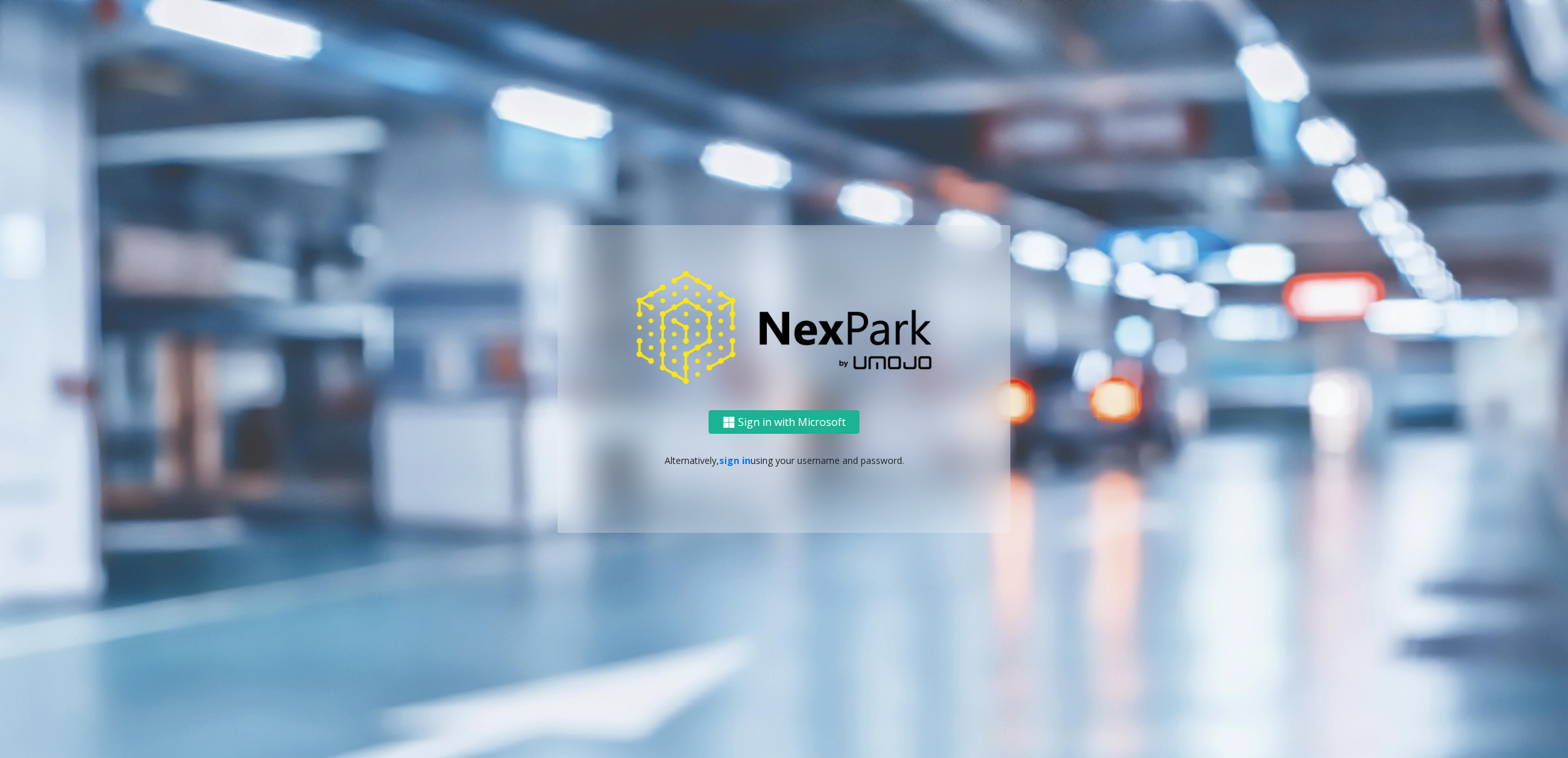
click at [736, 452] on div "Sign in with Microsoft Alternatively, sign in using your username and password." at bounding box center [784, 472] width 453 height 123
click at [733, 463] on link "sign in" at bounding box center [735, 461] width 32 height 12
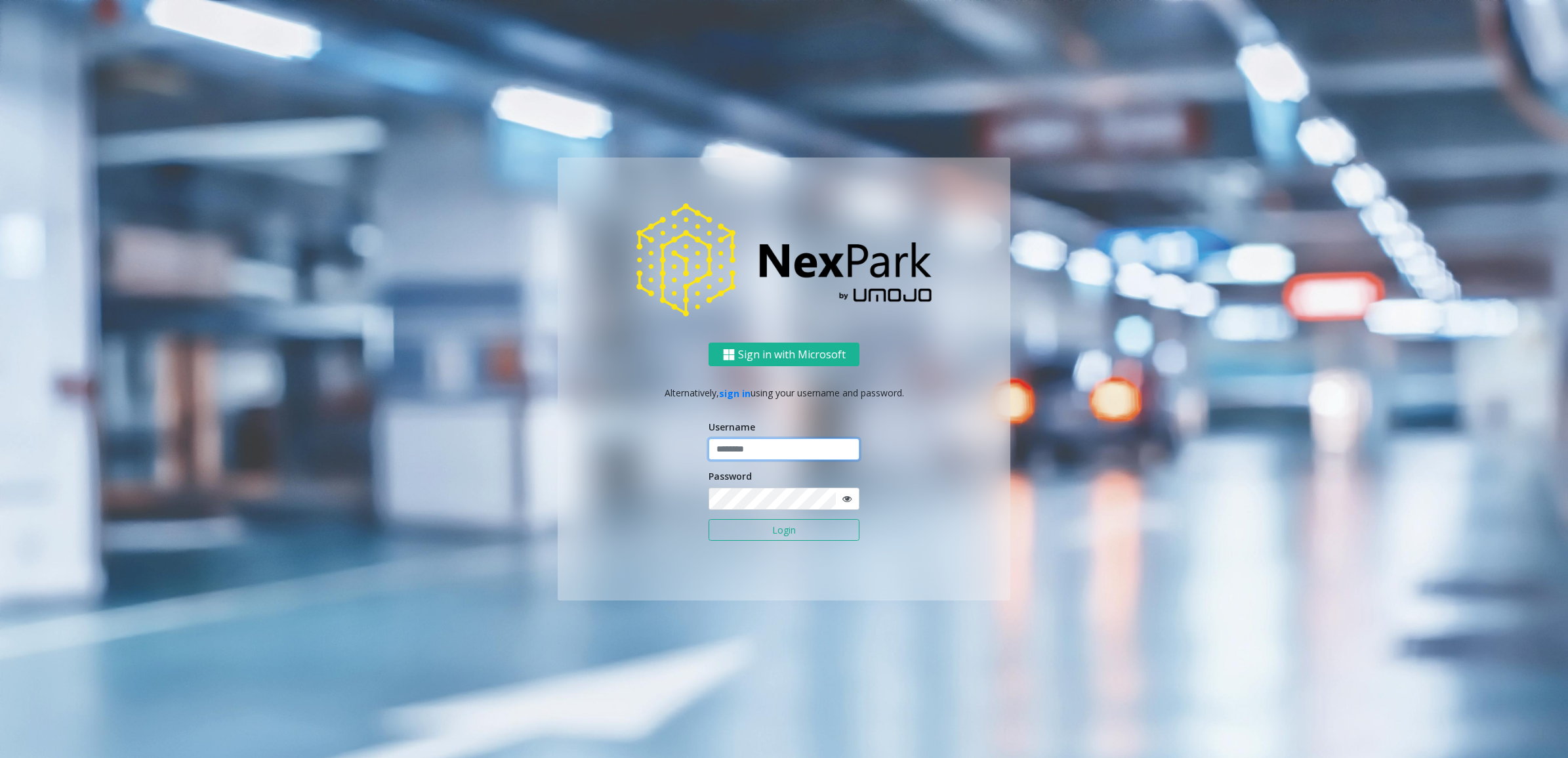
click at [776, 447] on input "text" at bounding box center [784, 450] width 151 height 22
type input "********"
click at [794, 521] on button "Login" at bounding box center [784, 530] width 151 height 22
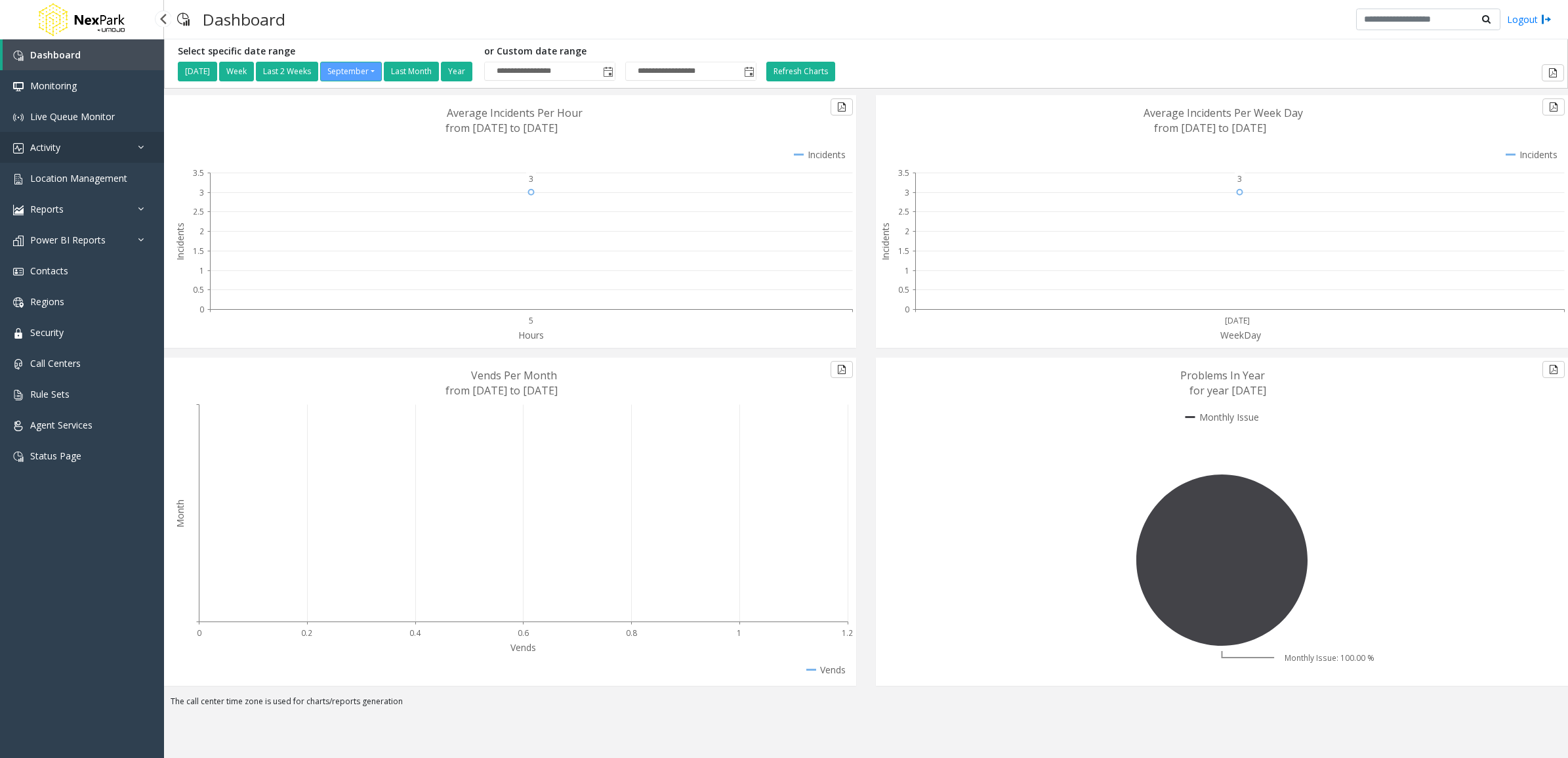
click at [122, 139] on link "Activity" at bounding box center [82, 147] width 164 height 31
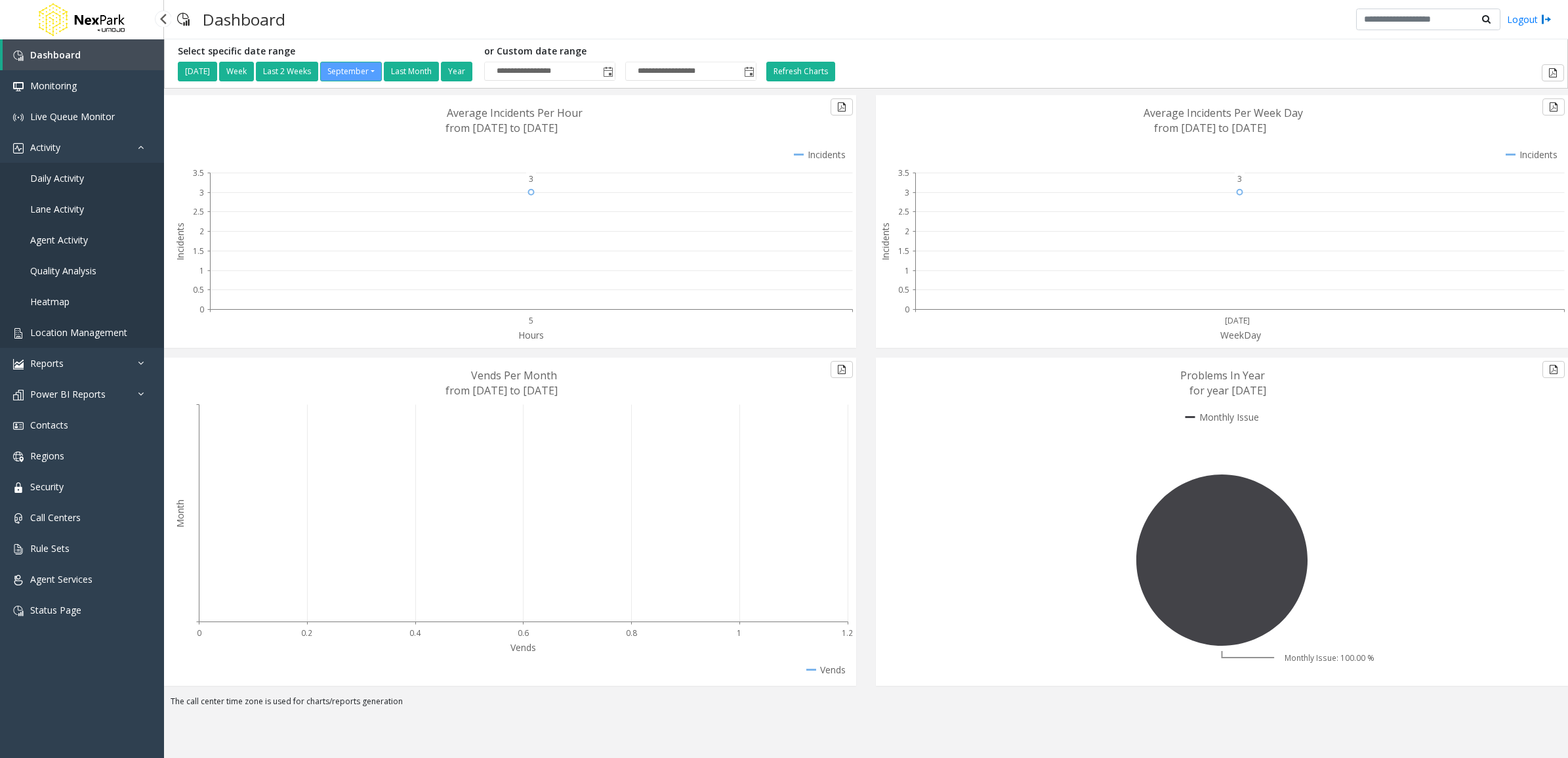
click at [95, 338] on link "Location Management" at bounding box center [82, 332] width 164 height 31
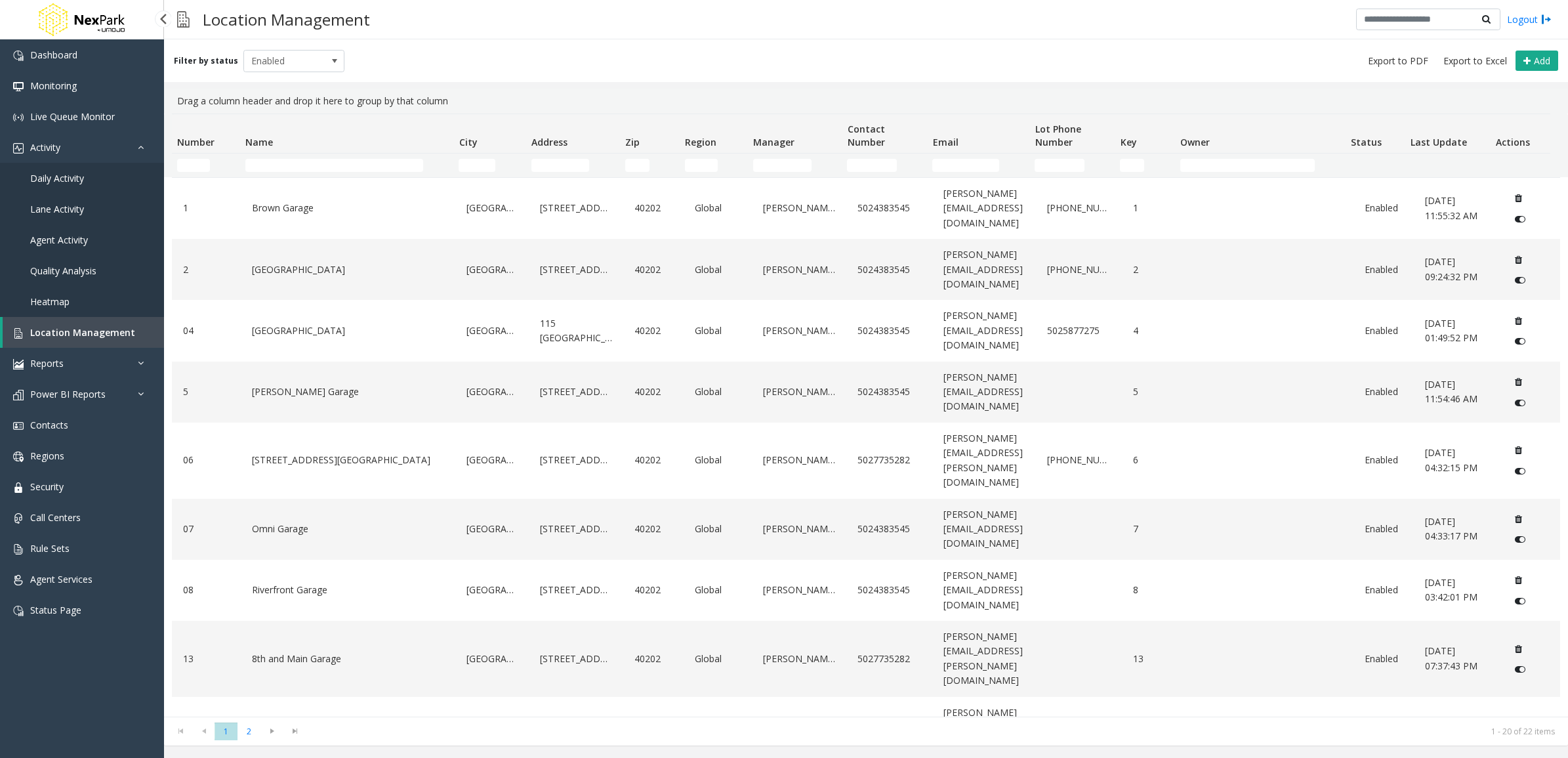
click at [133, 322] on link "Location Management" at bounding box center [83, 332] width 161 height 31
click at [135, 149] on link "Activity" at bounding box center [82, 147] width 164 height 31
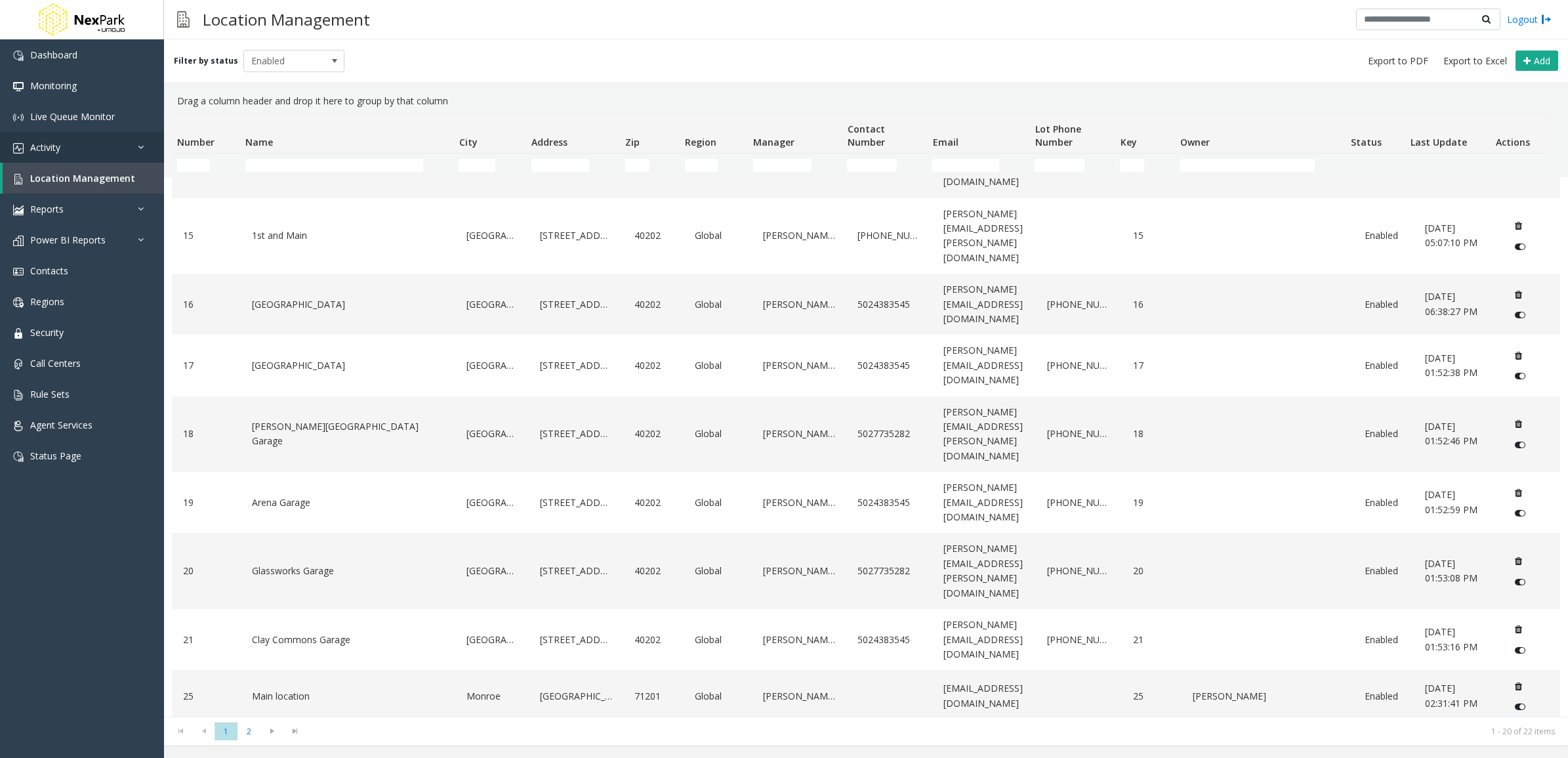
scroll to position [417, 0]
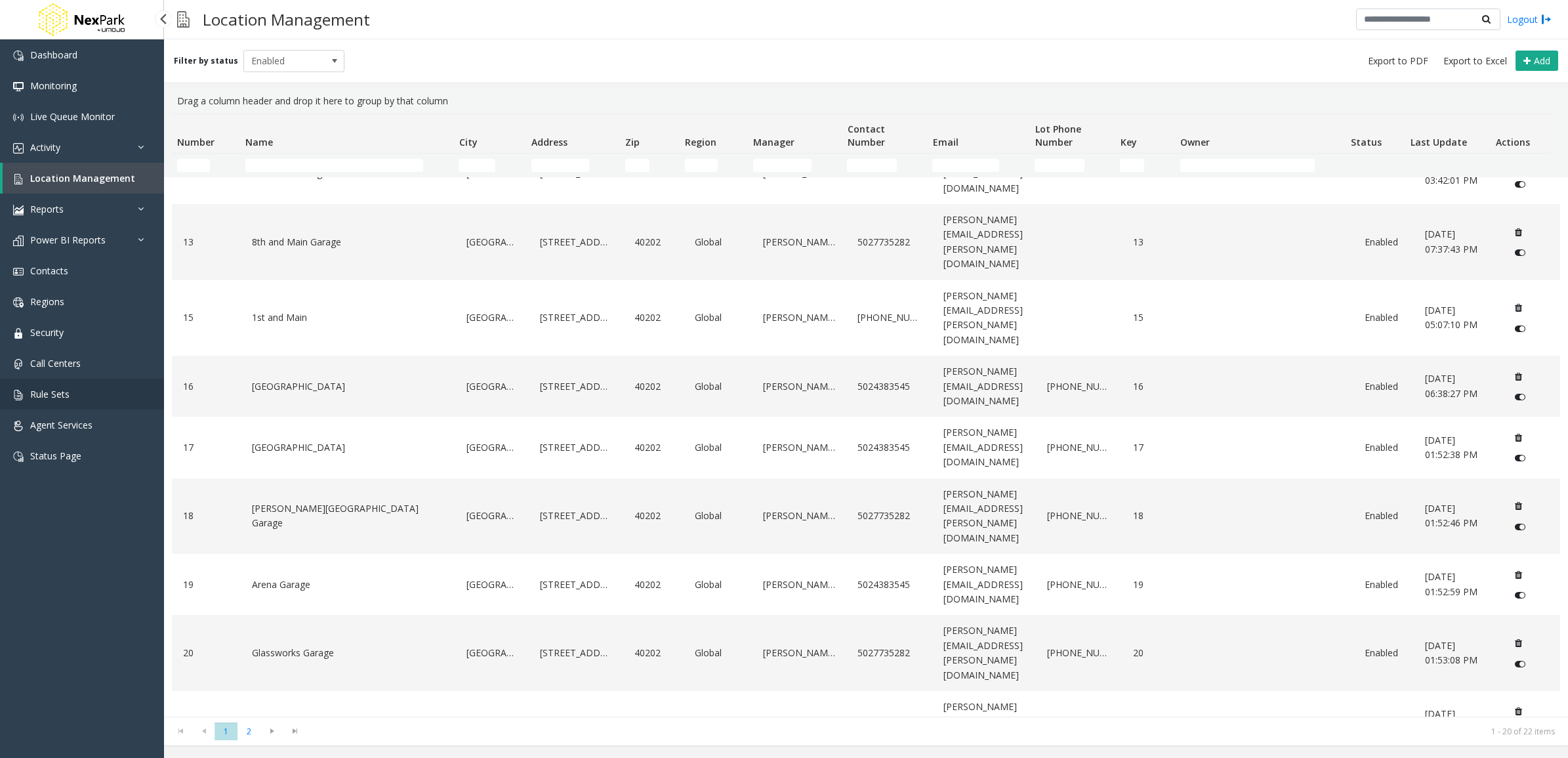
click at [116, 397] on link "Rule Sets" at bounding box center [82, 394] width 164 height 31
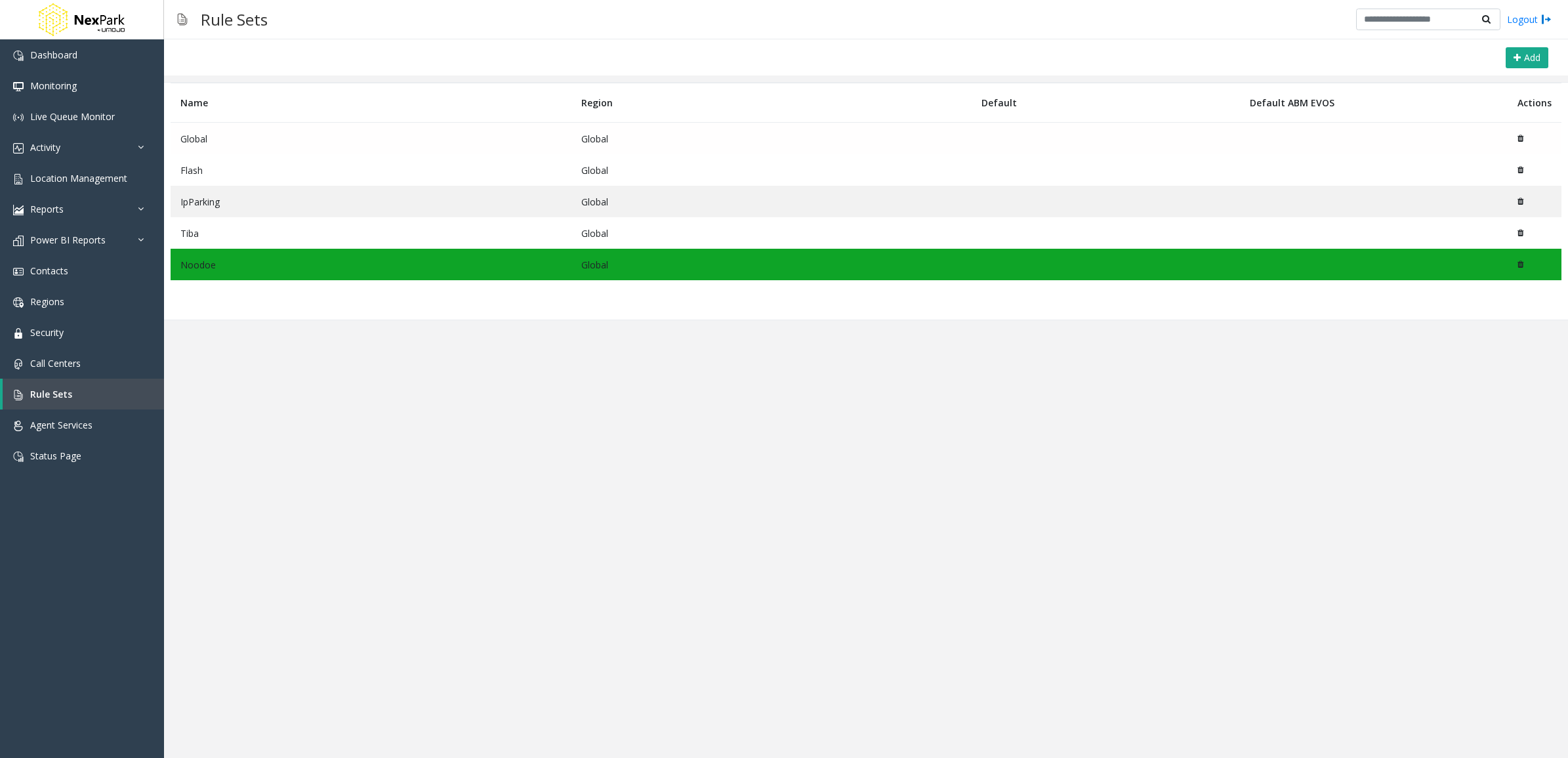
click at [331, 135] on td "Global" at bounding box center [371, 138] width 401 height 33
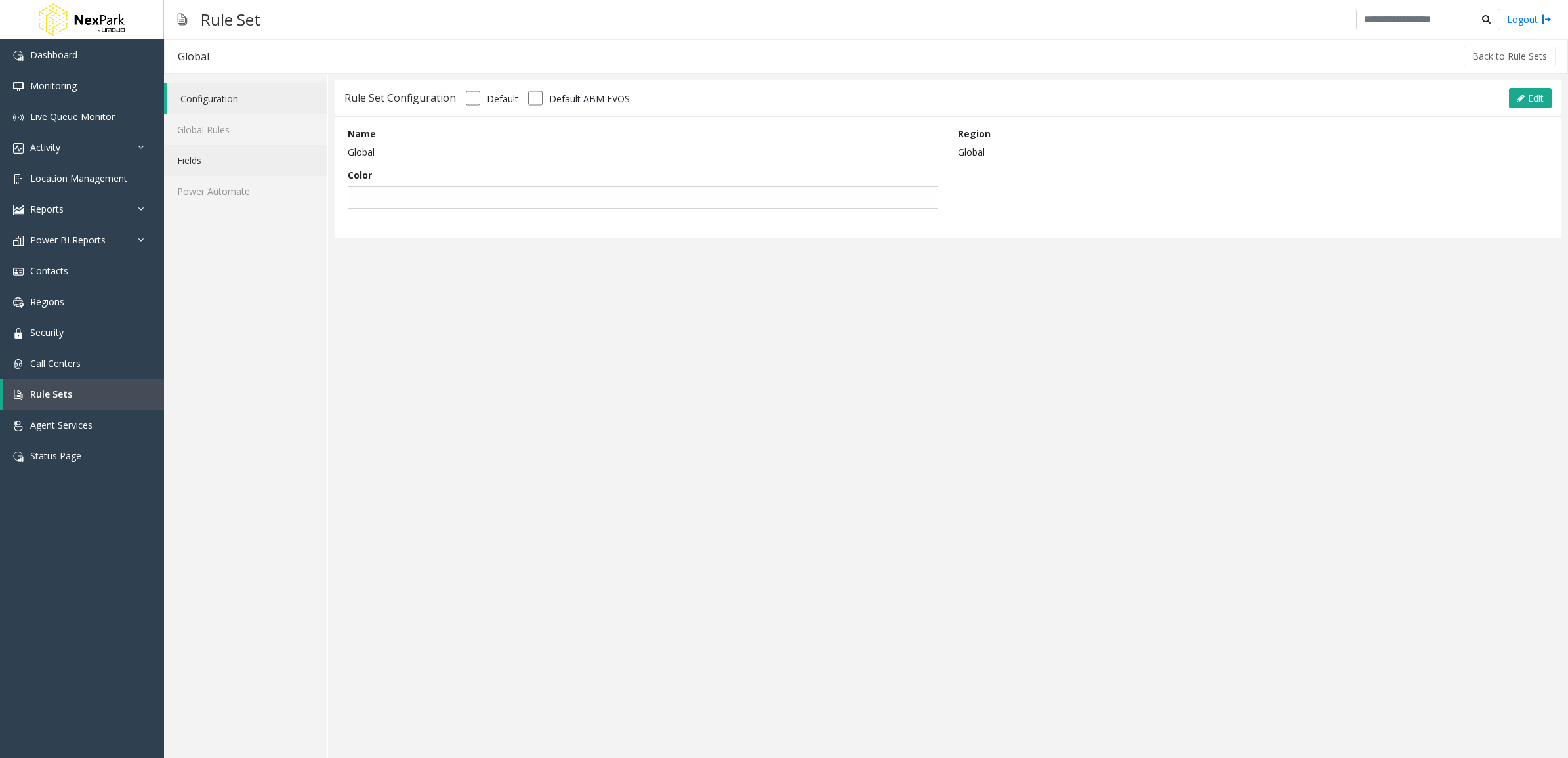
click at [256, 149] on link "Fields" at bounding box center [245, 160] width 163 height 31
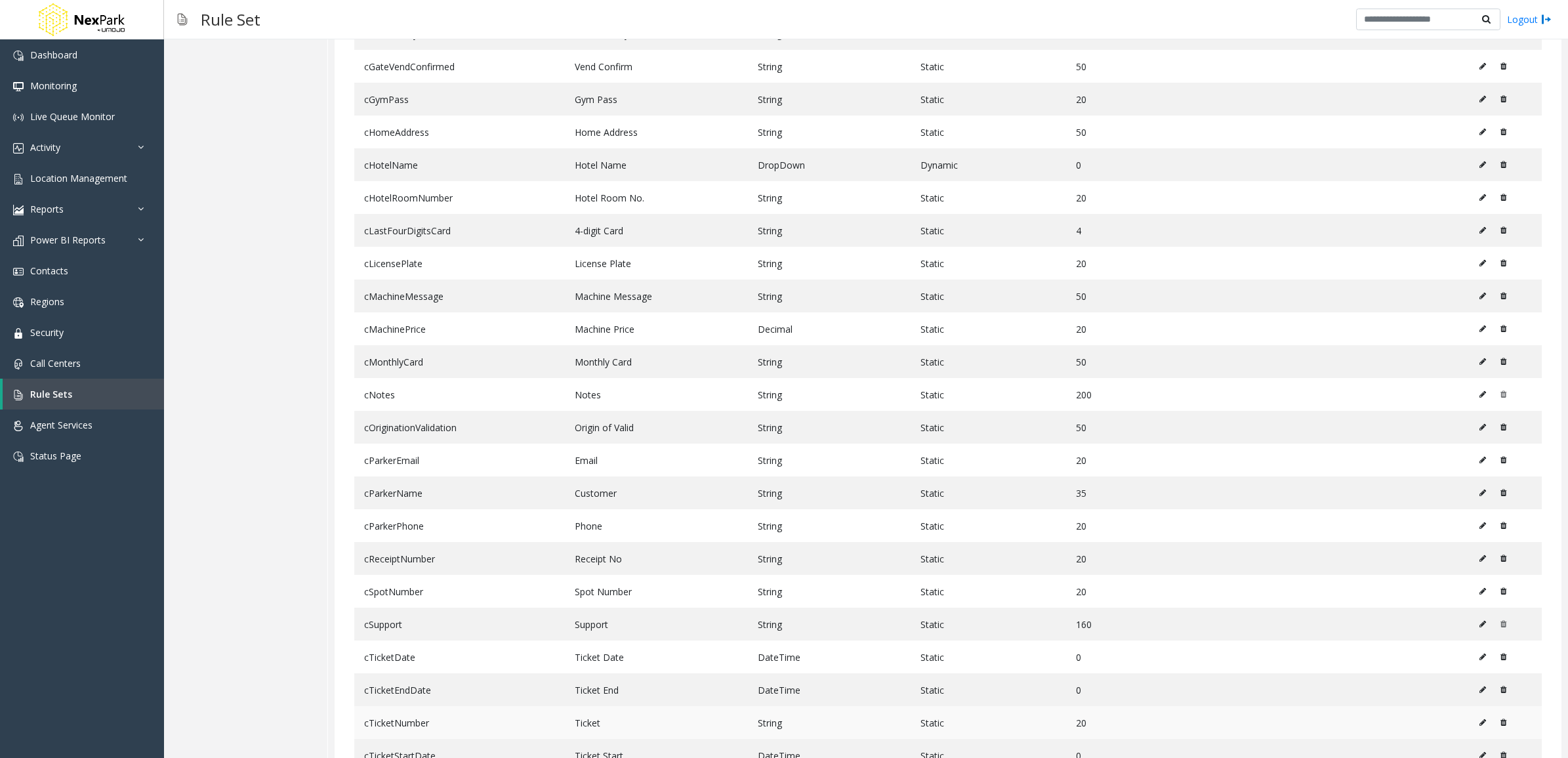
scroll to position [499, 0]
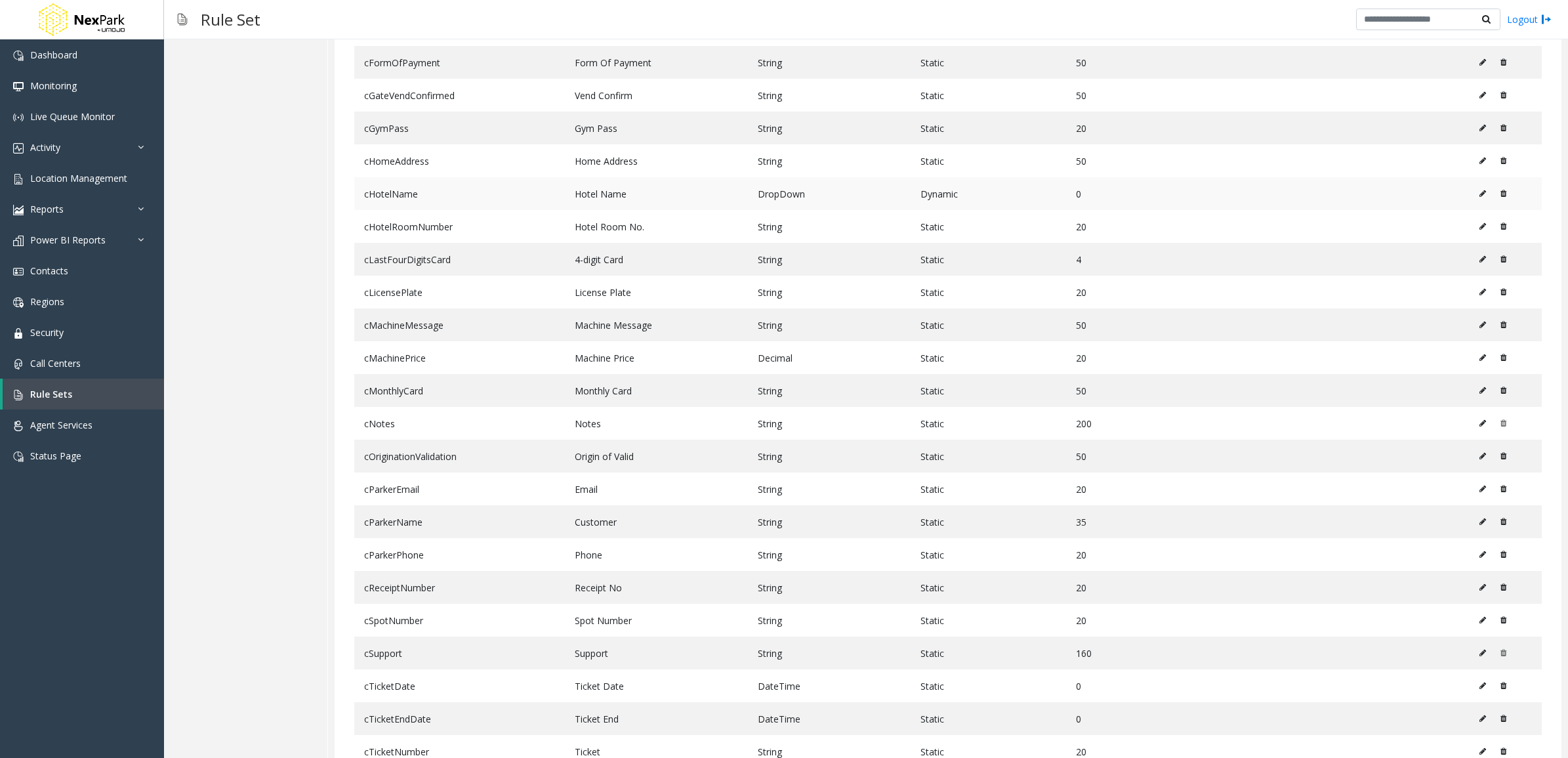
drag, startPoint x: 357, startPoint y: 207, endPoint x: 425, endPoint y: 205, distance: 68.0
click at [425, 205] on td "cHotelName" at bounding box center [459, 193] width 211 height 33
drag, startPoint x: 425, startPoint y: 205, endPoint x: 355, endPoint y: 225, distance: 72.8
click at [355, 225] on td "cHotelRoomNumber" at bounding box center [459, 226] width 211 height 33
click at [371, 231] on td "cHotelRoomNumber" at bounding box center [459, 226] width 211 height 33
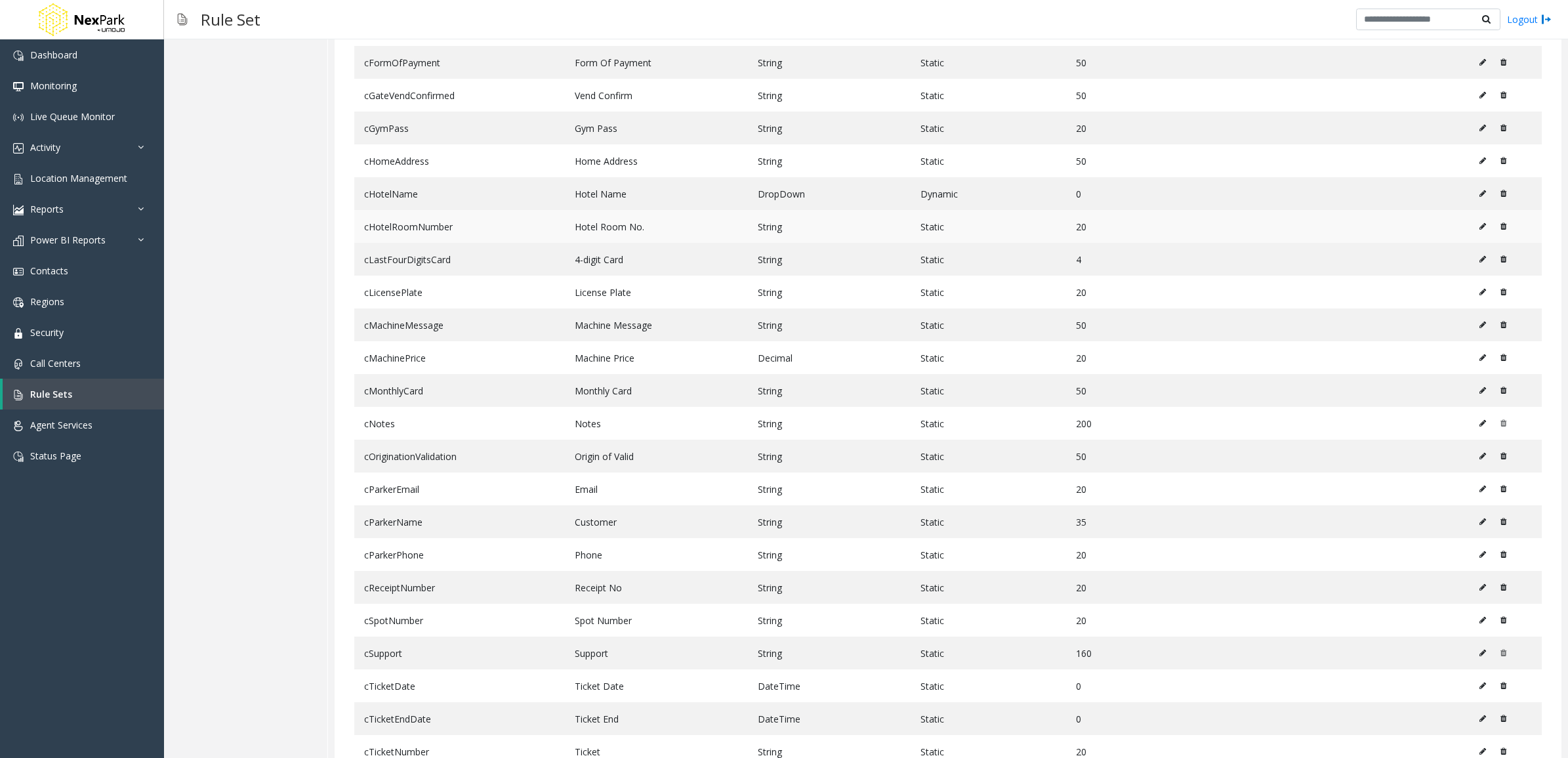
drag, startPoint x: 359, startPoint y: 231, endPoint x: 474, endPoint y: 244, distance: 115.7
click at [474, 243] on td "cHotelRoomNumber" at bounding box center [459, 226] width 211 height 33
drag, startPoint x: 474, startPoint y: 244, endPoint x: 418, endPoint y: 259, distance: 58.0
click at [418, 259] on td "cLastFourDigitsCard" at bounding box center [459, 259] width 211 height 33
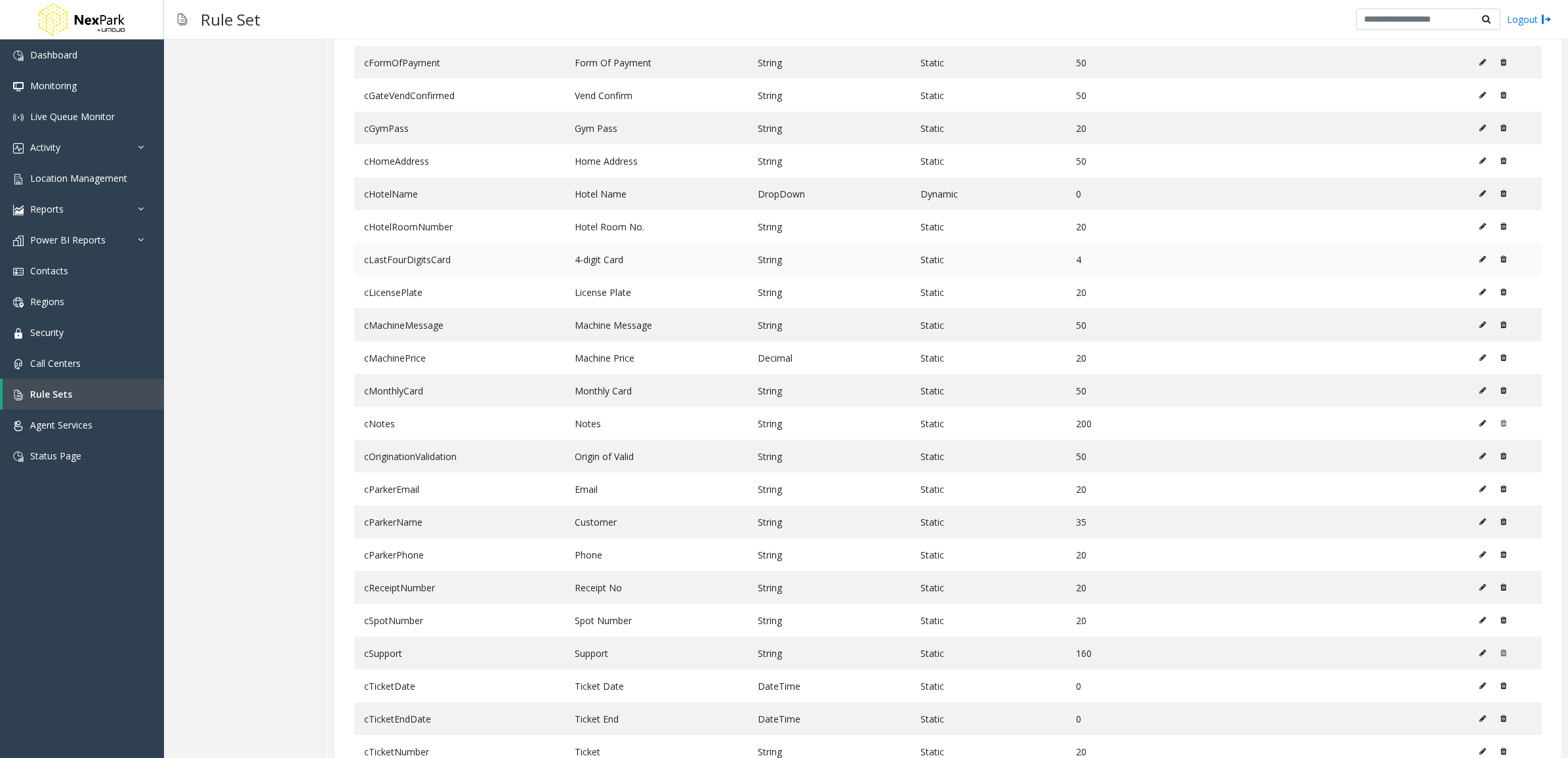
click at [418, 259] on td "cLastFourDigitsCard" at bounding box center [459, 259] width 211 height 33
drag, startPoint x: 418, startPoint y: 259, endPoint x: 427, endPoint y: 316, distance: 57.7
click at [427, 316] on td "cMachineMessage" at bounding box center [459, 324] width 211 height 33
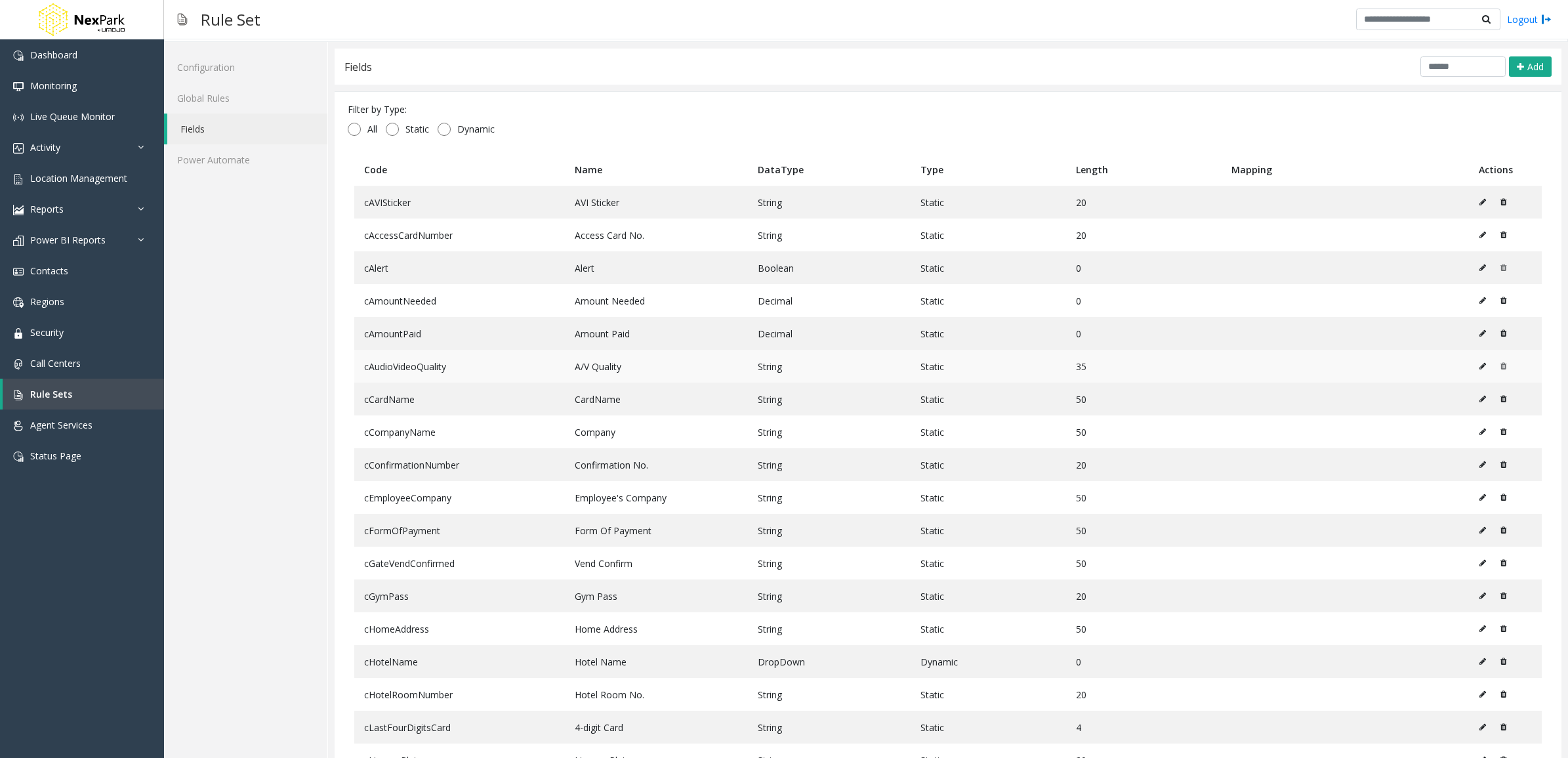
scroll to position [7, 0]
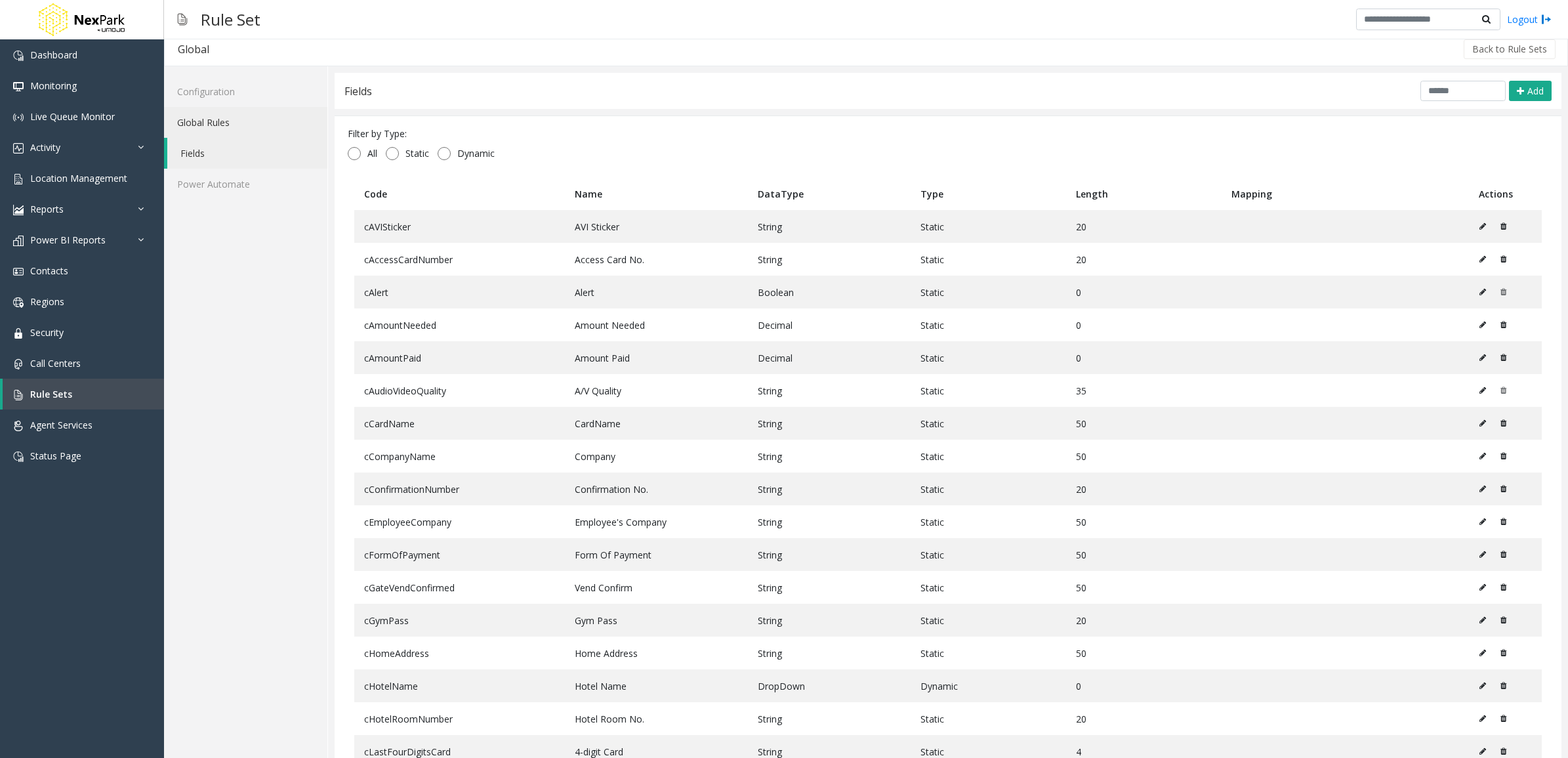
click at [277, 129] on link "Global Rules" at bounding box center [245, 122] width 163 height 31
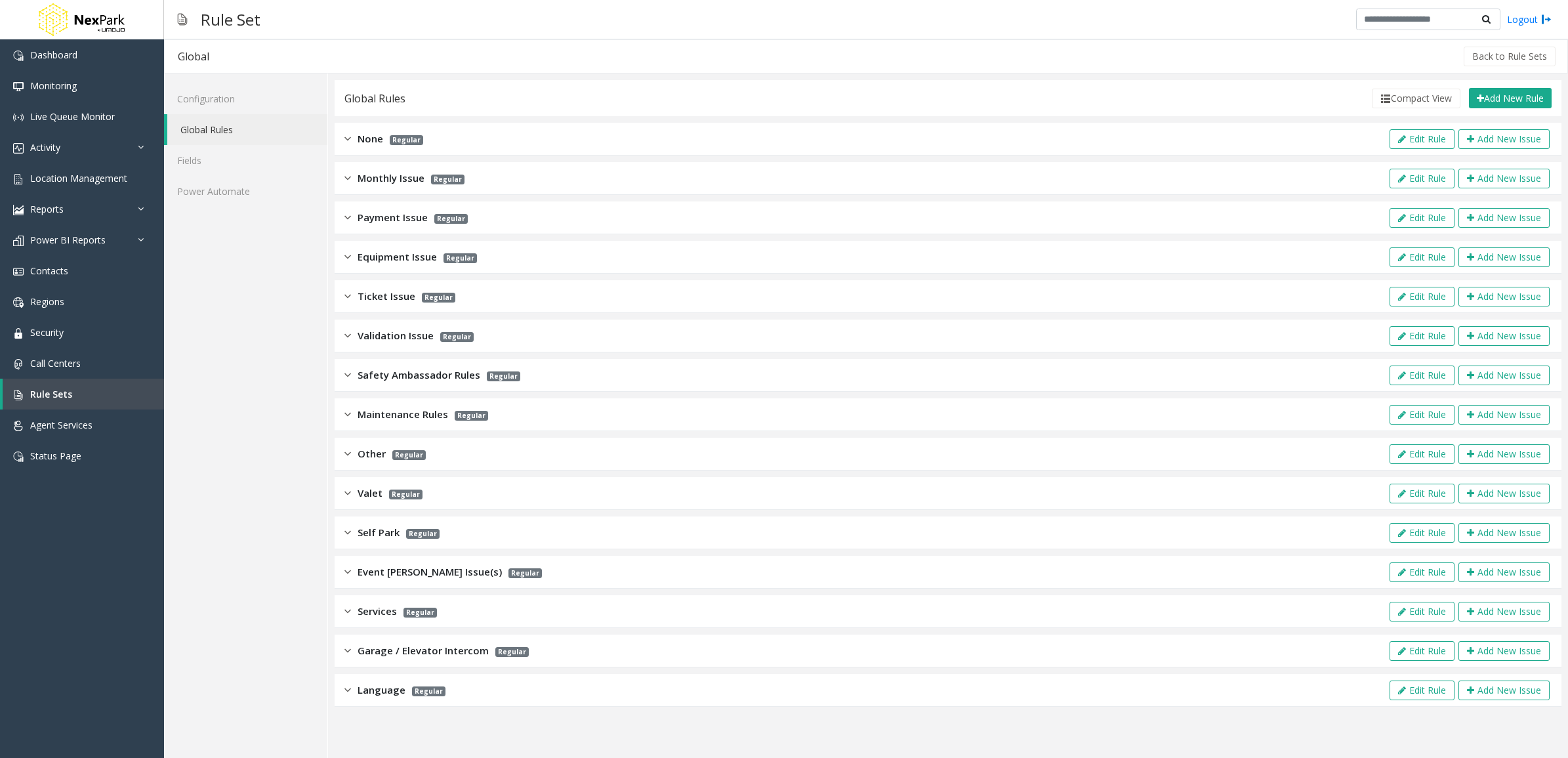
click at [485, 266] on div "Equipment Issue Regular Edit Rule Add New Issue" at bounding box center [948, 257] width 1227 height 33
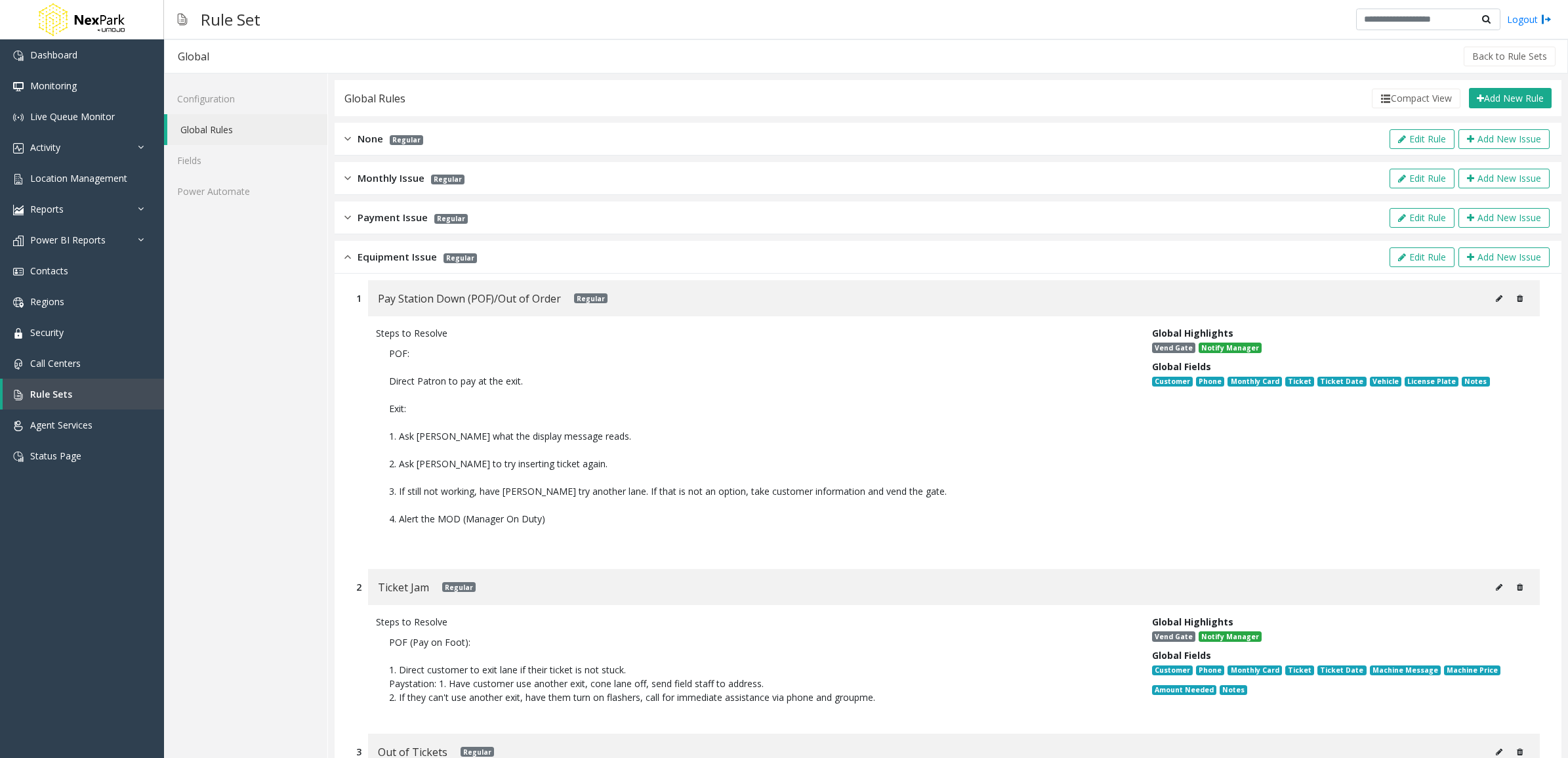
click at [592, 214] on div "Payment Issue Regular Edit Rule Add New Issue" at bounding box center [948, 217] width 1227 height 33
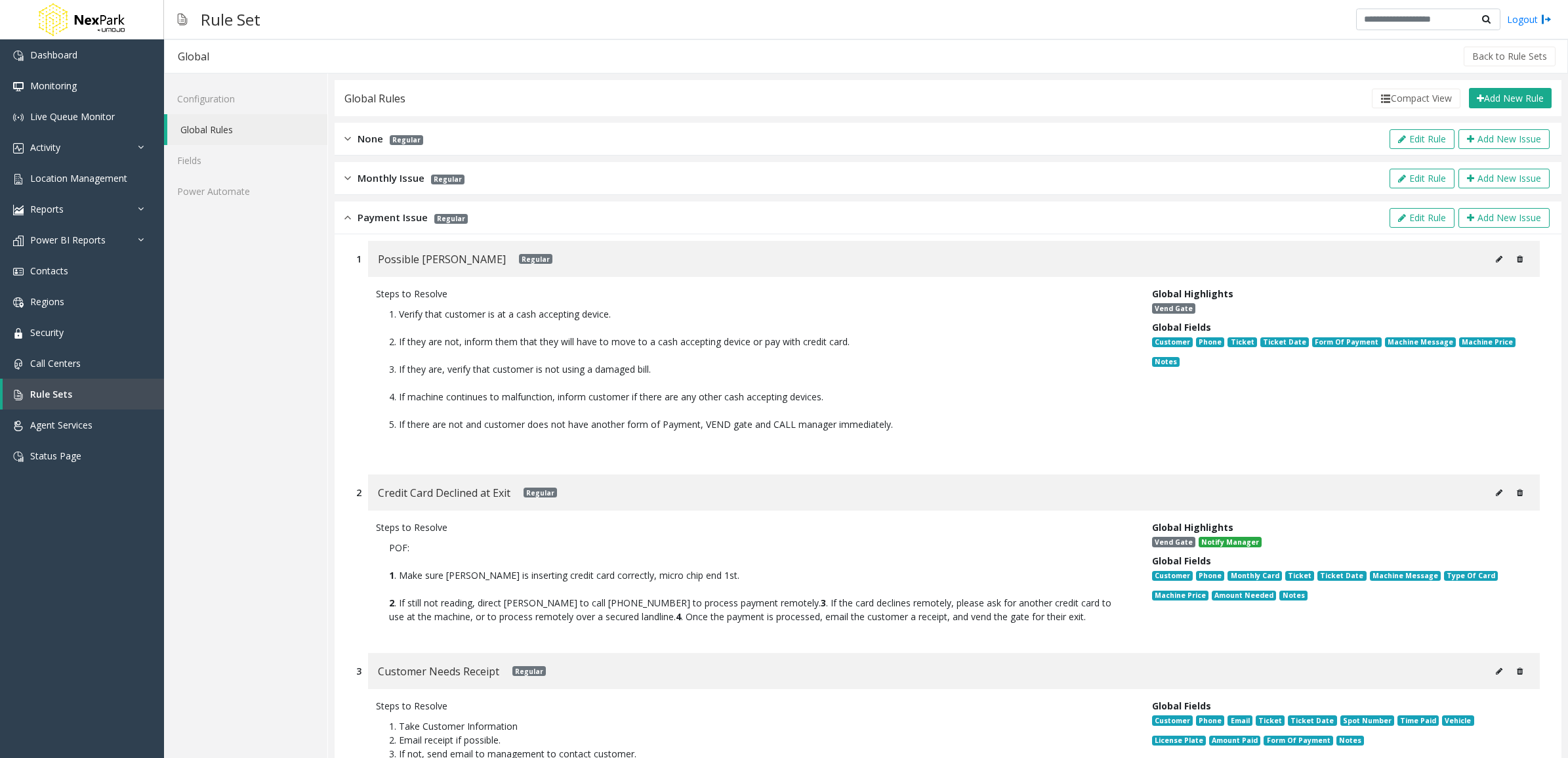
click at [1496, 257] on icon at bounding box center [1499, 259] width 6 height 8
type input "**********"
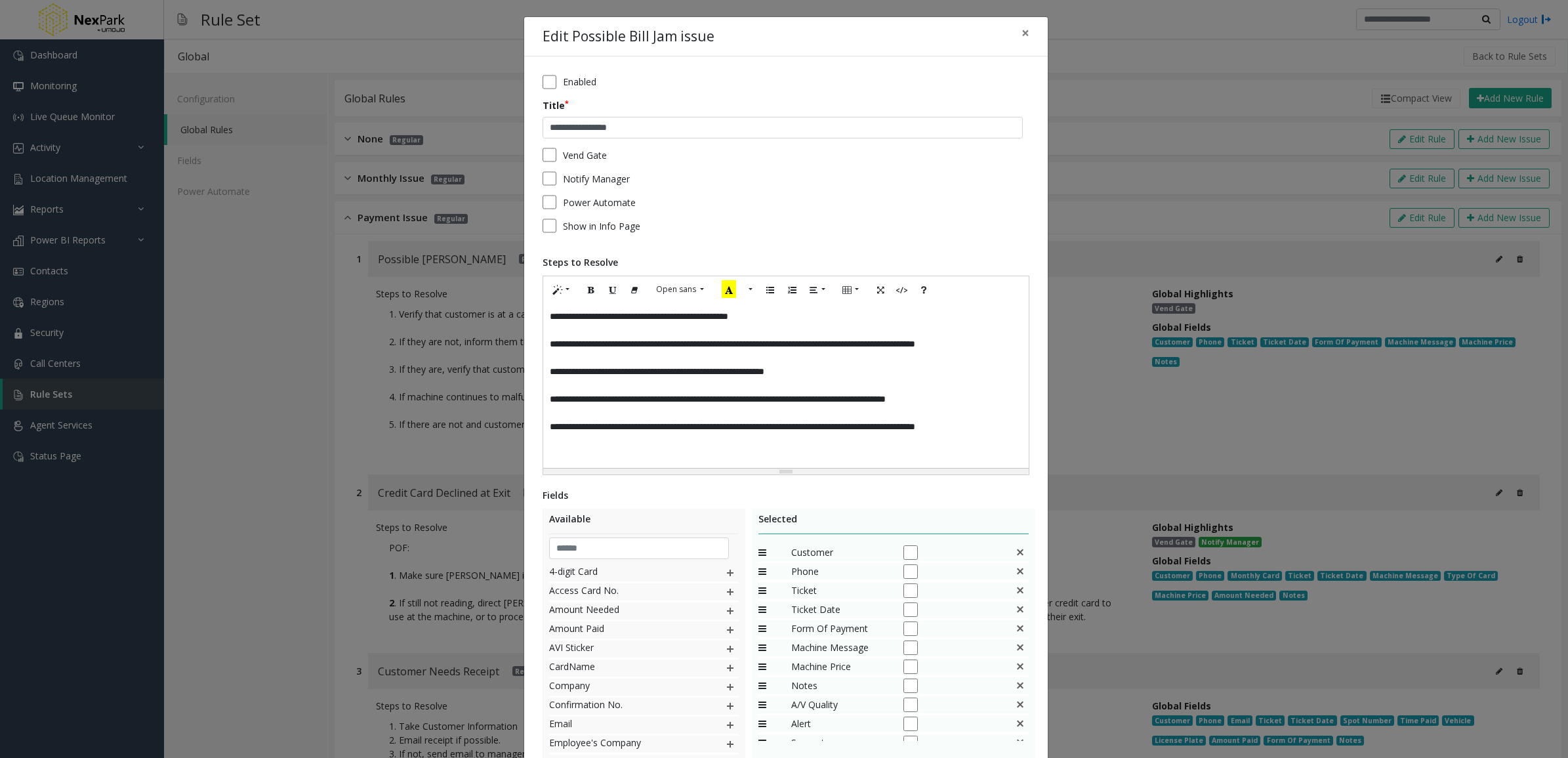
scroll to position [12, 0]
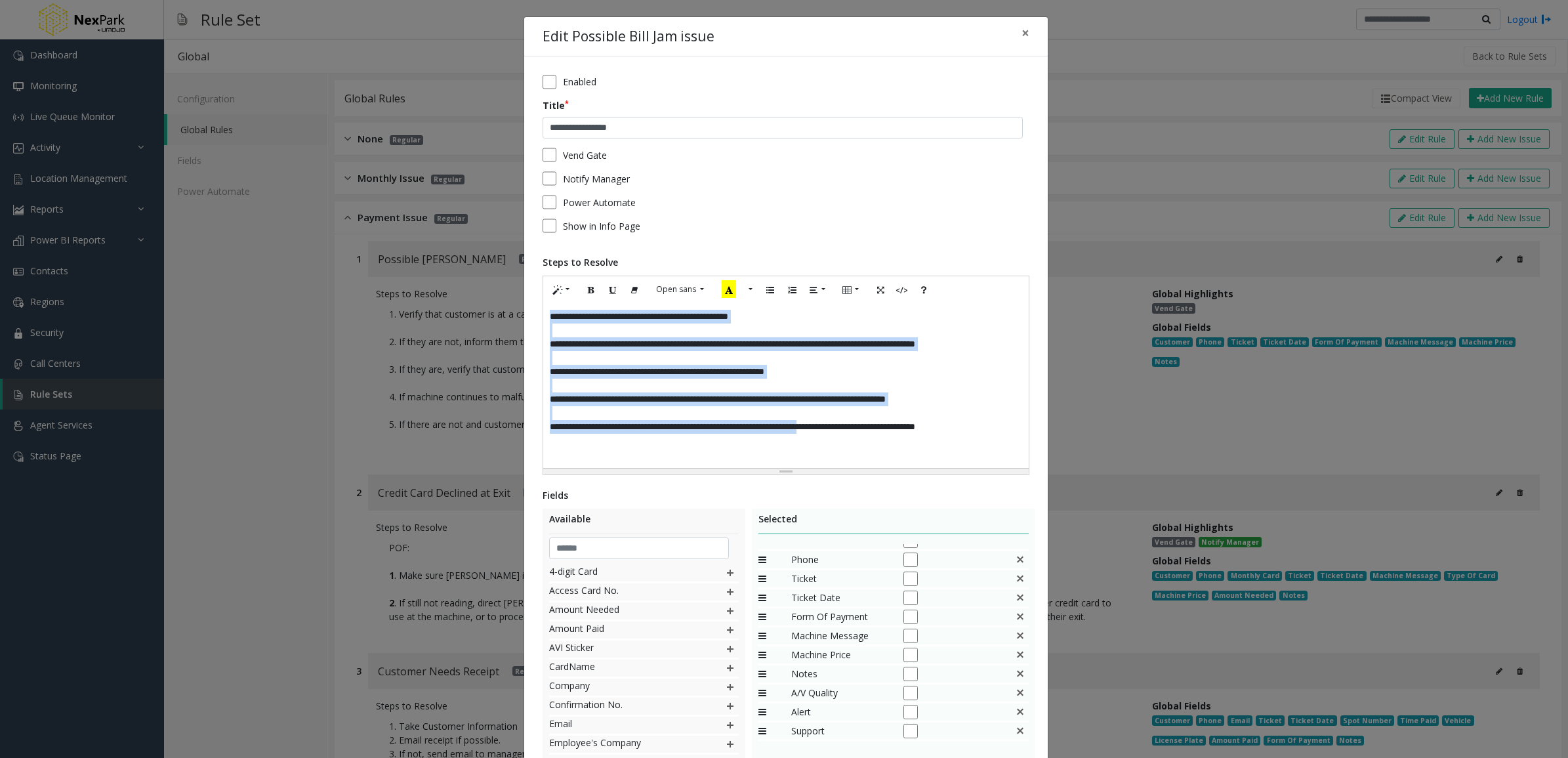
drag, startPoint x: 542, startPoint y: 323, endPoint x: 873, endPoint y: 438, distance: 350.4
click at [873, 433] on div "**********" at bounding box center [785, 385] width 485 height 165
click at [847, 470] on div "Resize" at bounding box center [786, 472] width 485 height 6
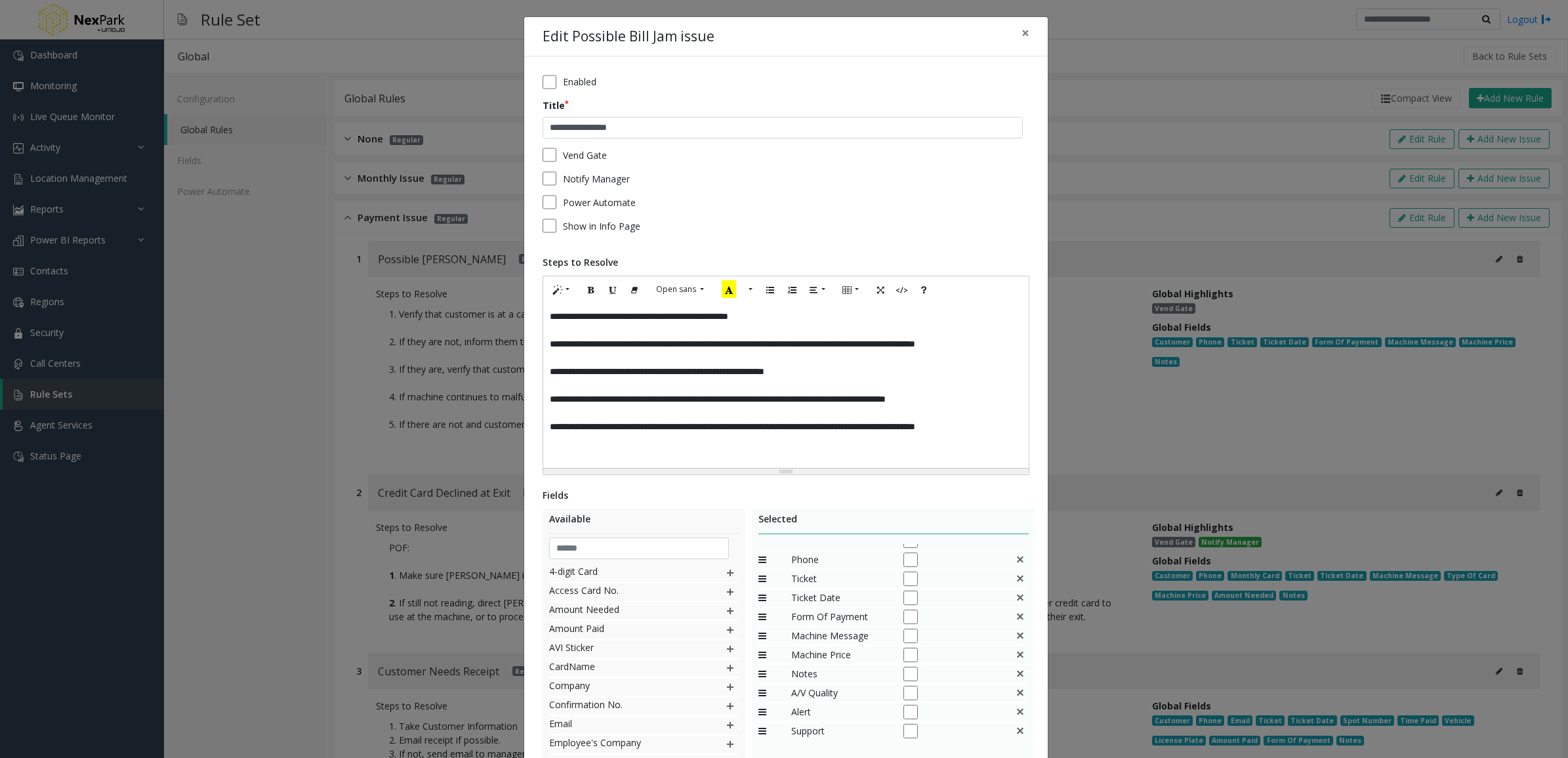
click at [671, 39] on h4 "Edit Possible Bill Jam issue" at bounding box center [628, 37] width 172 height 21
drag, startPoint x: 671, startPoint y: 39, endPoint x: 740, endPoint y: 211, distance: 185.3
click at [740, 211] on form "**********" at bounding box center [786, 158] width 487 height 167
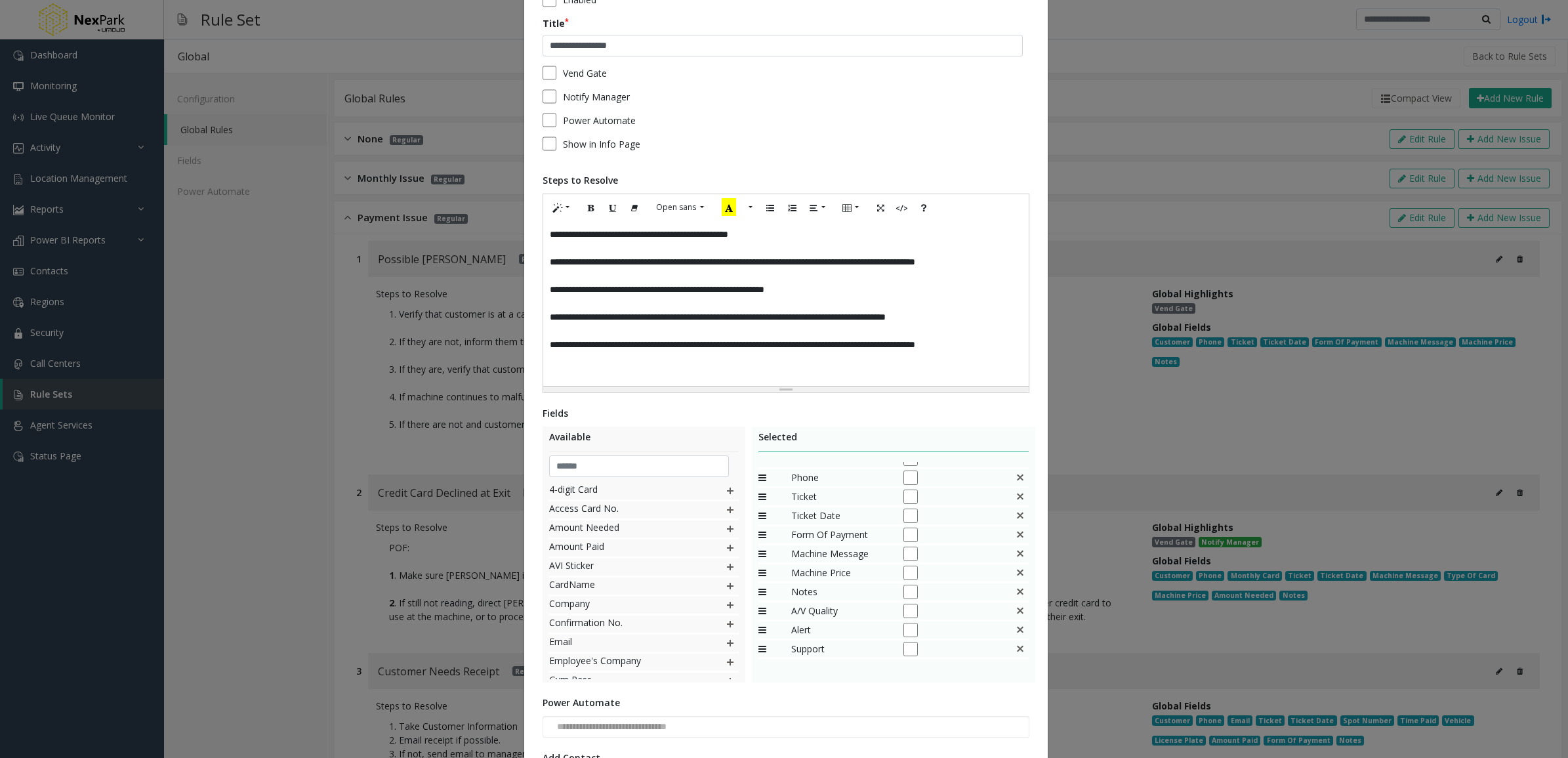
scroll to position [0, 0]
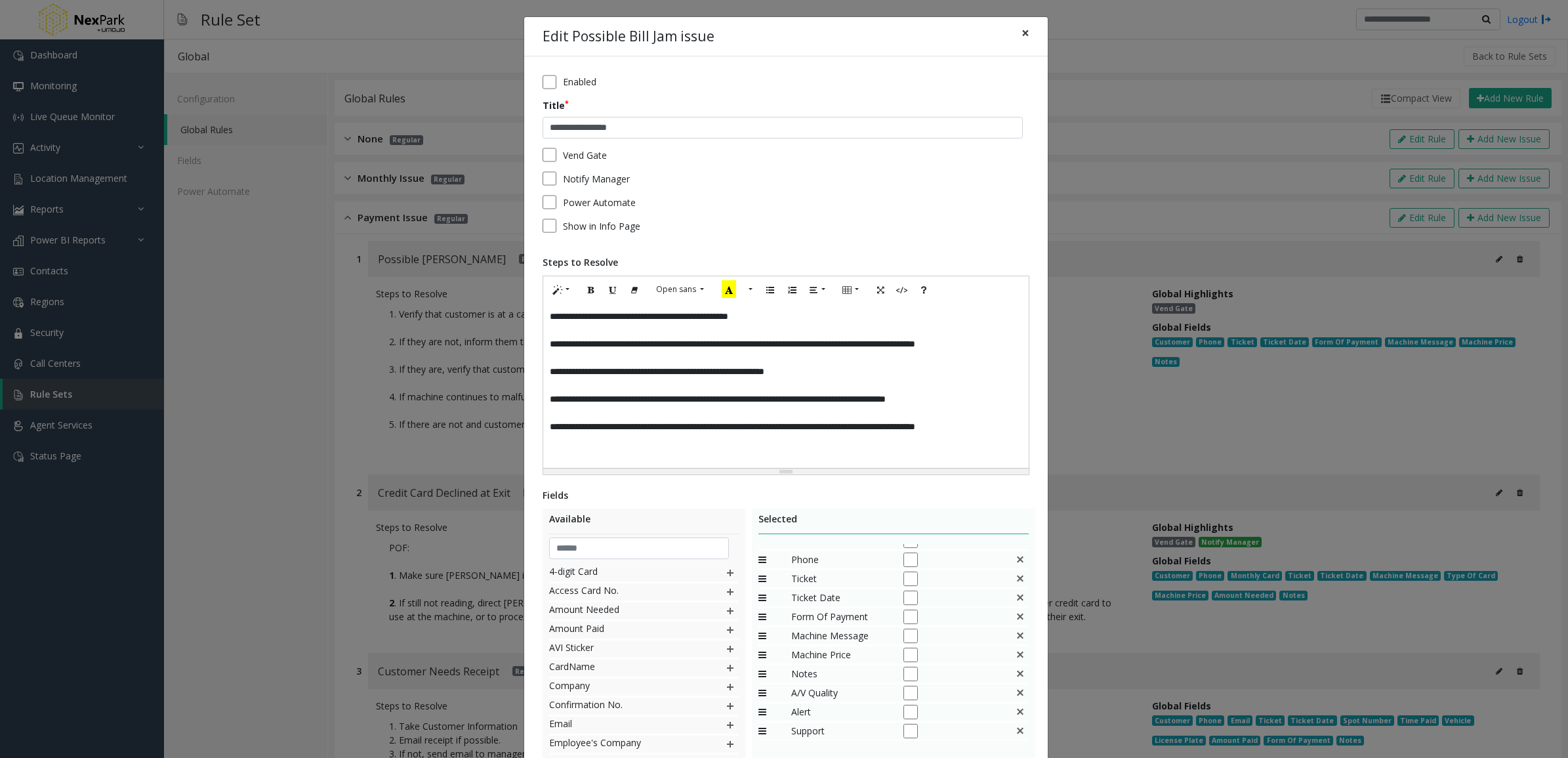
click at [1018, 45] on button "×" at bounding box center [1025, 33] width 26 height 33
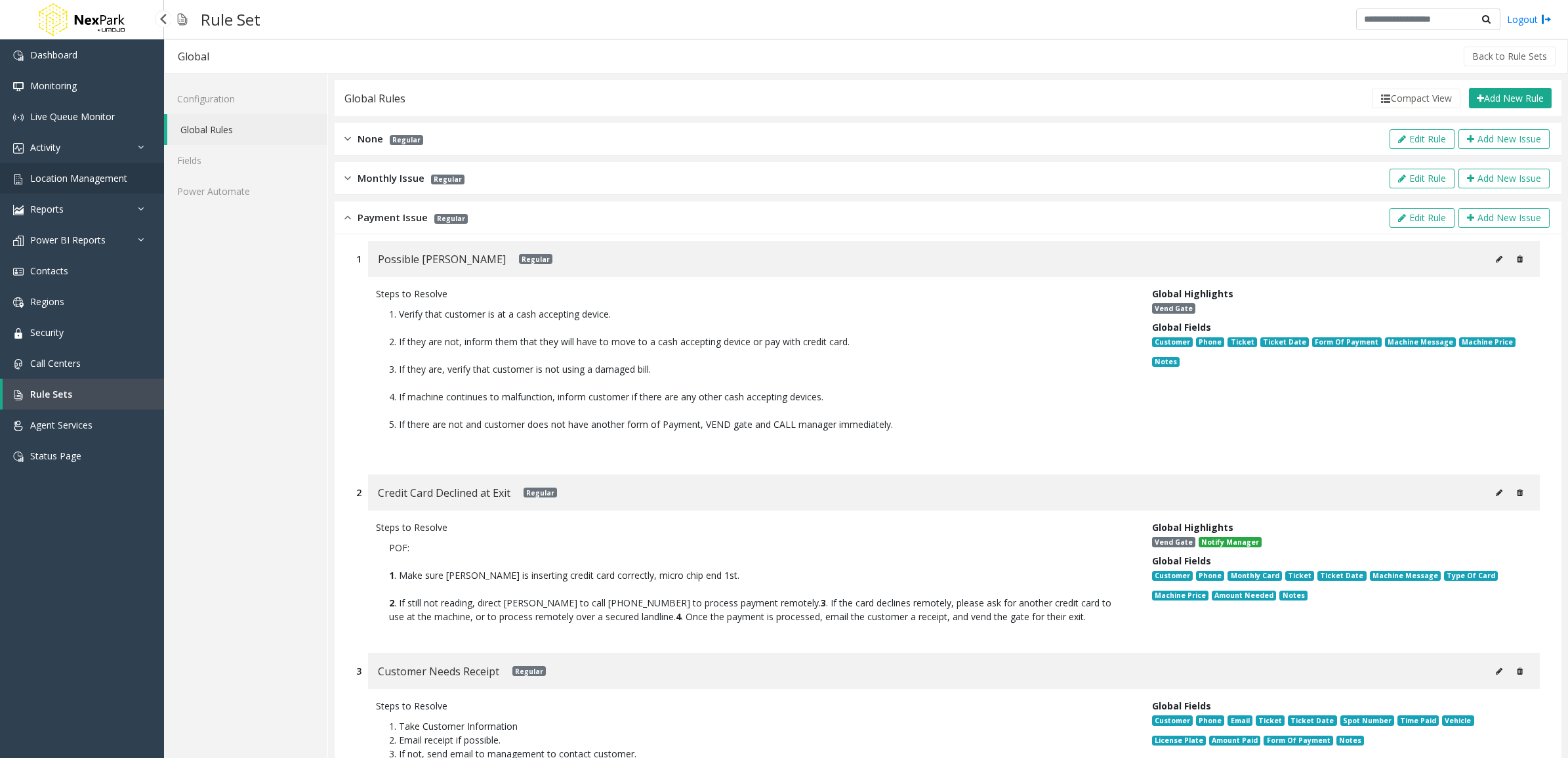
click at [116, 179] on span "Location Management" at bounding box center [79, 178] width 97 height 12
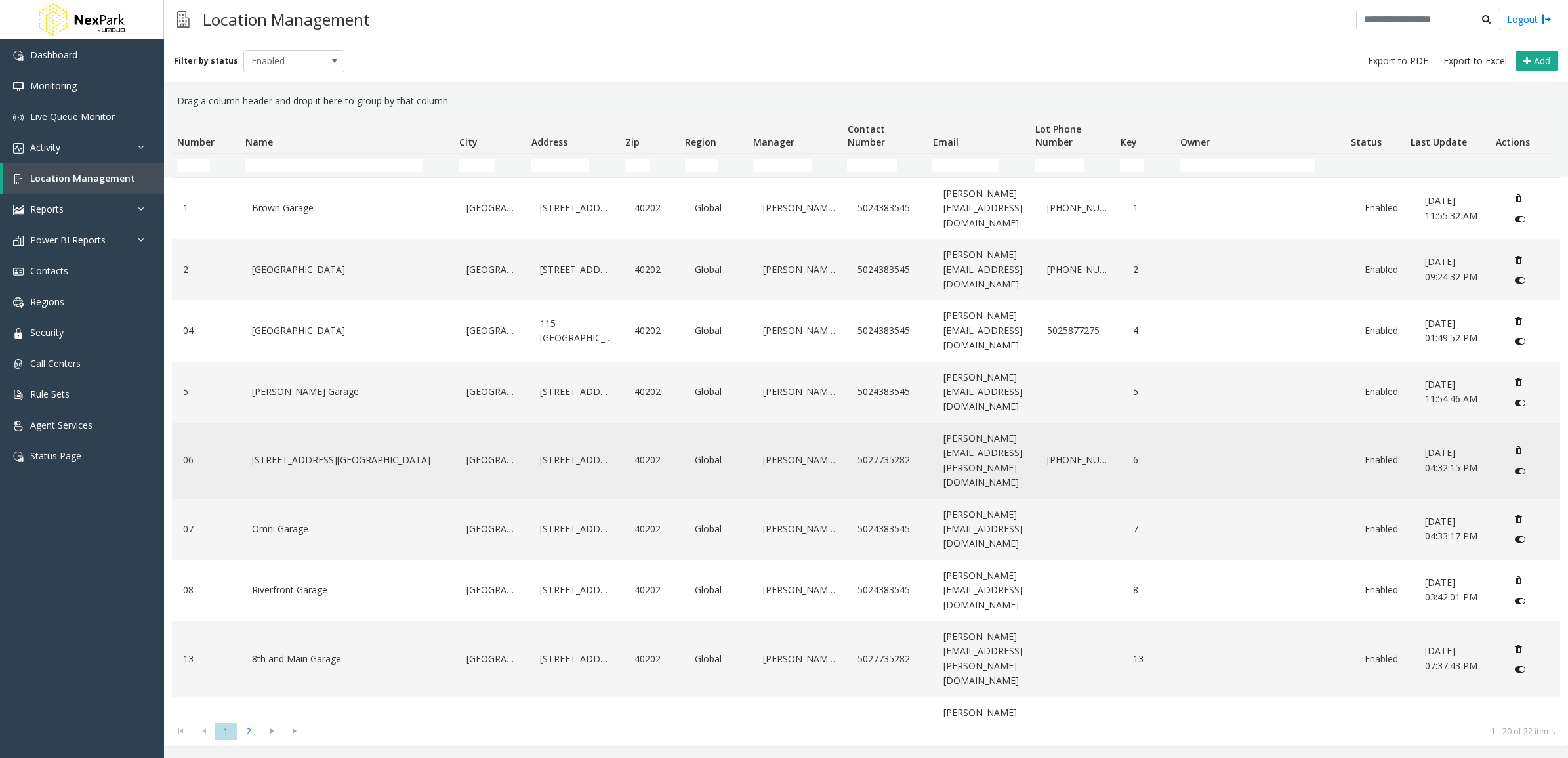
click at [330, 450] on link "[STREET_ADDRESS][GEOGRAPHIC_DATA]" at bounding box center [348, 460] width 200 height 21
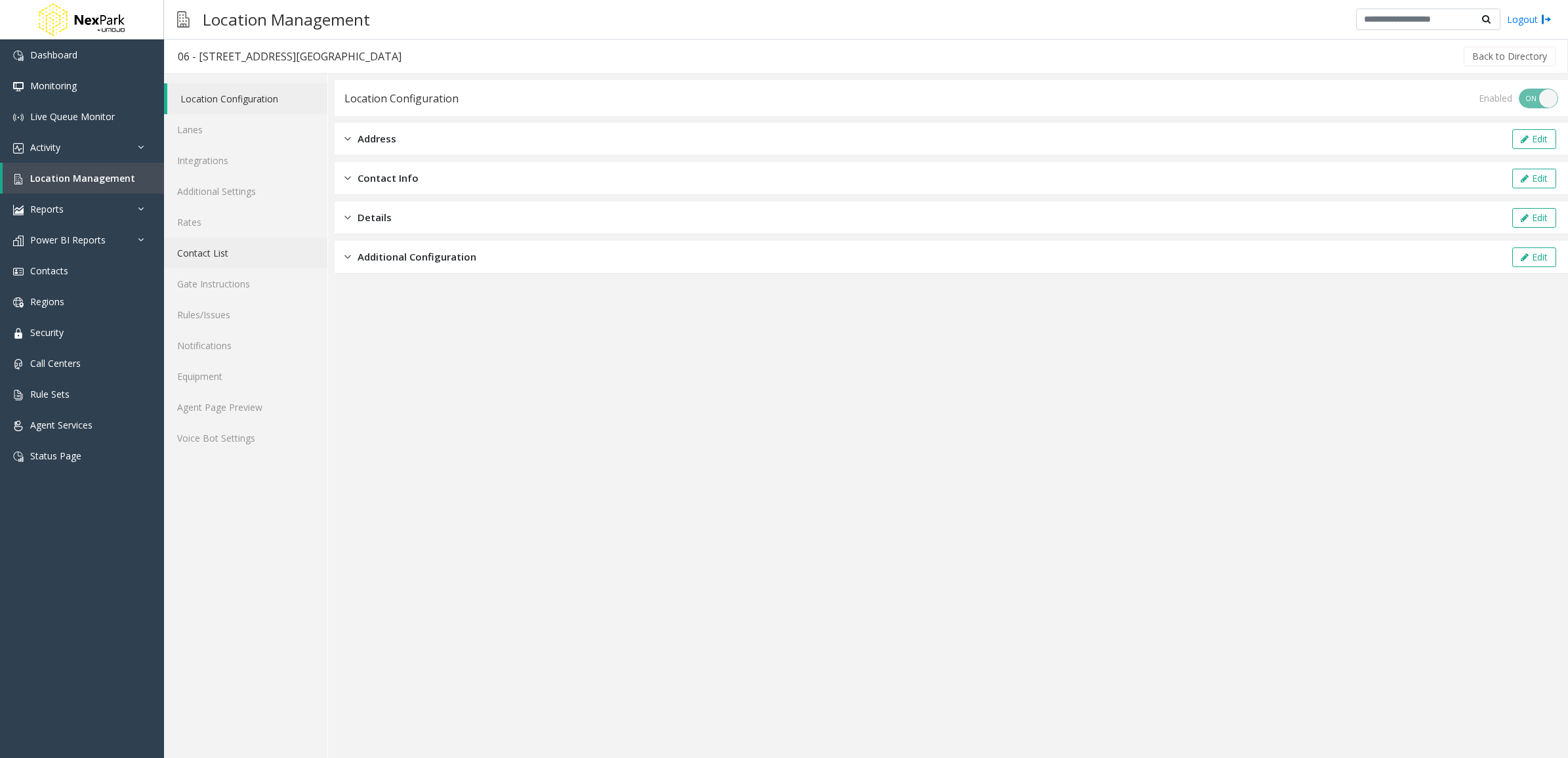
click at [252, 238] on link "Contact List" at bounding box center [245, 253] width 163 height 31
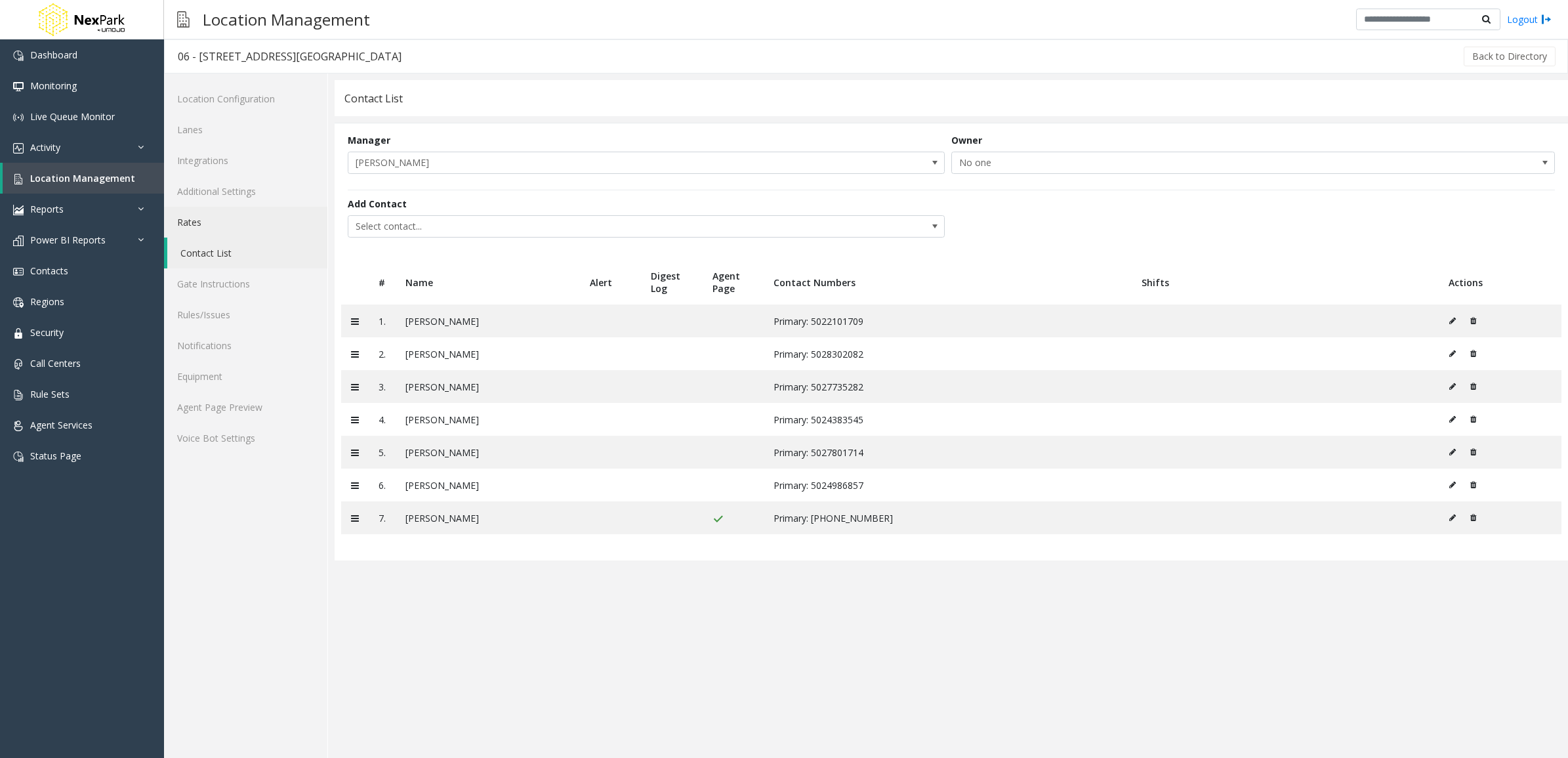
click at [258, 227] on link "Rates" at bounding box center [245, 222] width 163 height 31
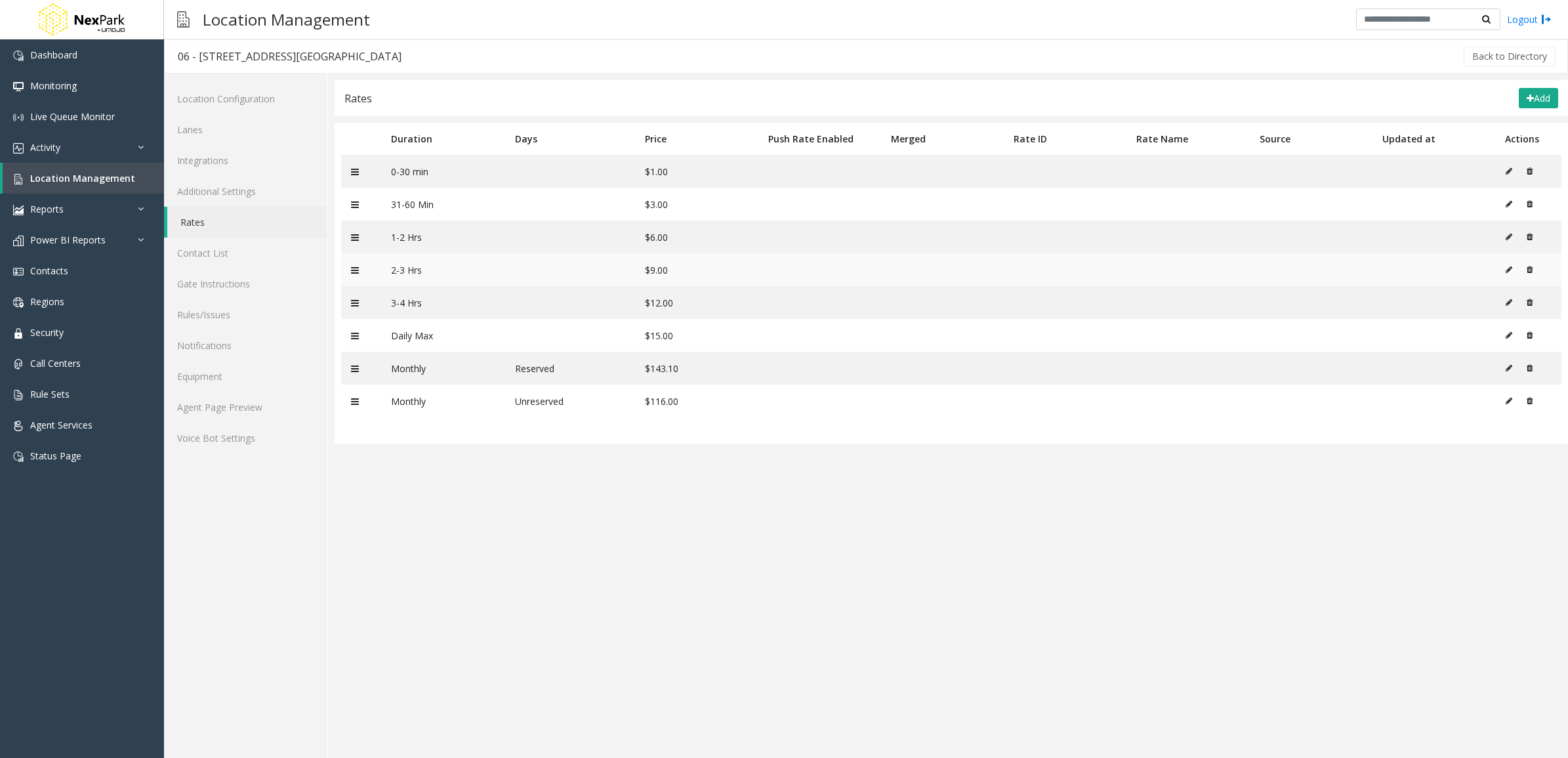
click at [1512, 270] on icon at bounding box center [1509, 269] width 6 height 8
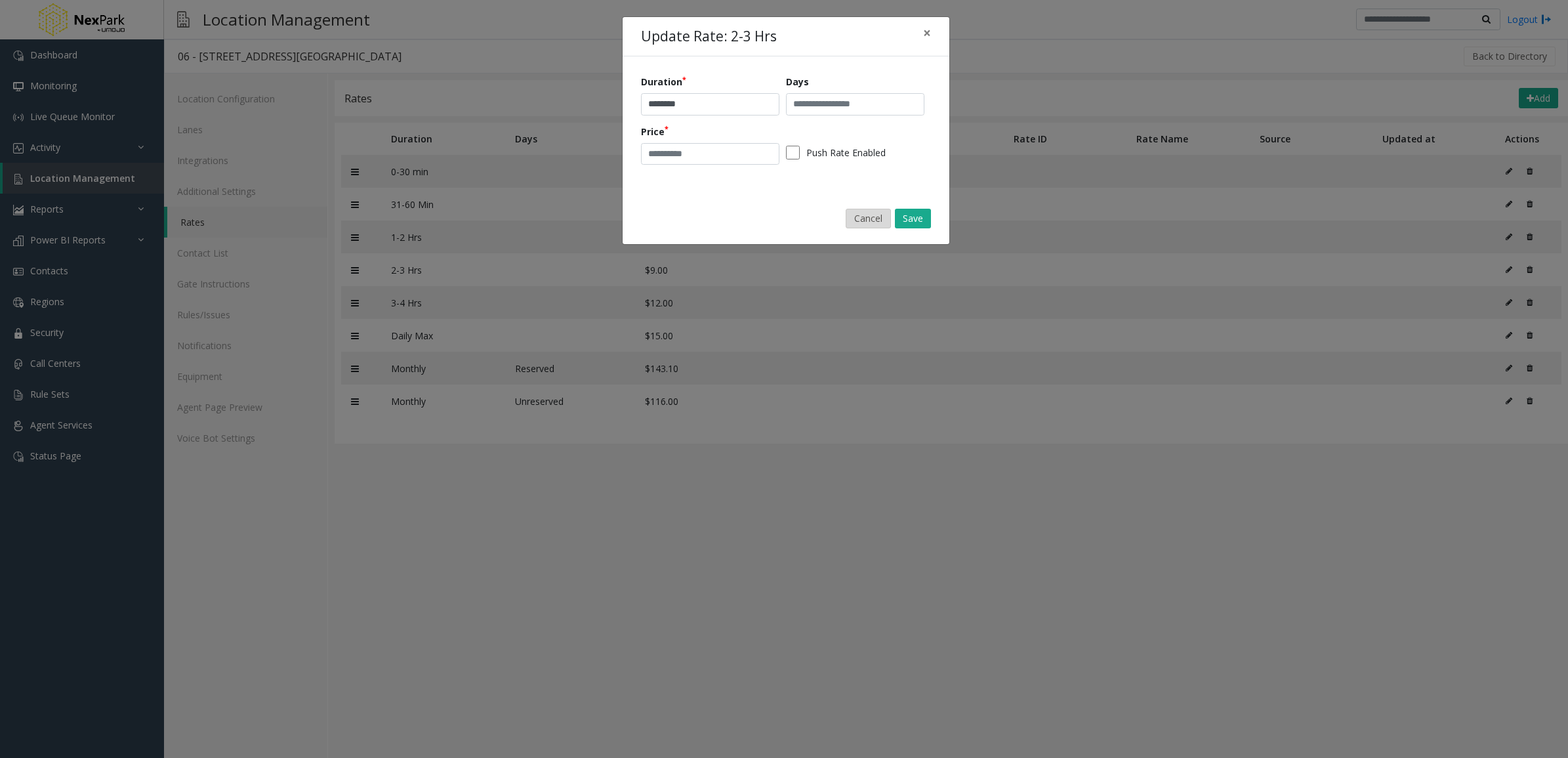
drag, startPoint x: 868, startPoint y: 218, endPoint x: 857, endPoint y: 222, distance: 11.7
click at [857, 222] on button "Cancel" at bounding box center [868, 219] width 45 height 19
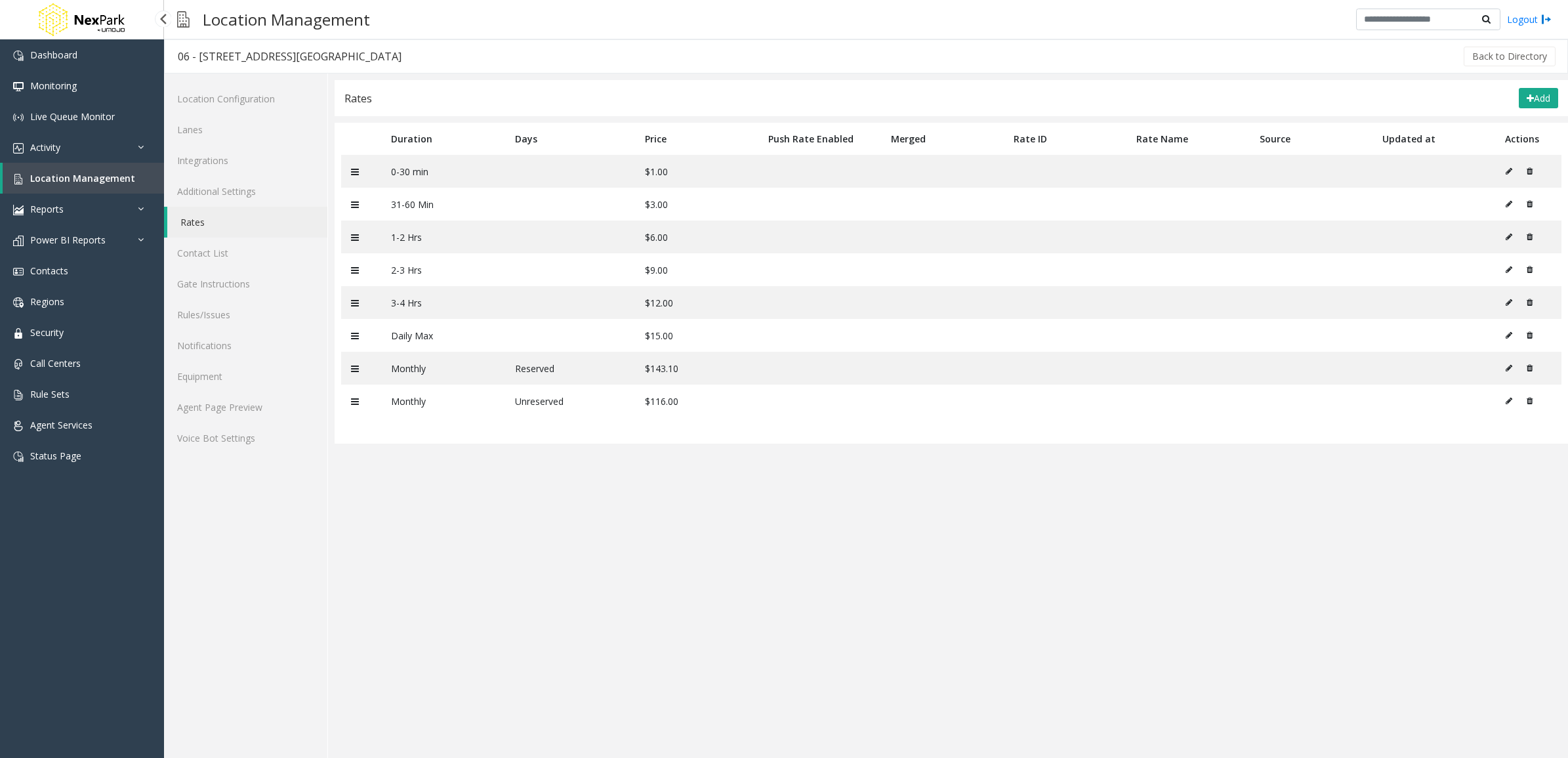
click at [130, 179] on link "Location Management" at bounding box center [83, 178] width 161 height 31
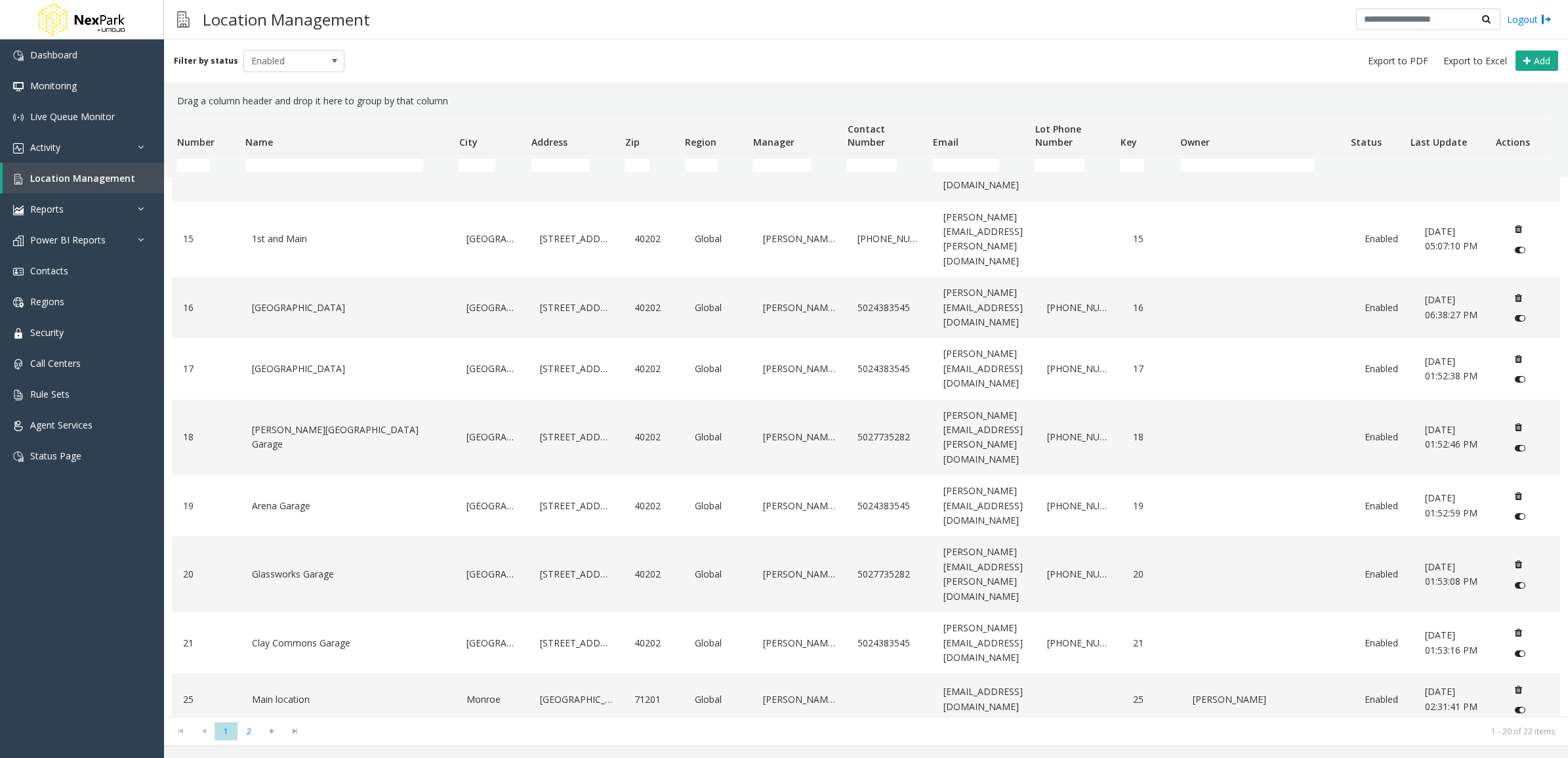
scroll to position [499, 0]
click at [303, 159] on input "Name Filter" at bounding box center [334, 165] width 178 height 13
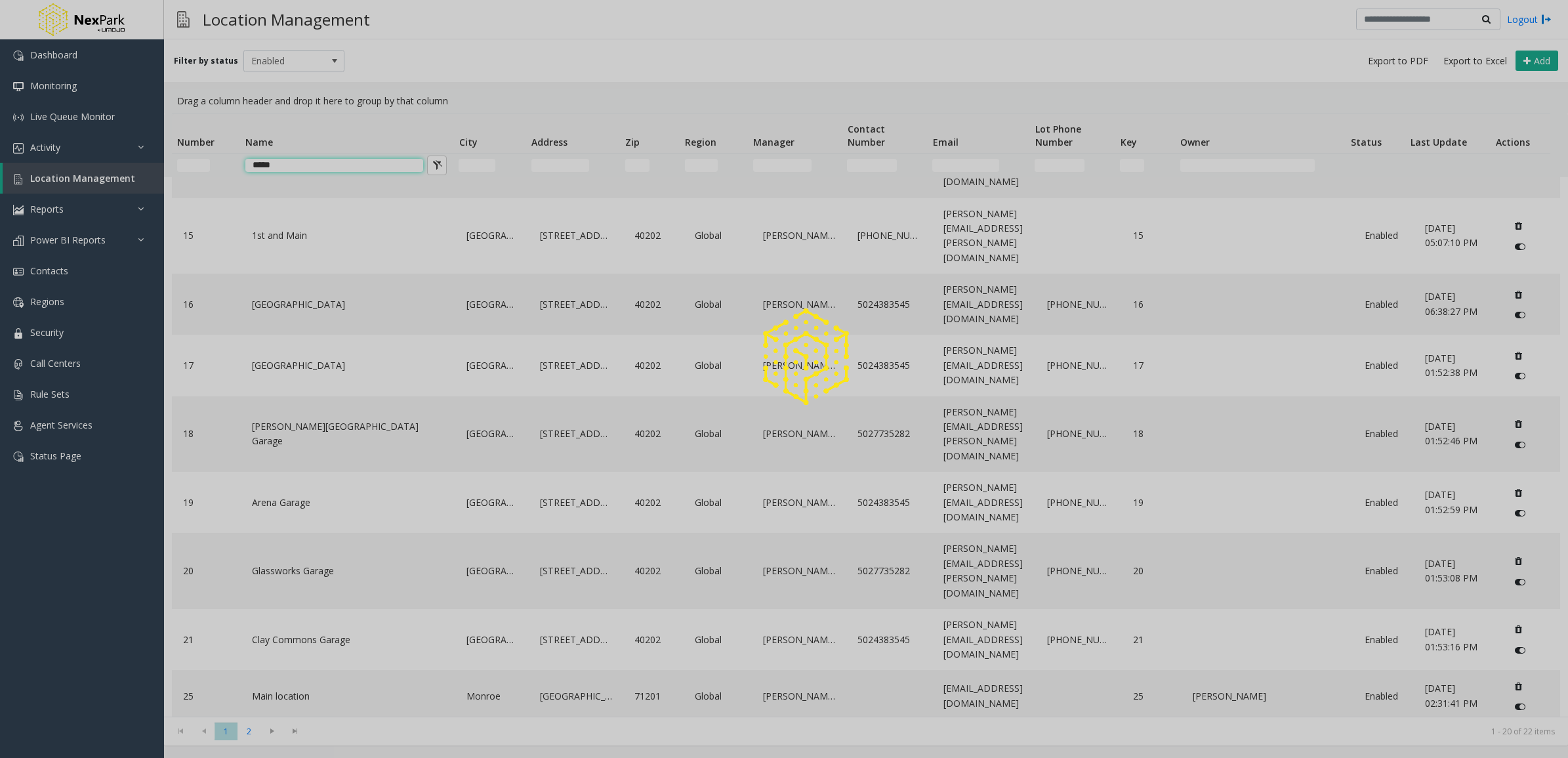
scroll to position [0, 0]
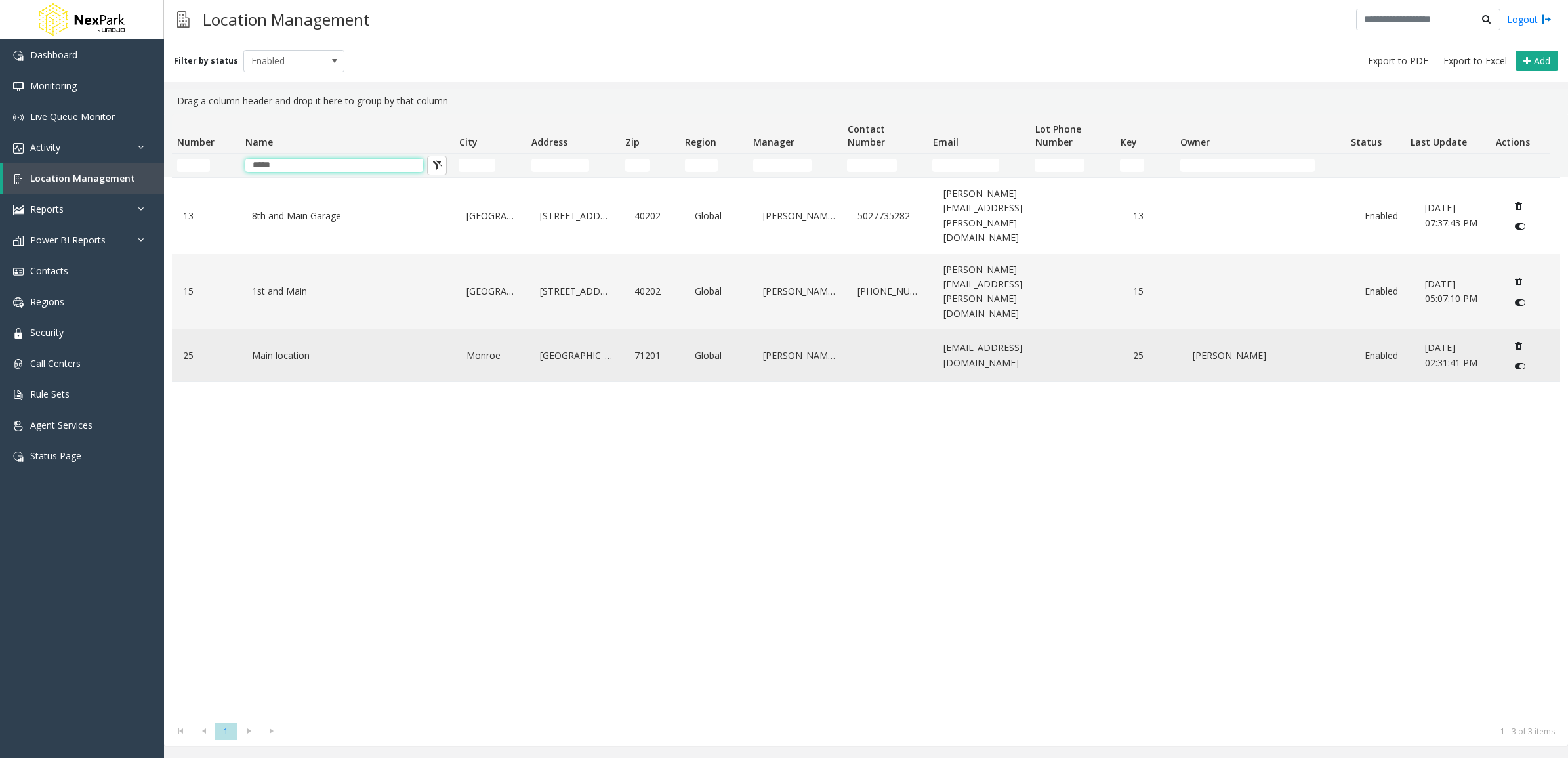
type input "****"
click at [263, 345] on link "Main location" at bounding box center [348, 355] width 200 height 21
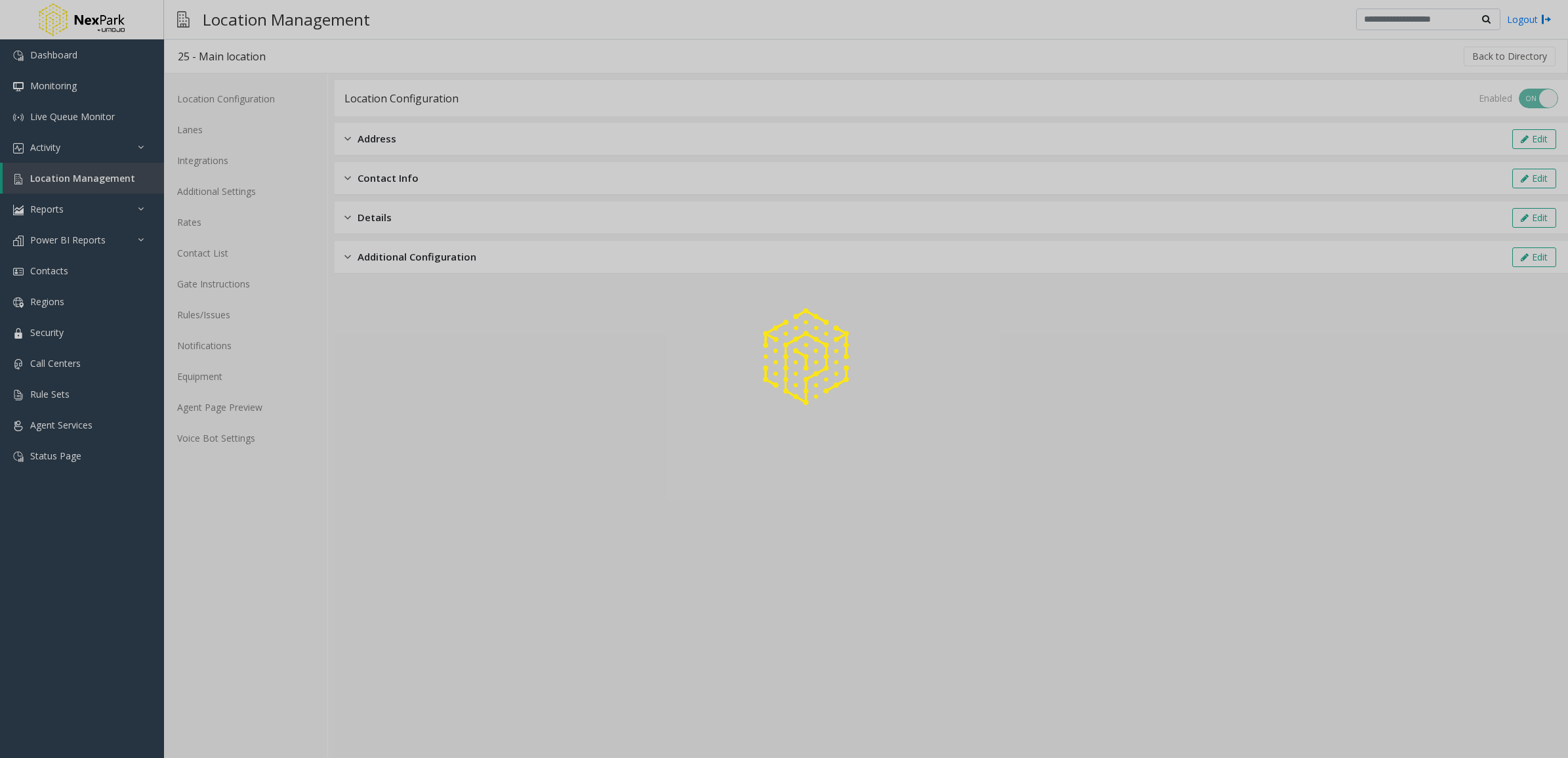
click at [205, 226] on div at bounding box center [784, 379] width 1568 height 758
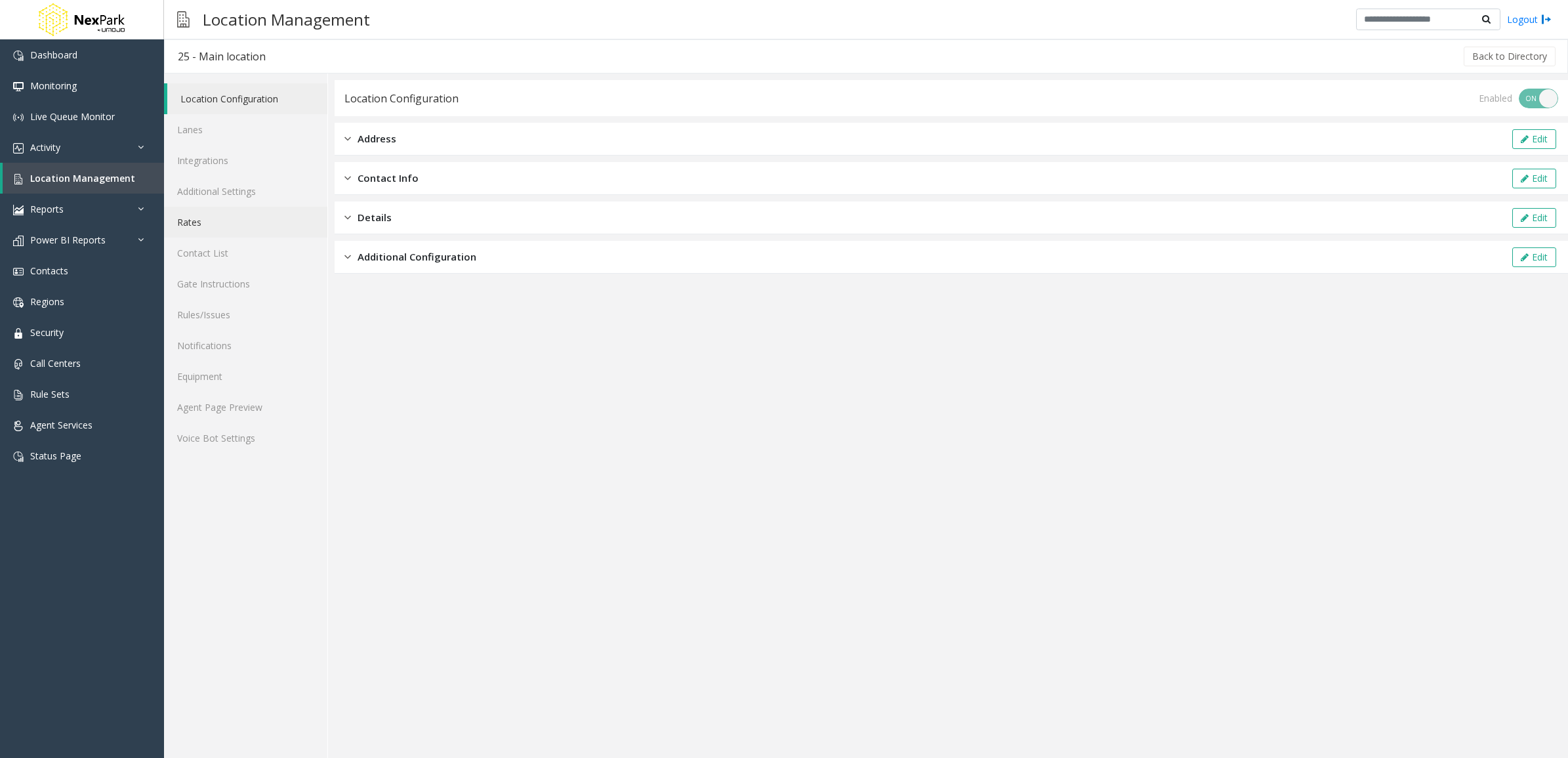
click at [202, 225] on link "Rates" at bounding box center [245, 222] width 163 height 31
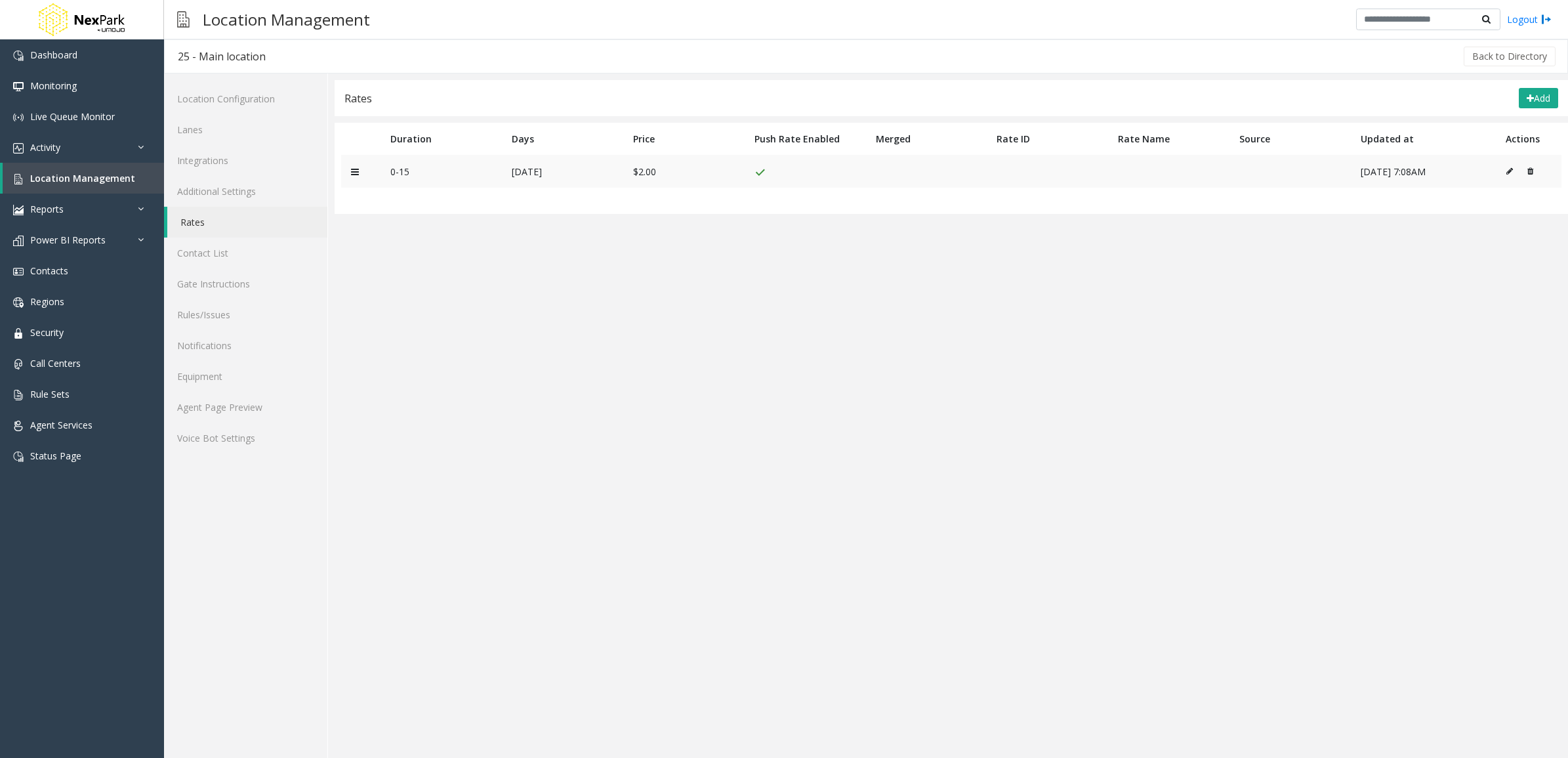
click at [1510, 167] on icon at bounding box center [1509, 171] width 6 height 8
type input "****"
type input "******"
type input "*"
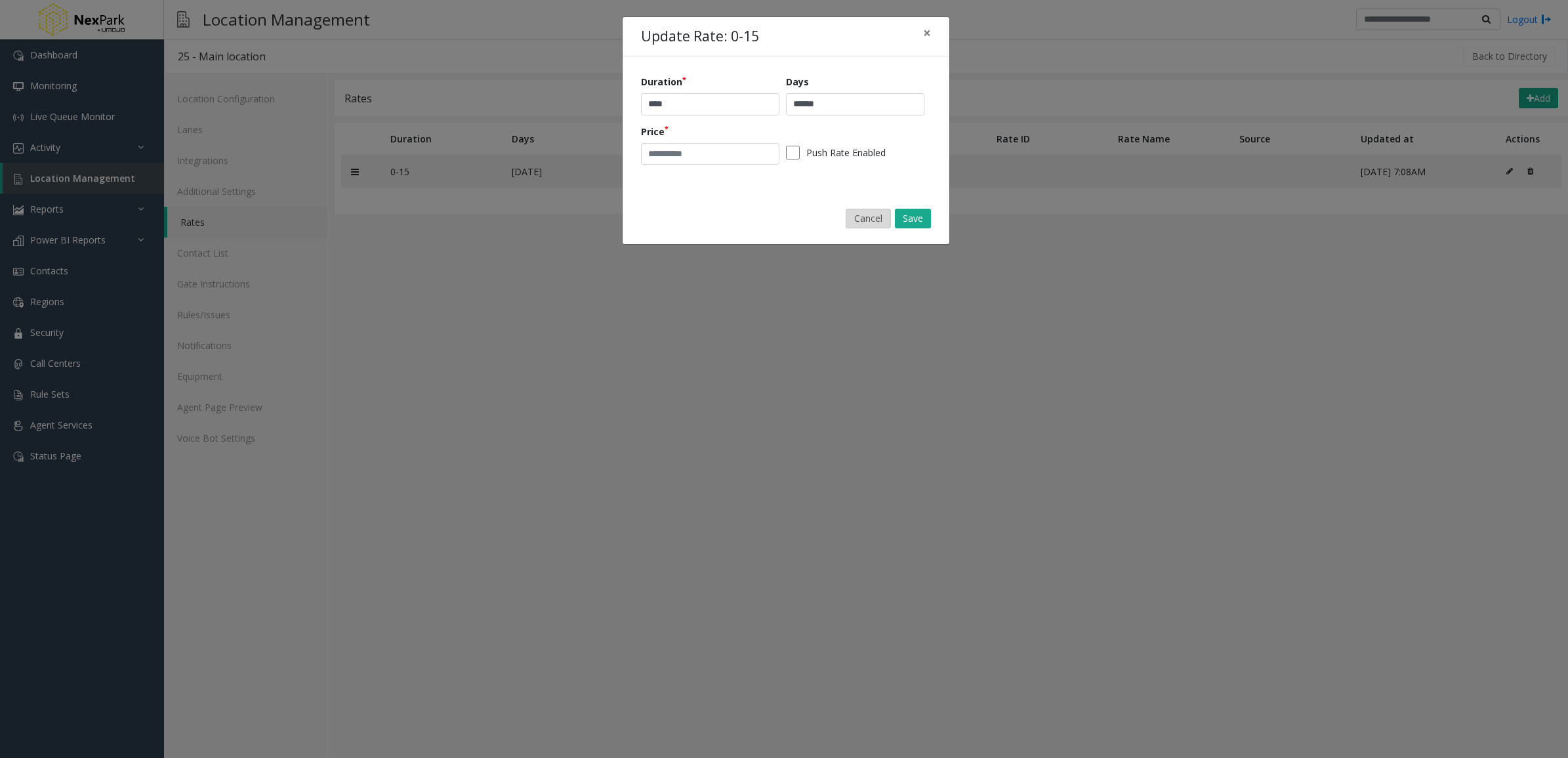
click at [867, 215] on button "Cancel" at bounding box center [868, 219] width 45 height 19
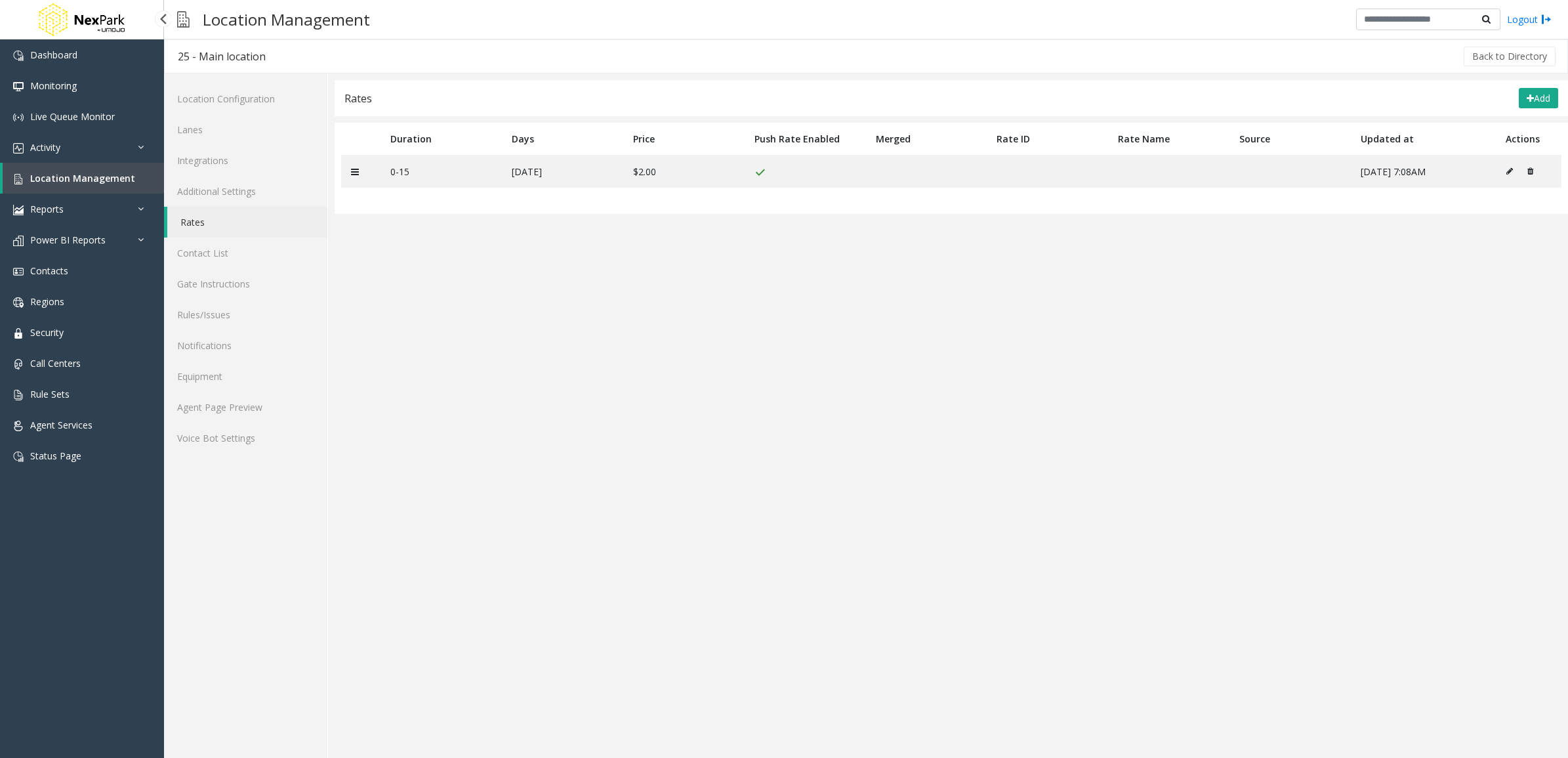
click at [109, 174] on span "Location Management" at bounding box center [83, 178] width 105 height 12
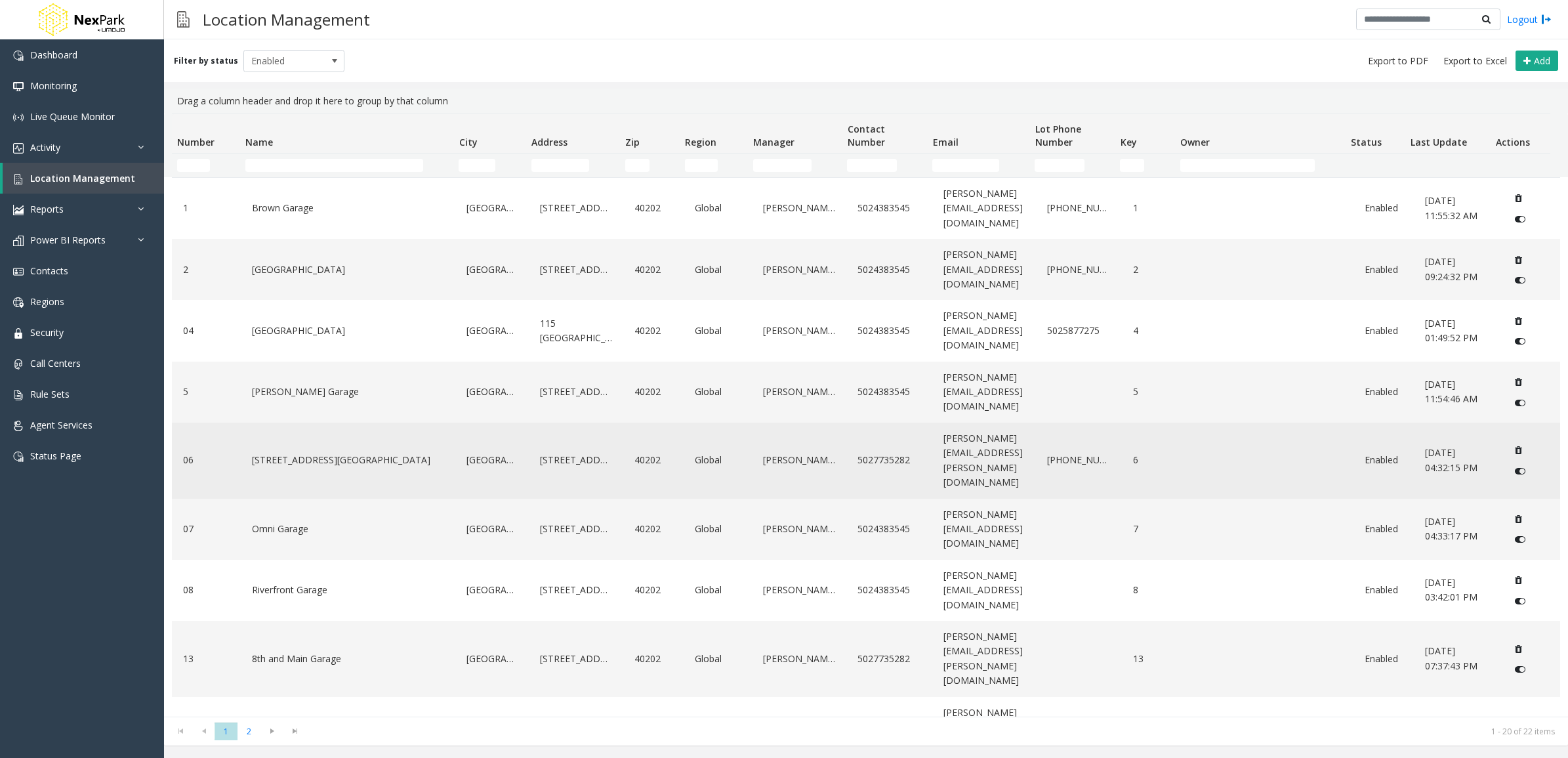
click at [326, 450] on link "[STREET_ADDRESS][GEOGRAPHIC_DATA]" at bounding box center [348, 460] width 200 height 21
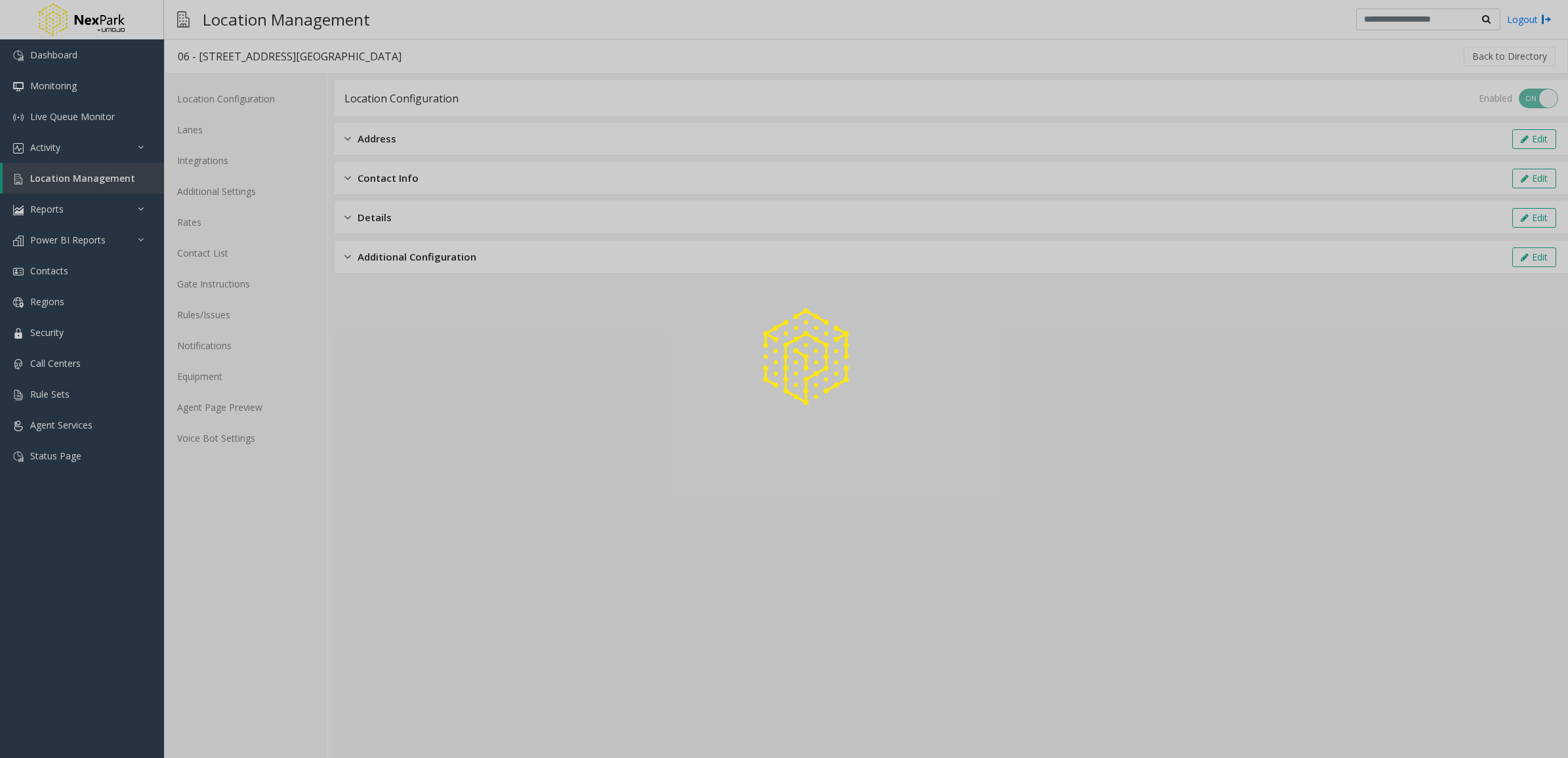
click at [204, 224] on div at bounding box center [784, 379] width 1568 height 758
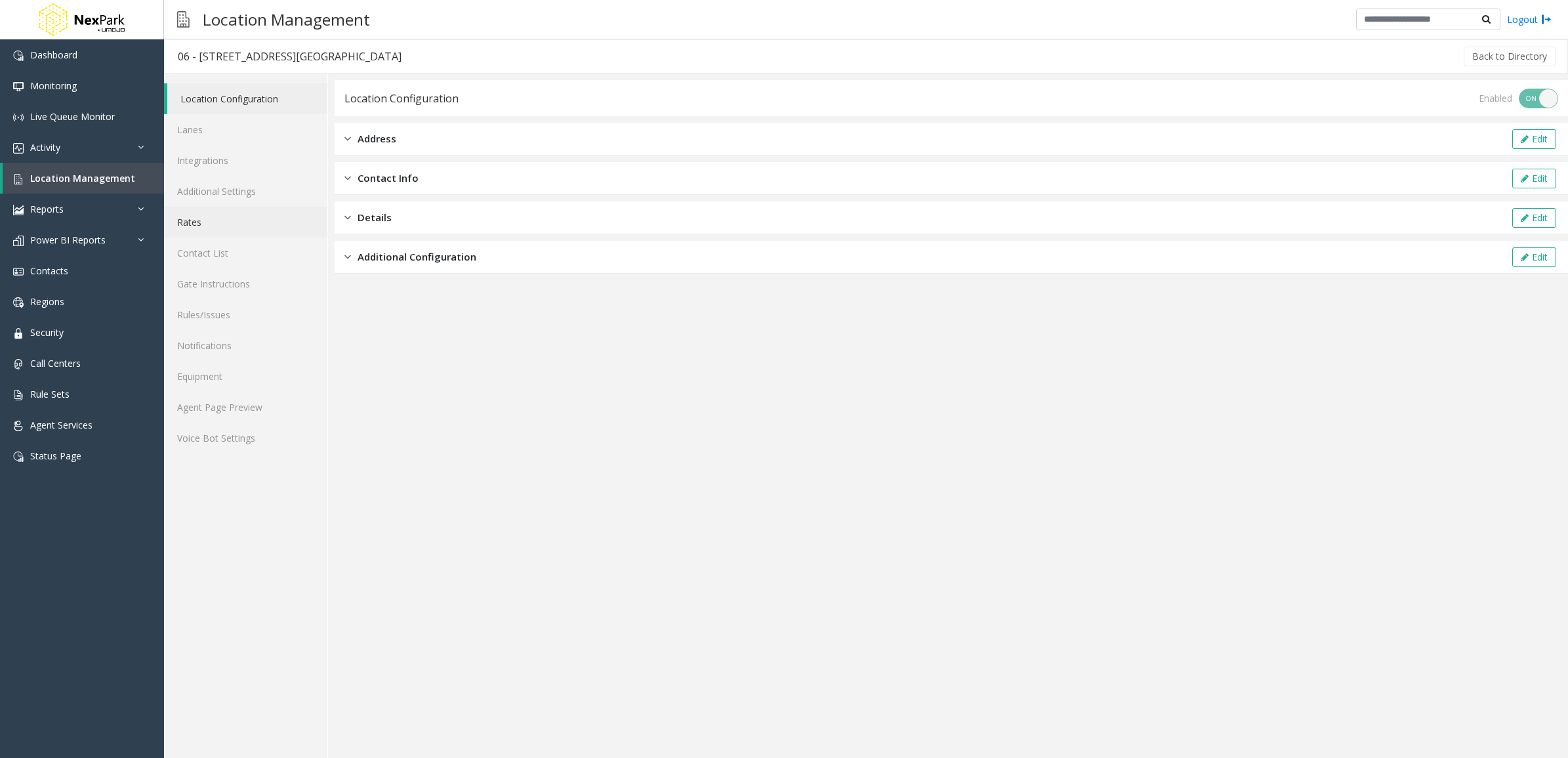
click at [204, 224] on link "Rates" at bounding box center [245, 222] width 163 height 31
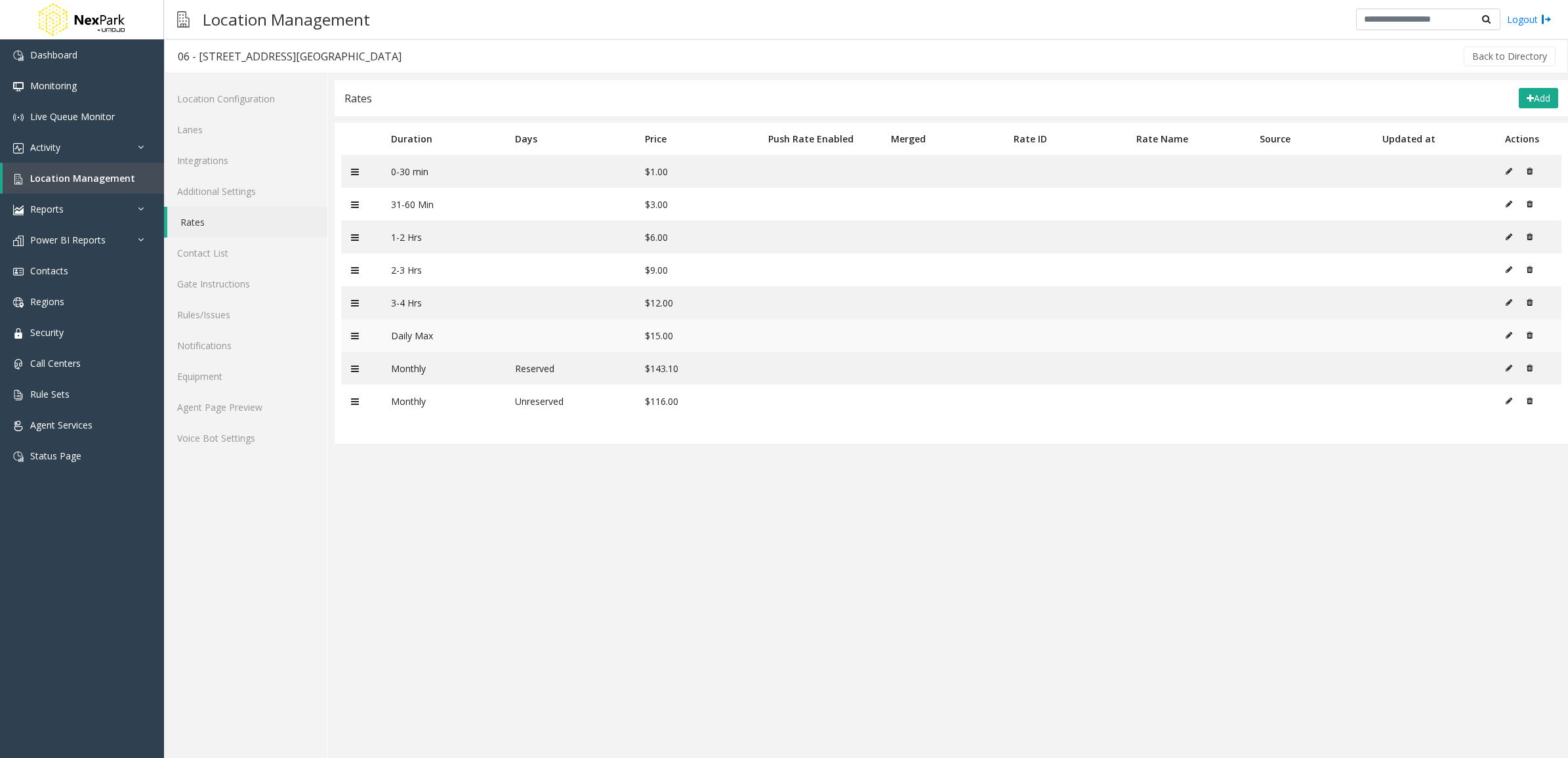
click at [1508, 342] on button at bounding box center [1512, 335] width 15 height 19
type input "*********"
type input "**"
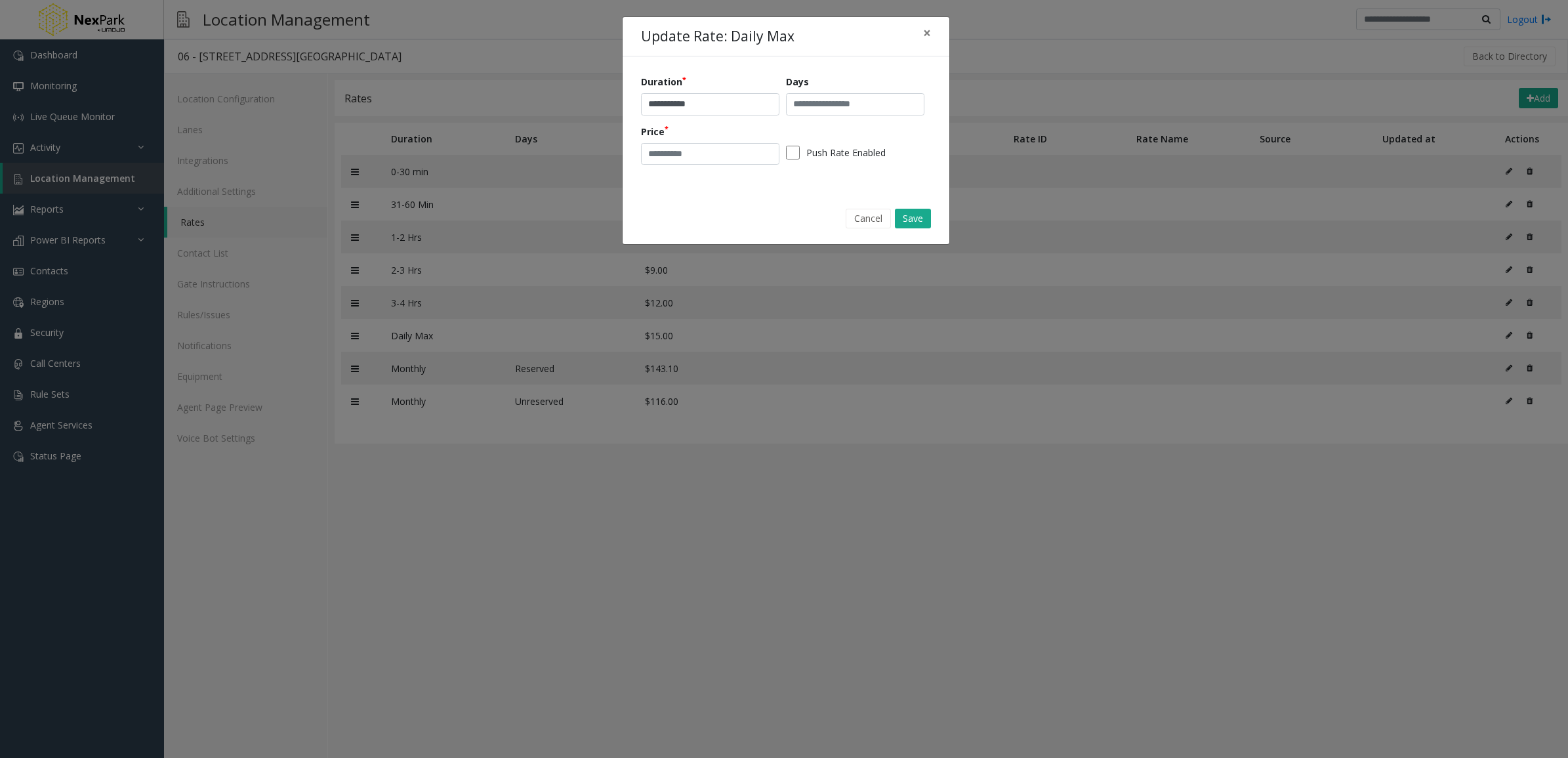
click at [858, 230] on div "Cancel Save" at bounding box center [786, 218] width 308 height 33
click at [745, 165] on input "**" at bounding box center [710, 154] width 138 height 22
click at [745, 156] on input "**" at bounding box center [710, 154] width 138 height 22
click at [732, 159] on input "**" at bounding box center [710, 154] width 138 height 22
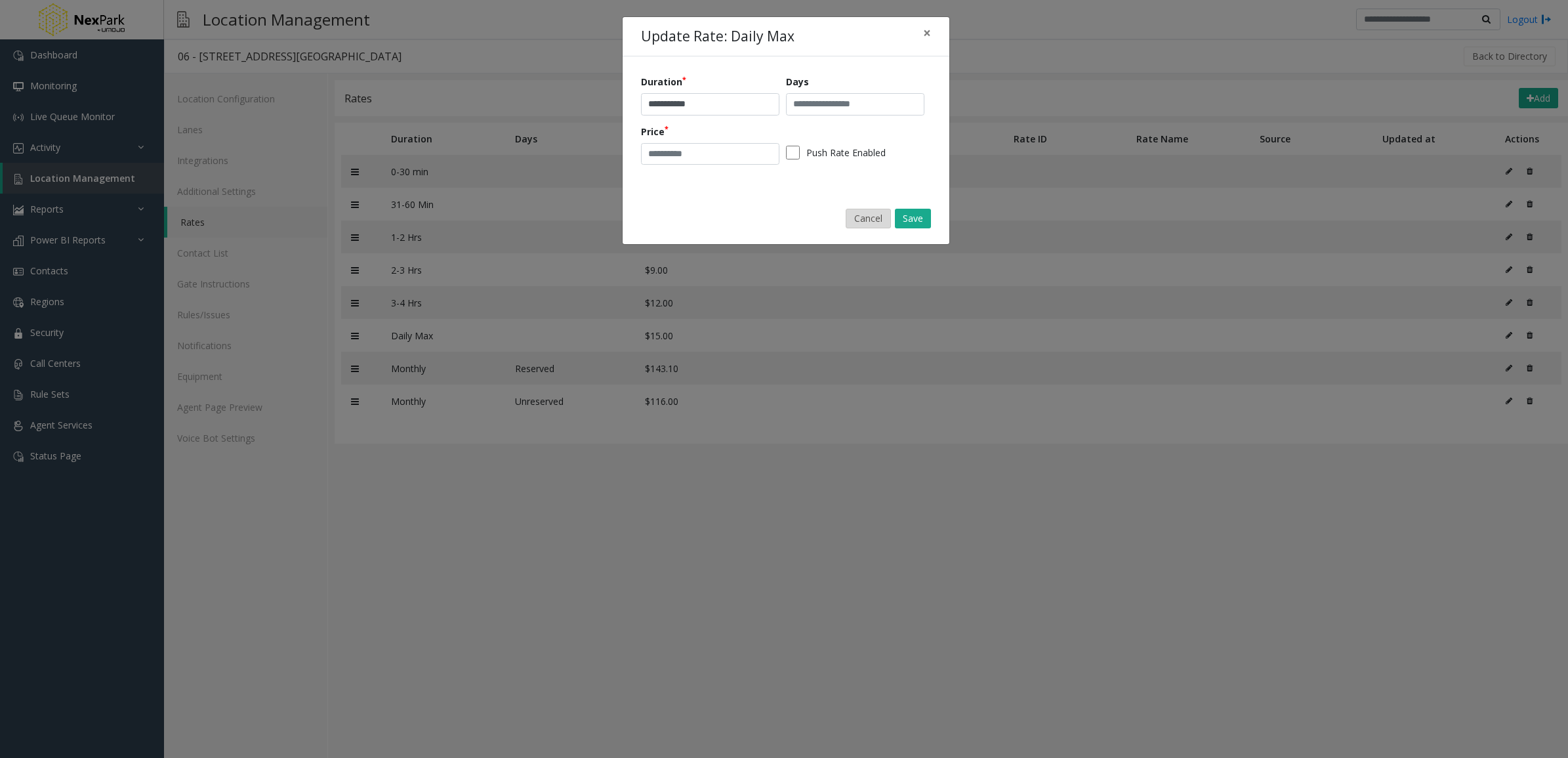
click at [848, 212] on button "Cancel" at bounding box center [868, 219] width 45 height 19
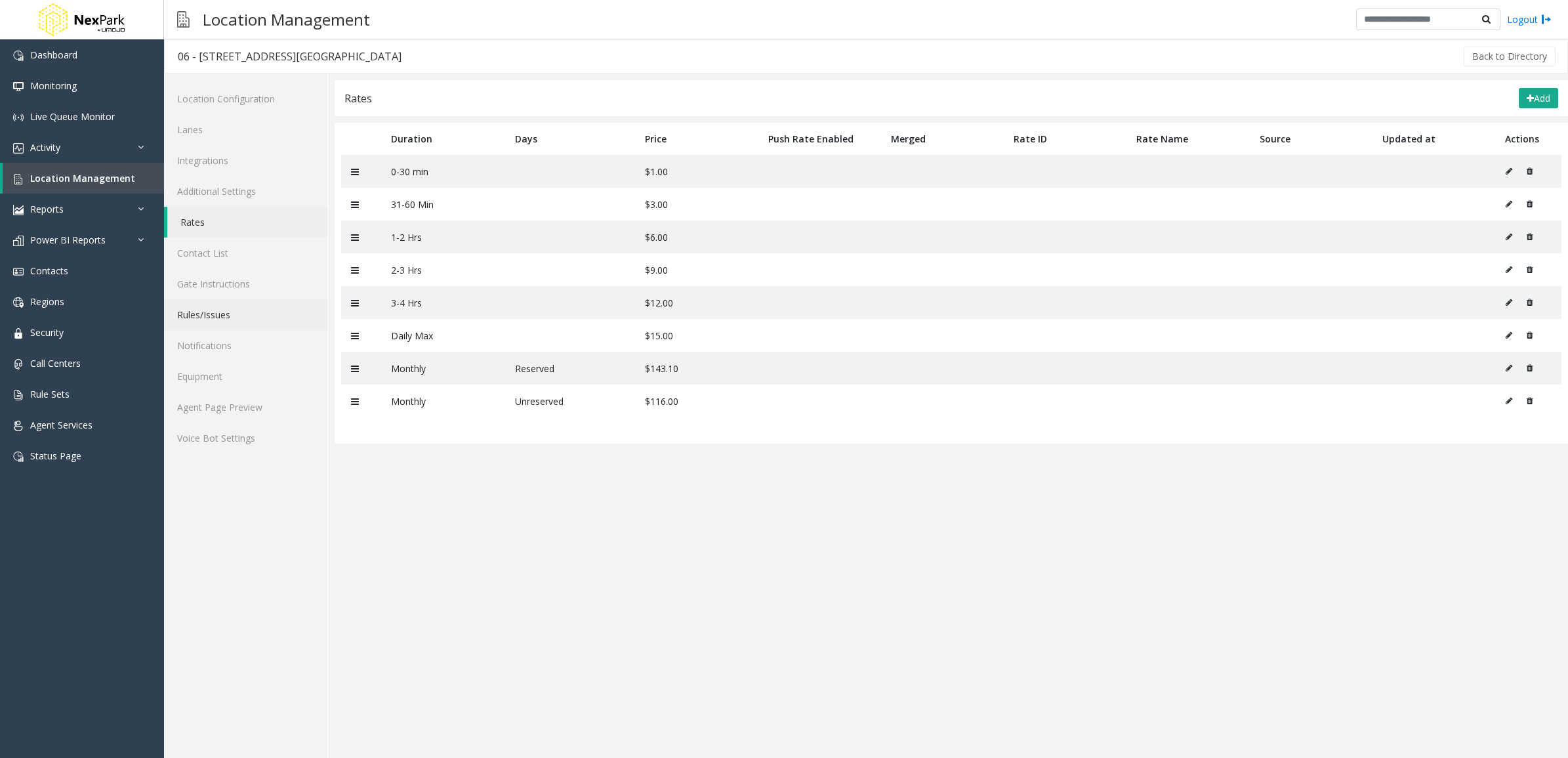
click at [260, 316] on link "Rules/Issues" at bounding box center [245, 315] width 163 height 31
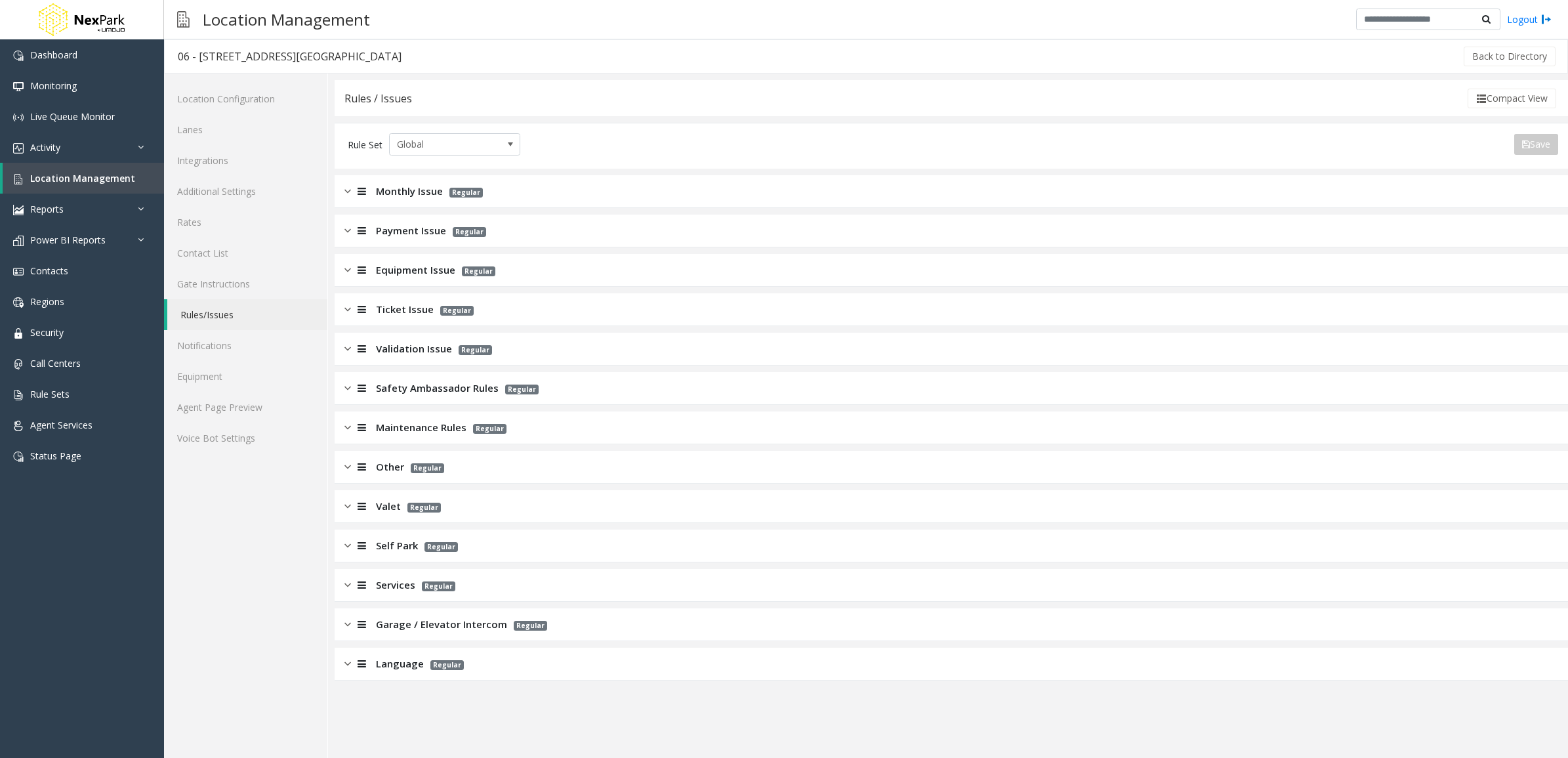
click at [687, 273] on div "Equipment Issue Regular" at bounding box center [951, 270] width 1233 height 33
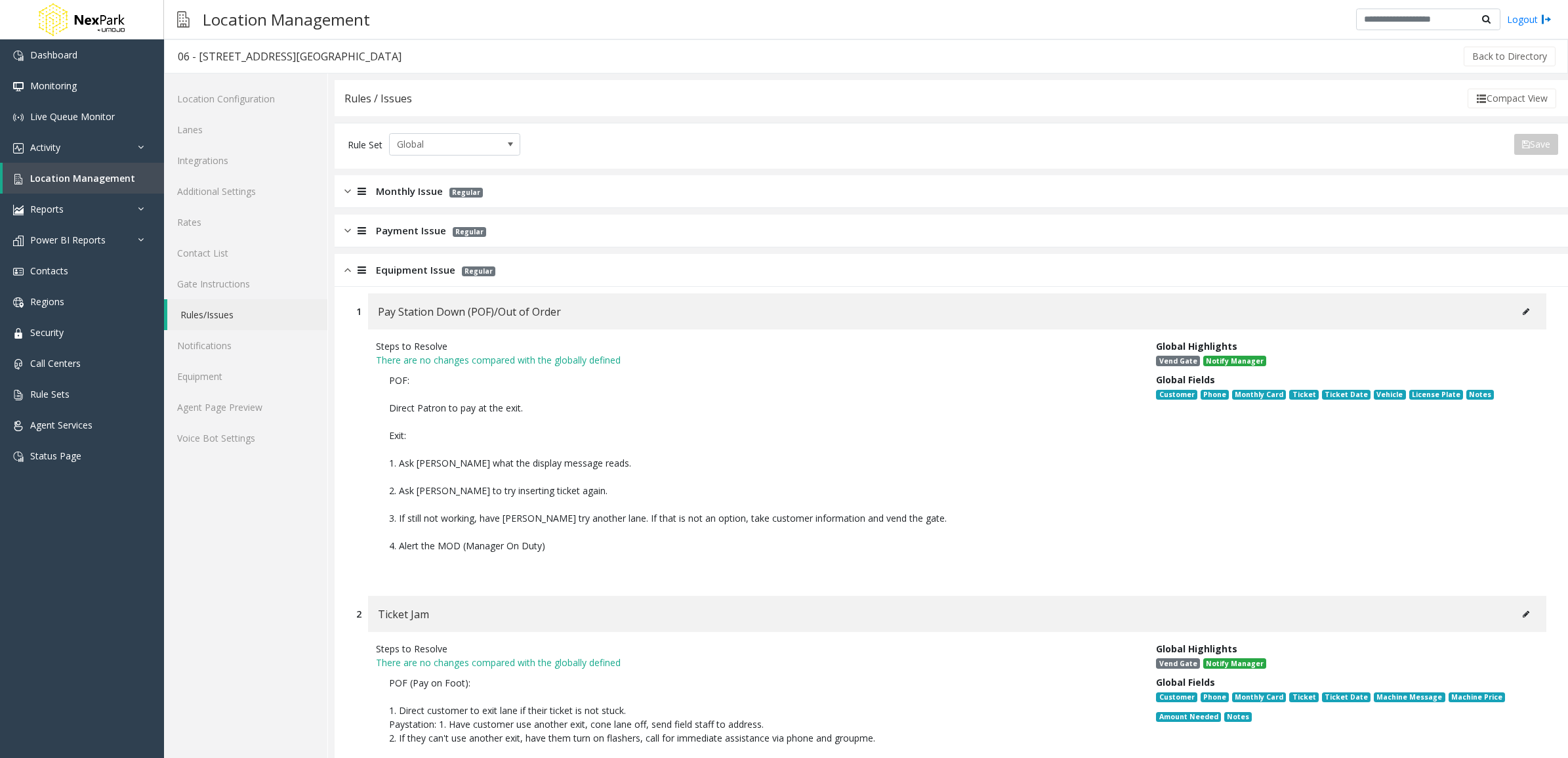
click at [1523, 311] on icon at bounding box center [1526, 311] width 6 height 8
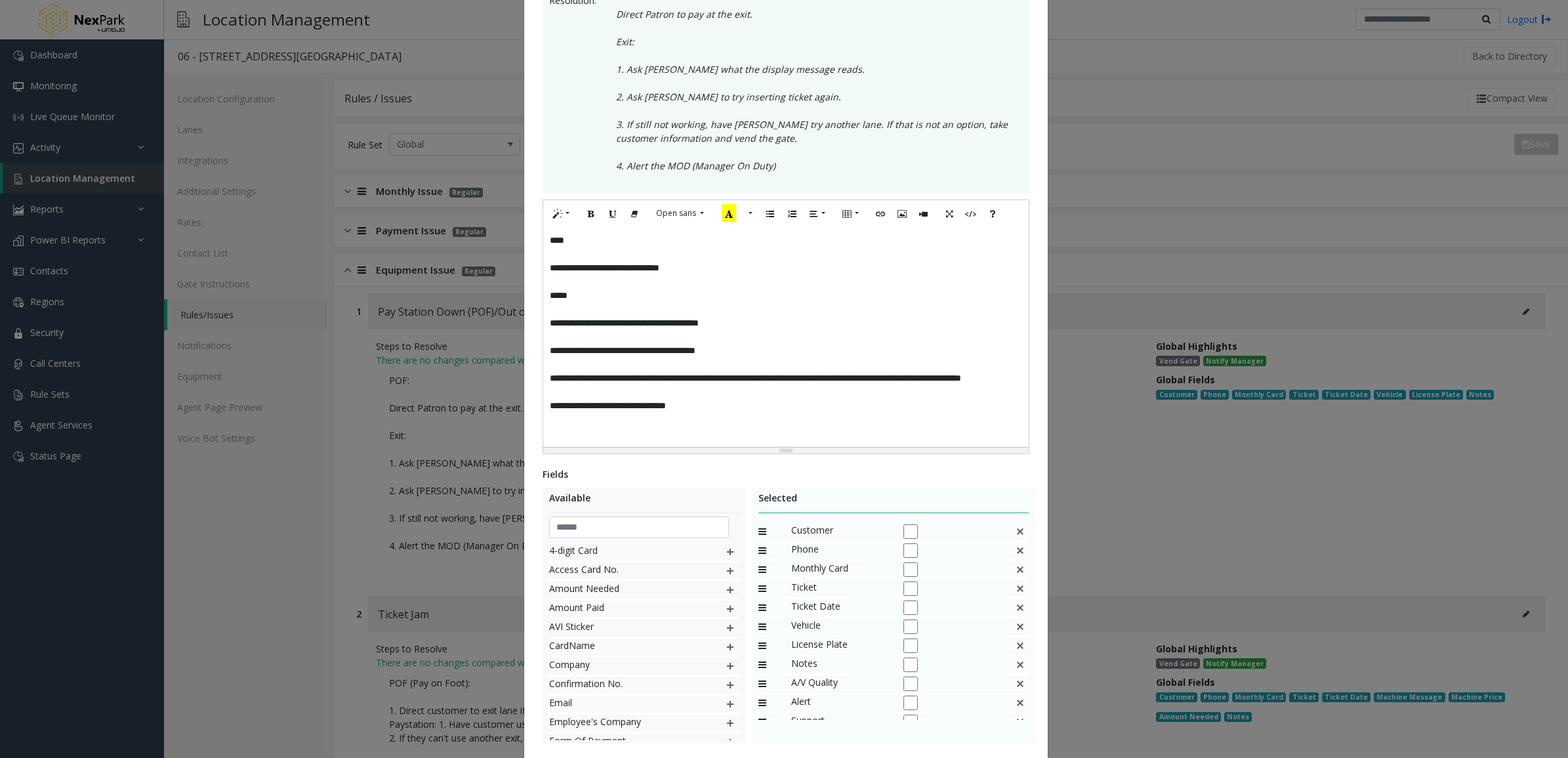
scroll to position [329, 0]
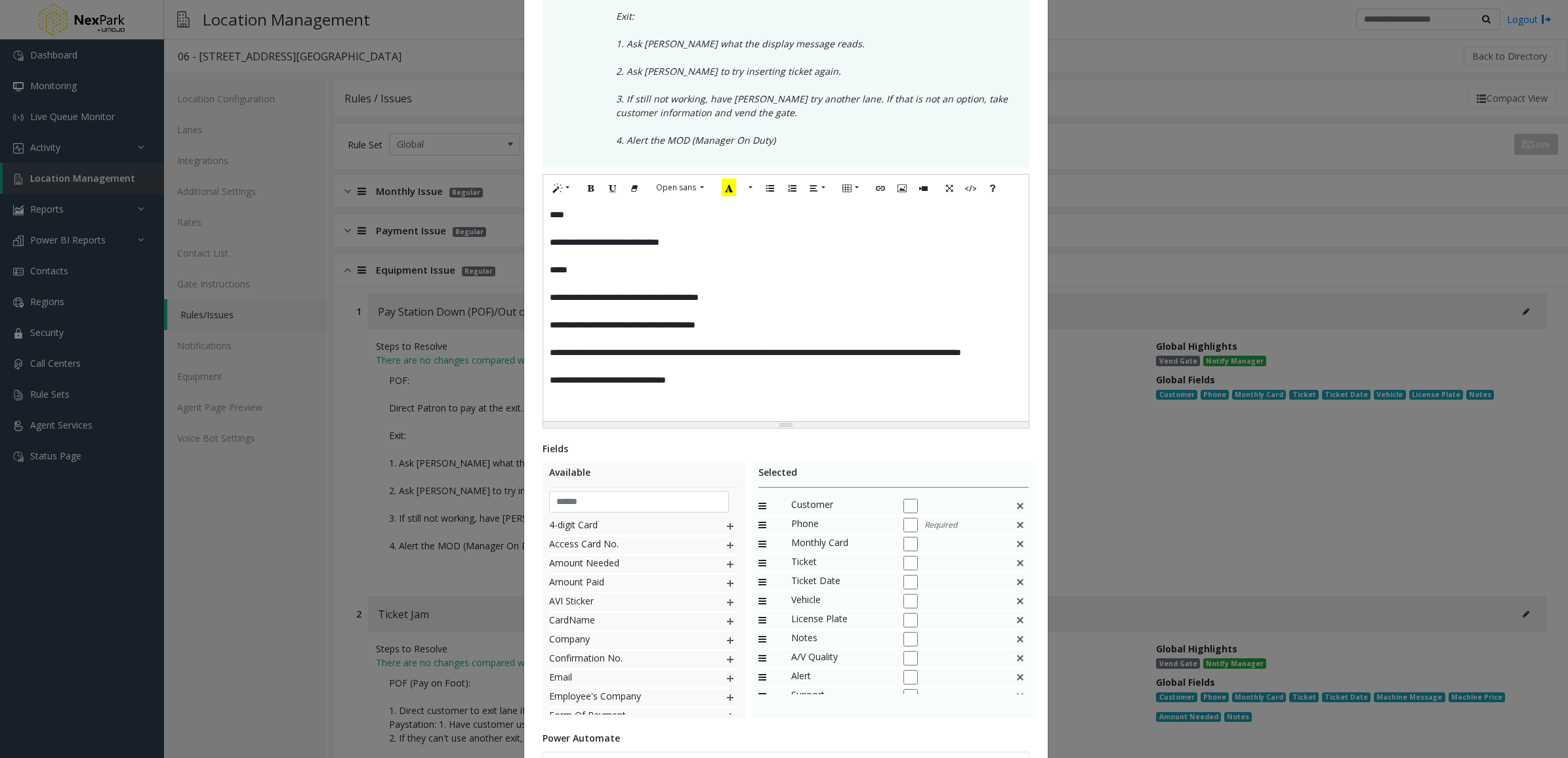
click at [897, 553] on div "Monthly Card" at bounding box center [894, 545] width 271 height 19
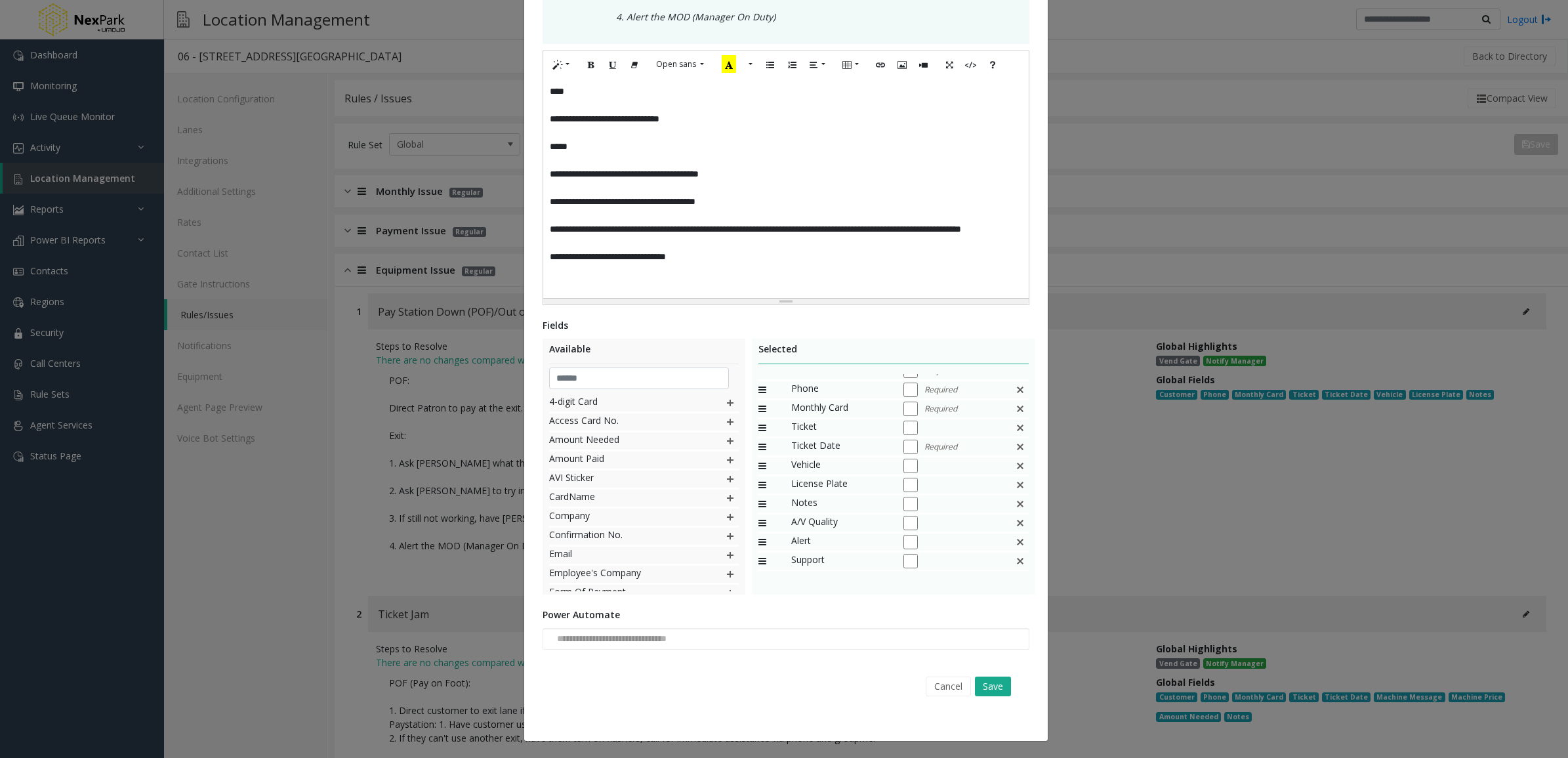
scroll to position [453, 0]
click at [998, 675] on div "Cancel Save" at bounding box center [786, 686] width 469 height 33
click at [983, 681] on button "Save" at bounding box center [993, 686] width 36 height 19
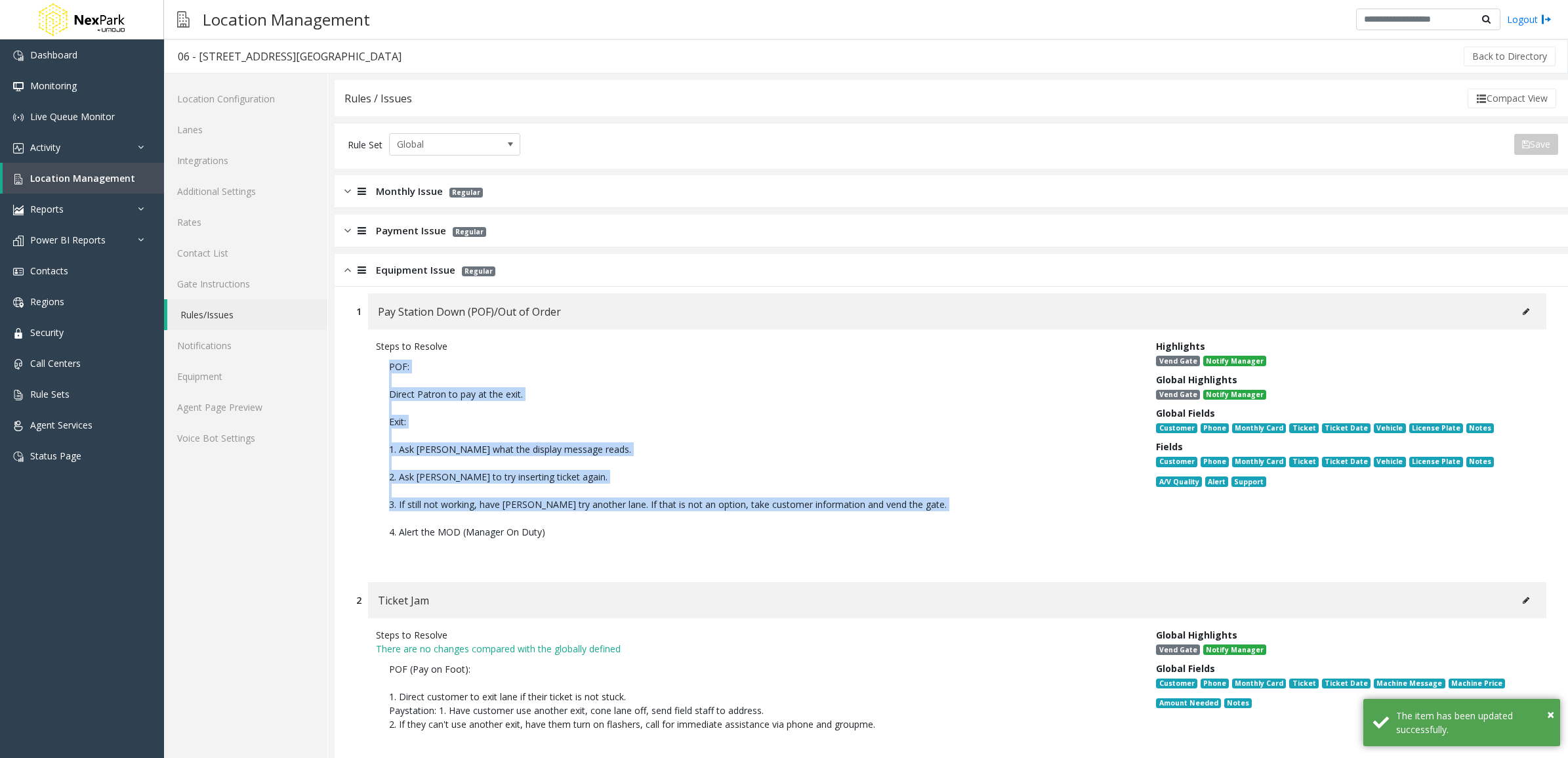
drag, startPoint x: 353, startPoint y: 355, endPoint x: 618, endPoint y: 512, distance: 308.0
click at [617, 512] on div "1 Pay Station Down (POF)/Out of Order Steps to Resolve POF: Direct Patron to pa…" at bounding box center [951, 431] width 1210 height 276
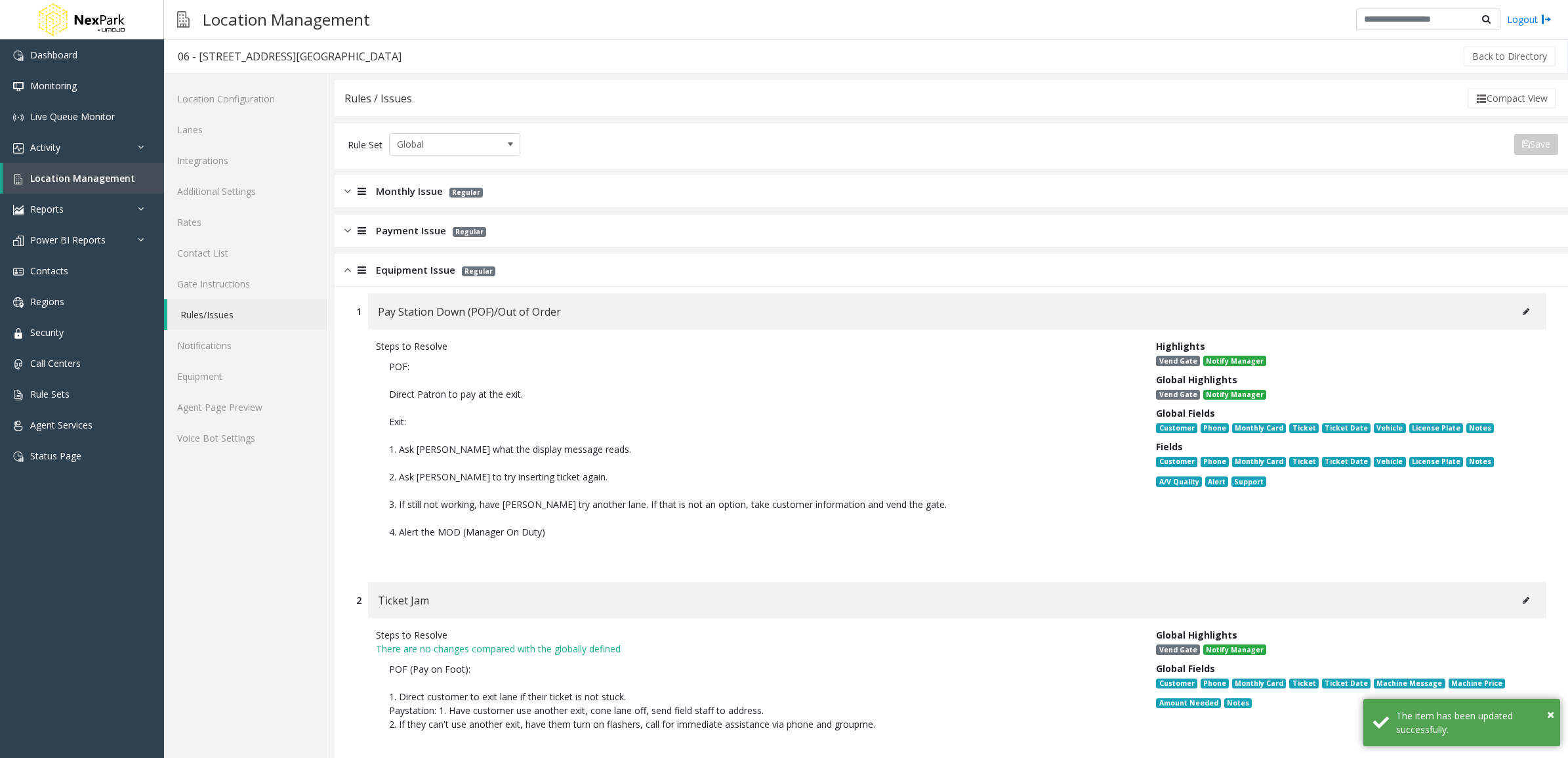
drag, startPoint x: 618, startPoint y: 512, endPoint x: 722, endPoint y: 520, distance: 104.3
click at [722, 520] on p "POF: Direct Patron to pay at the exit. Exit: 1. Ask [PERSON_NAME] what the disp…" at bounding box center [756, 456] width 760 height 206
click at [250, 158] on link "Integrations" at bounding box center [245, 160] width 163 height 31
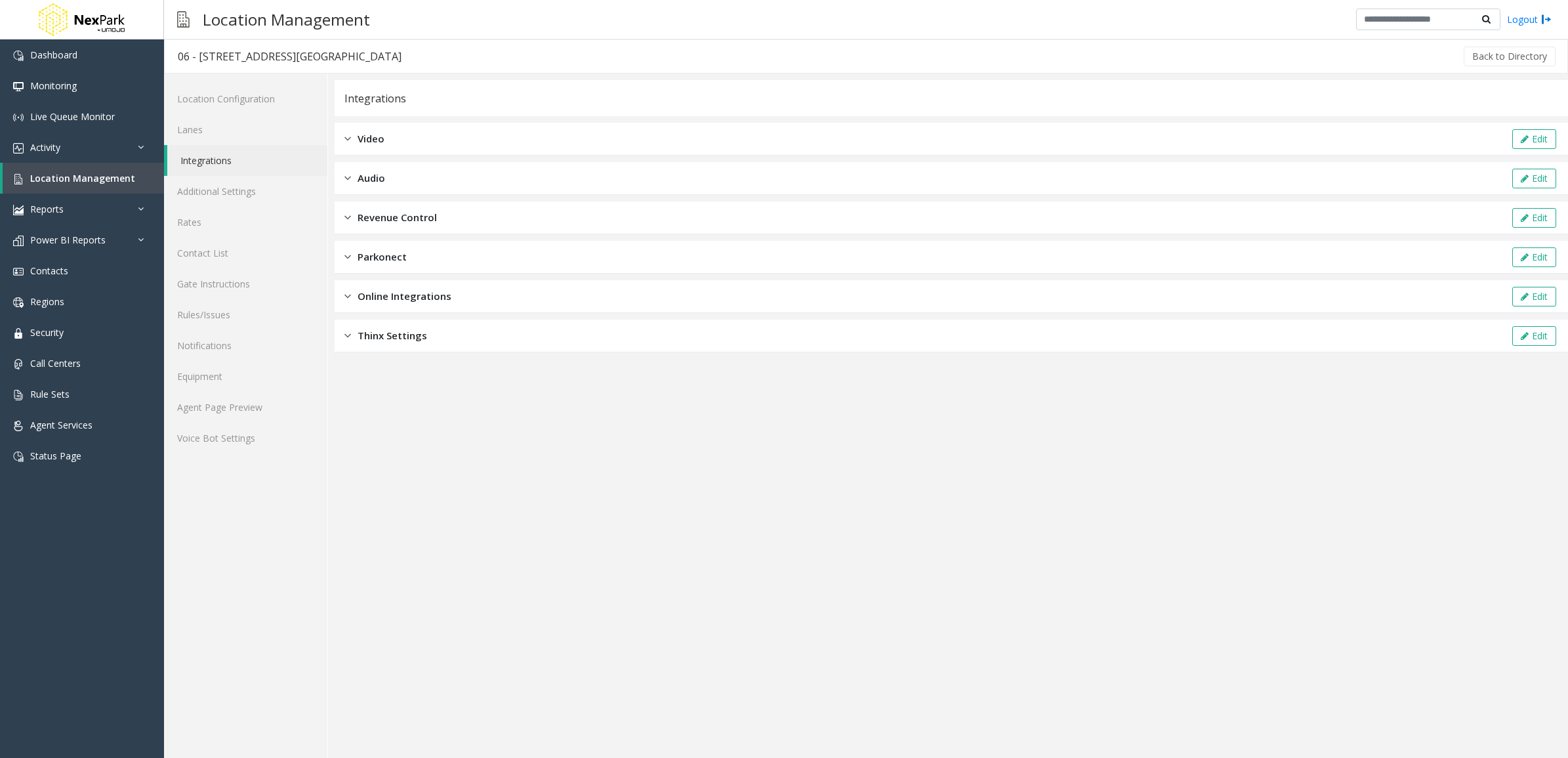
click at [469, 315] on div "Integrations Video Edit Audio Edit Revenue Control Edit Parkonect Edit Online I…" at bounding box center [951, 216] width 1233 height 272
click at [470, 299] on div "Online Integrations Edit" at bounding box center [951, 296] width 1233 height 33
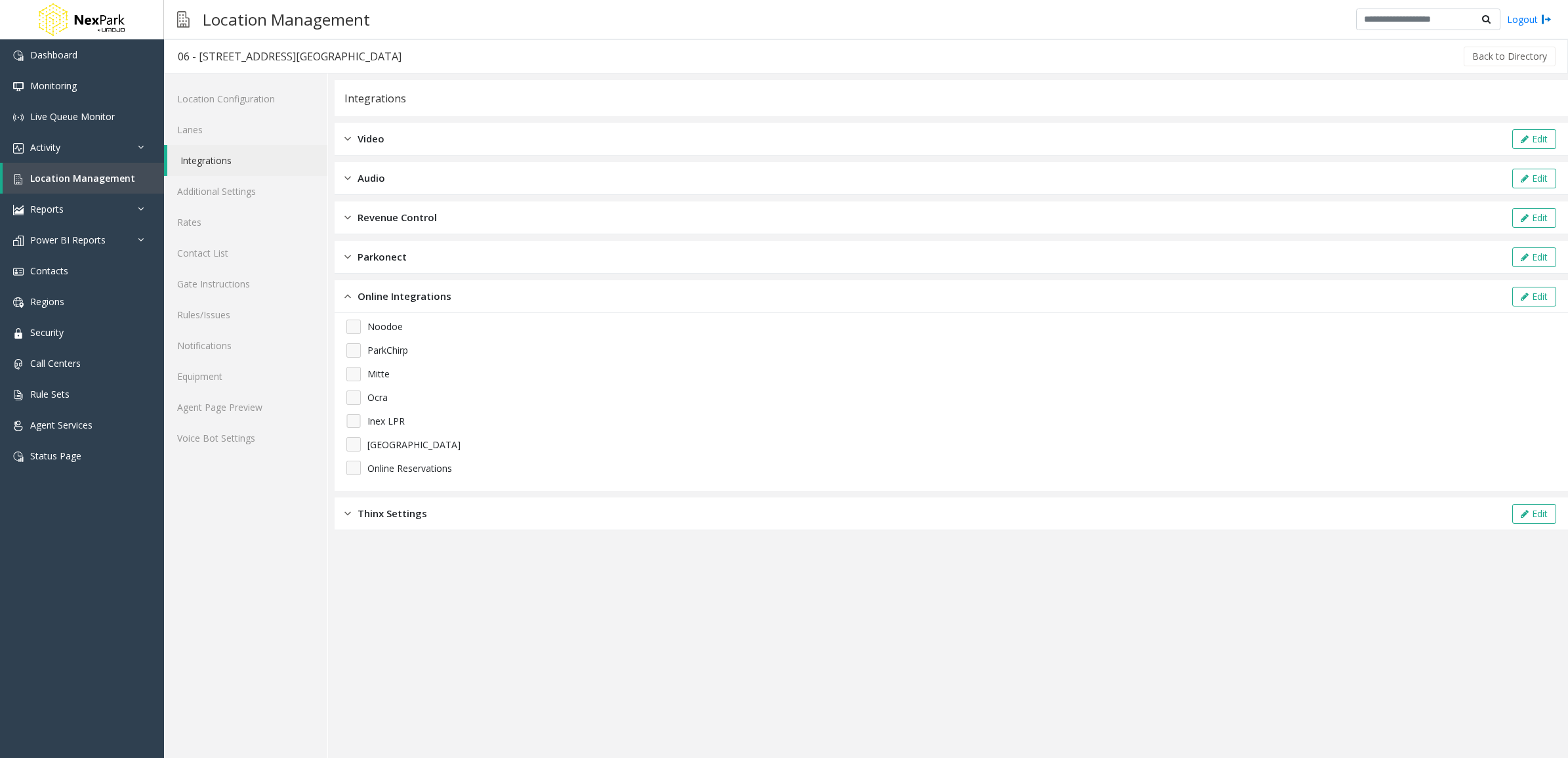
click at [476, 521] on div "Thinx Settings Edit" at bounding box center [951, 513] width 1233 height 33
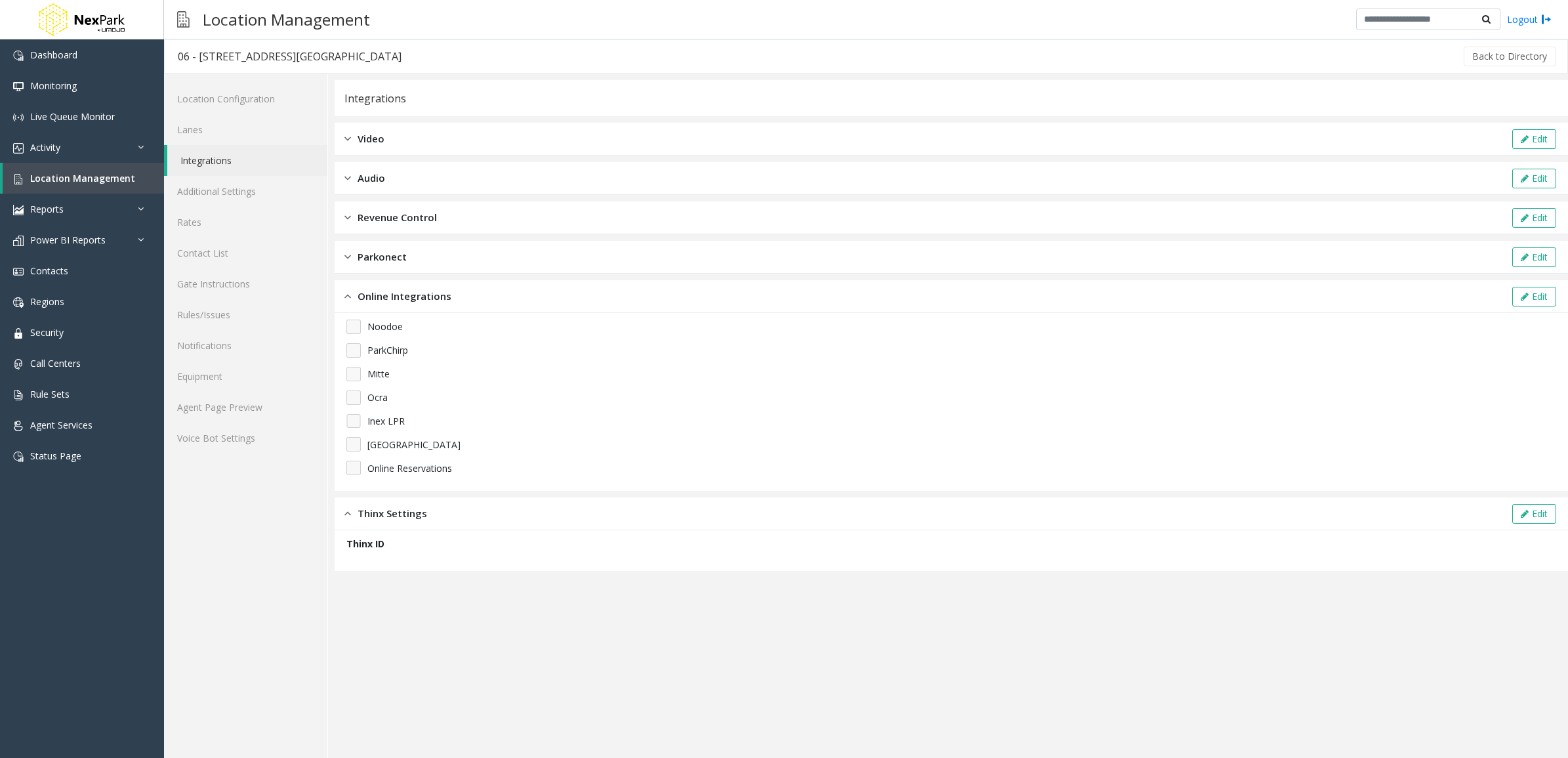
click at [442, 208] on div "Revenue Control Edit" at bounding box center [951, 217] width 1233 height 33
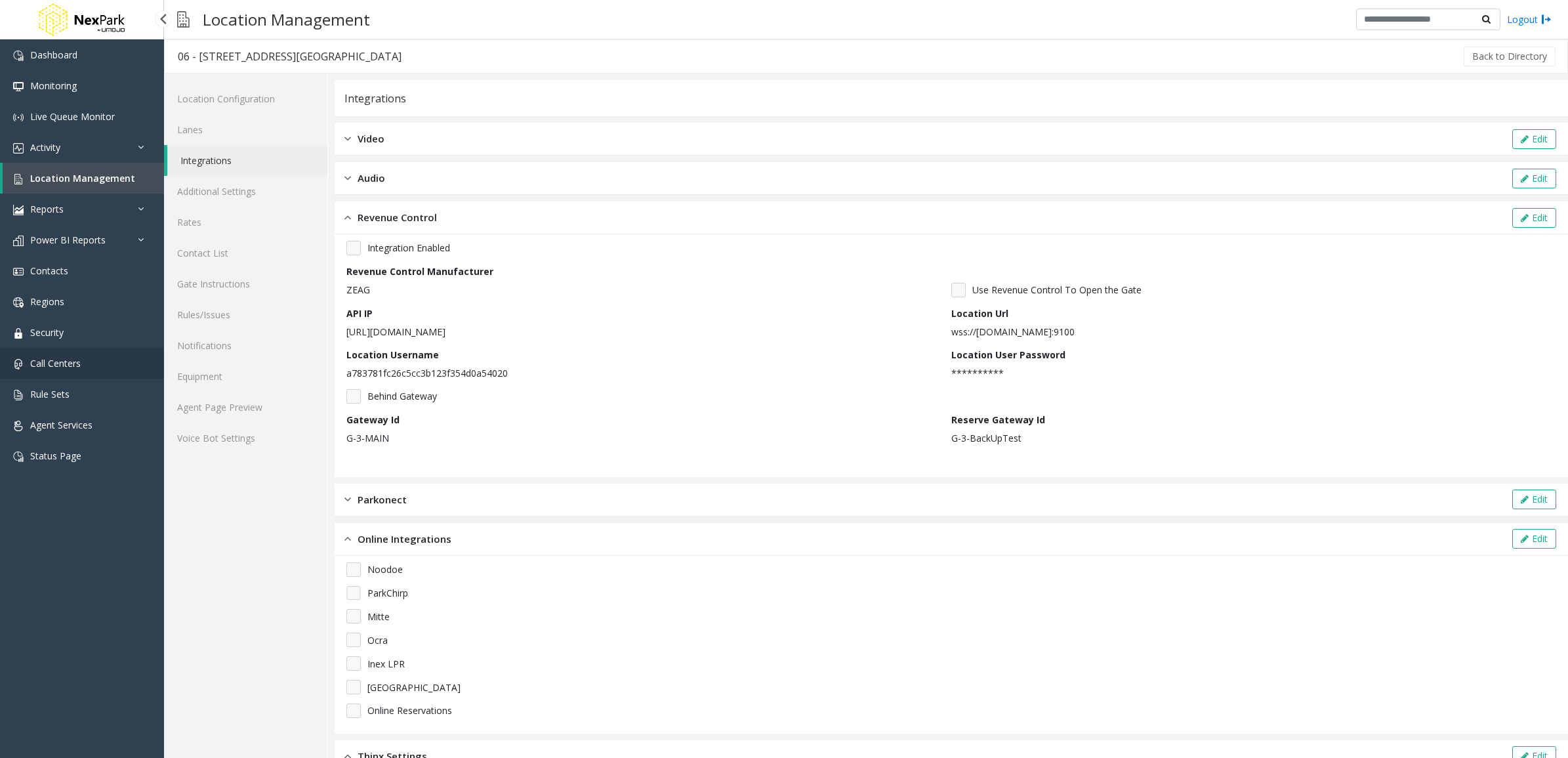
click at [85, 359] on link "Call Centers" at bounding box center [82, 363] width 164 height 31
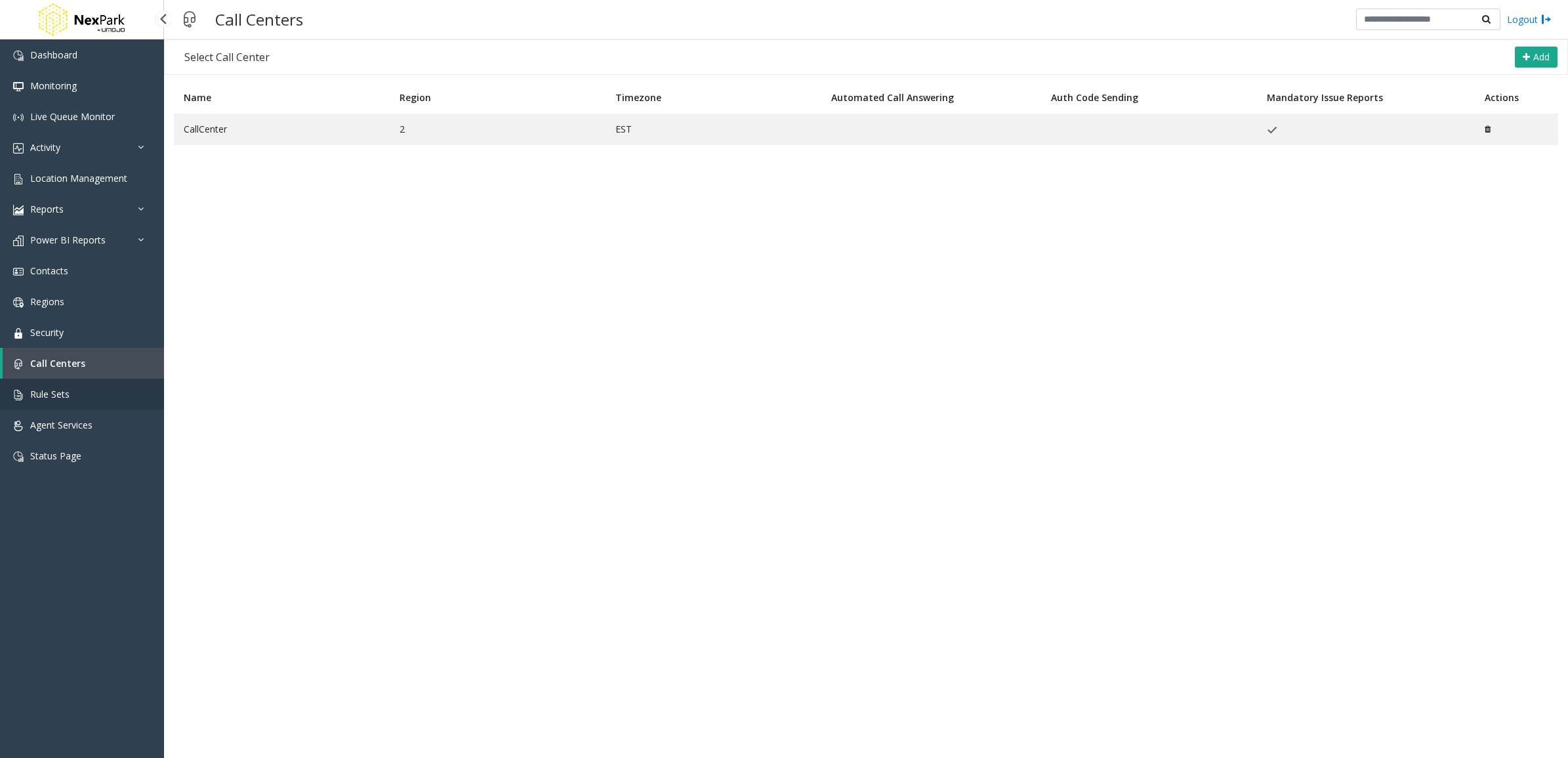
click at [72, 398] on link "Rule Sets" at bounding box center [82, 394] width 164 height 31
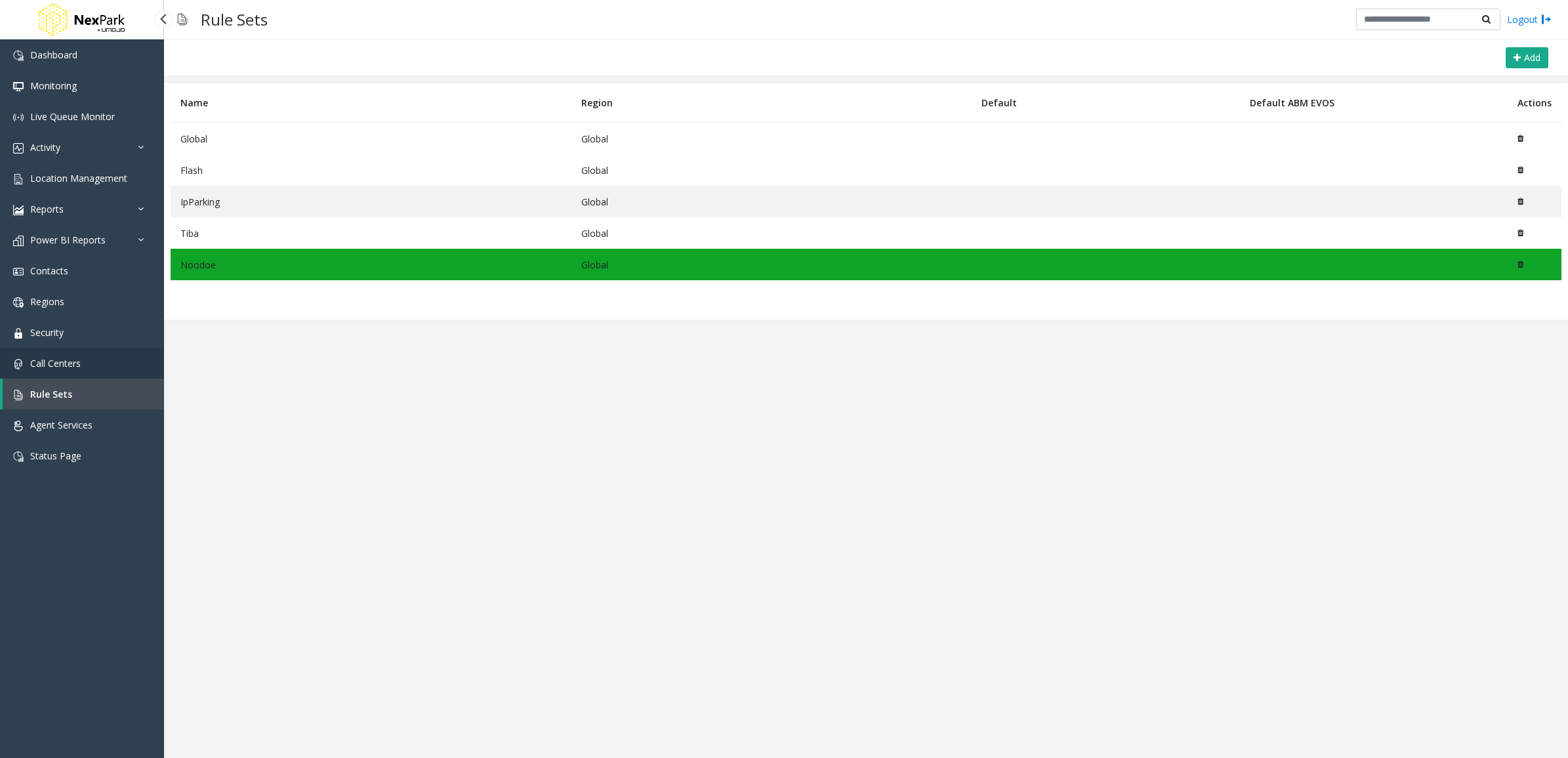
click at [73, 362] on span "Call Centers" at bounding box center [55, 363] width 50 height 12
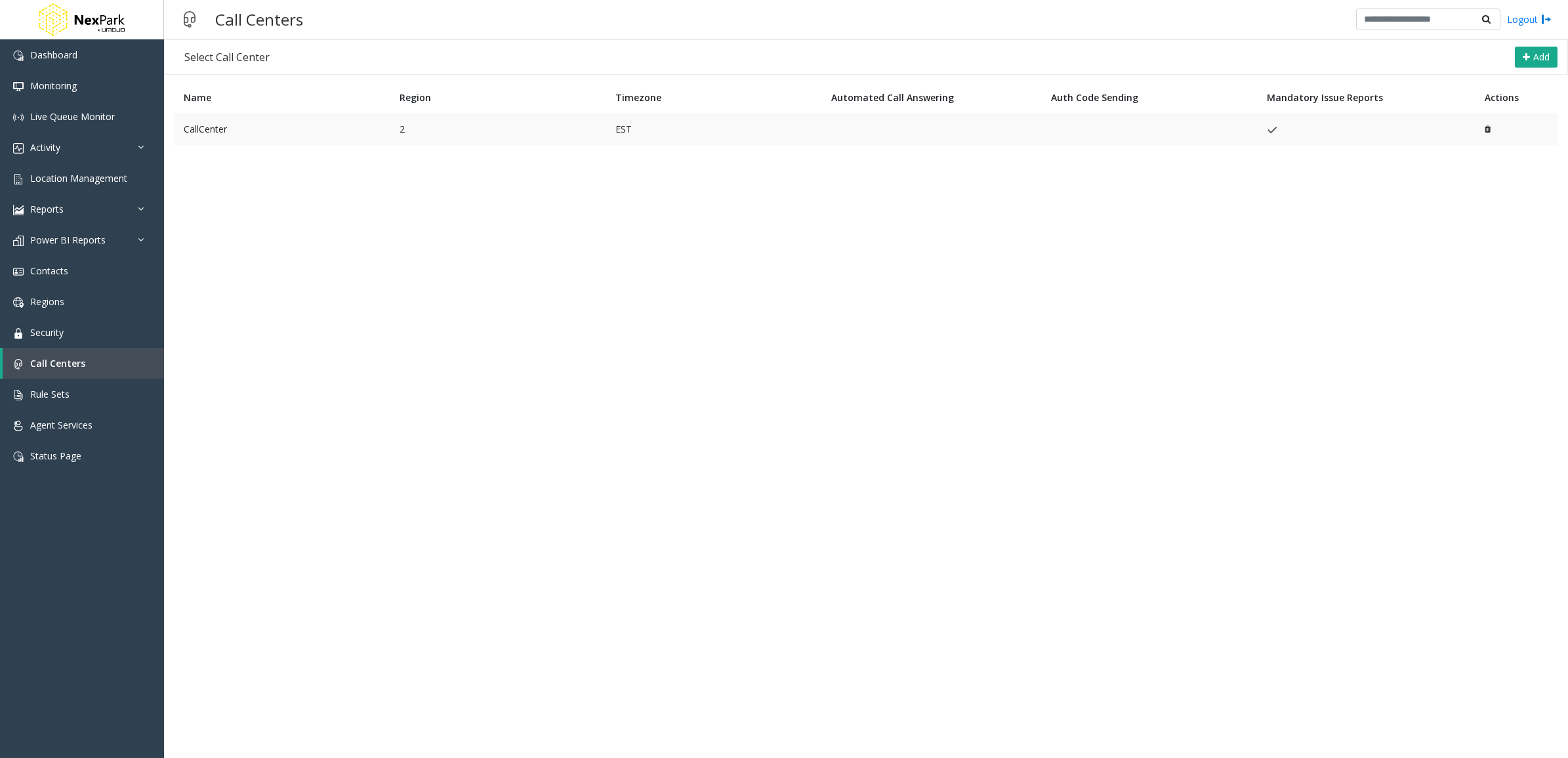
click at [293, 124] on td "CallCenter" at bounding box center [281, 129] width 216 height 32
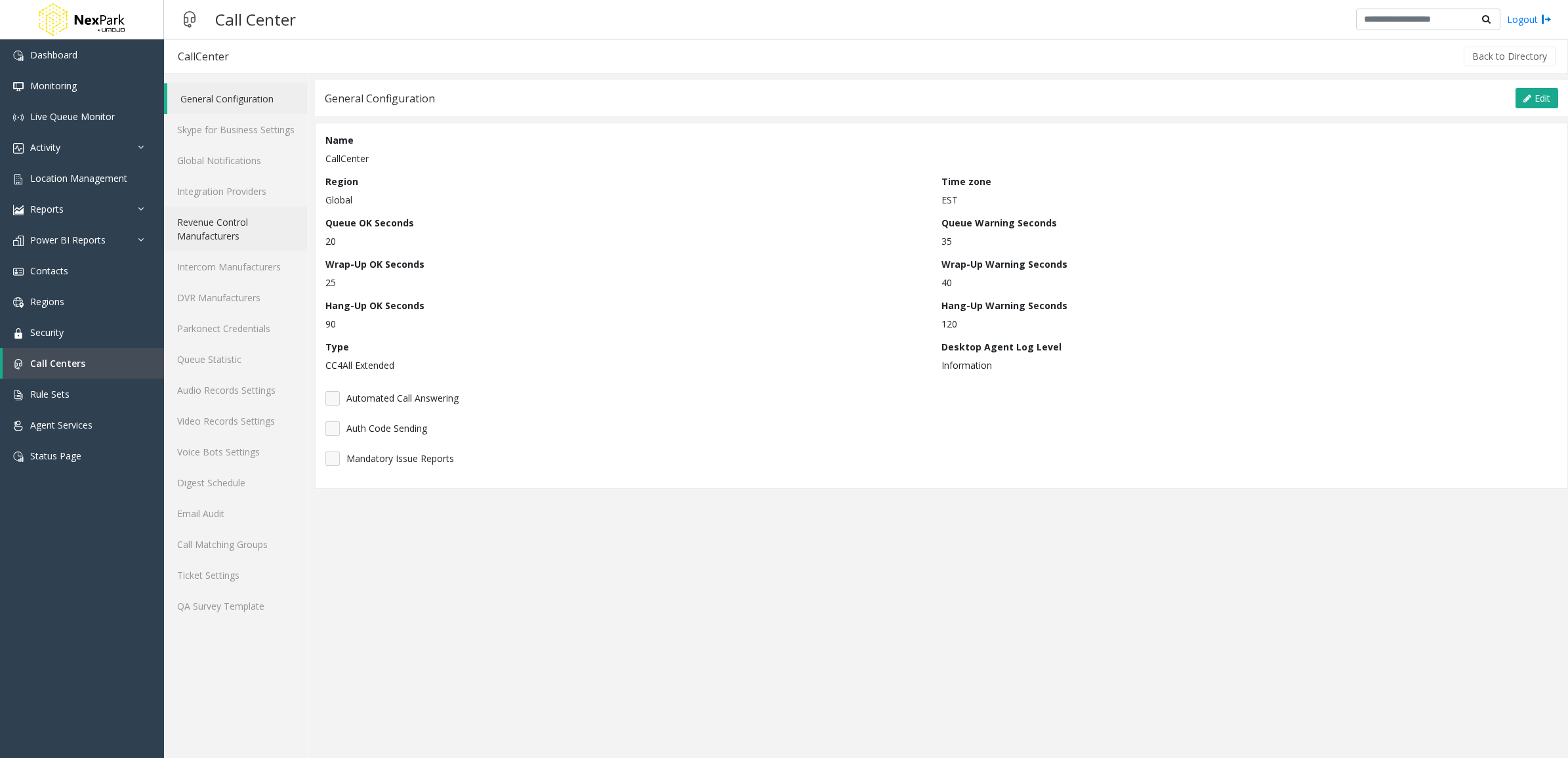
click at [258, 230] on link "Revenue Control Manufacturers" at bounding box center [236, 229] width 144 height 45
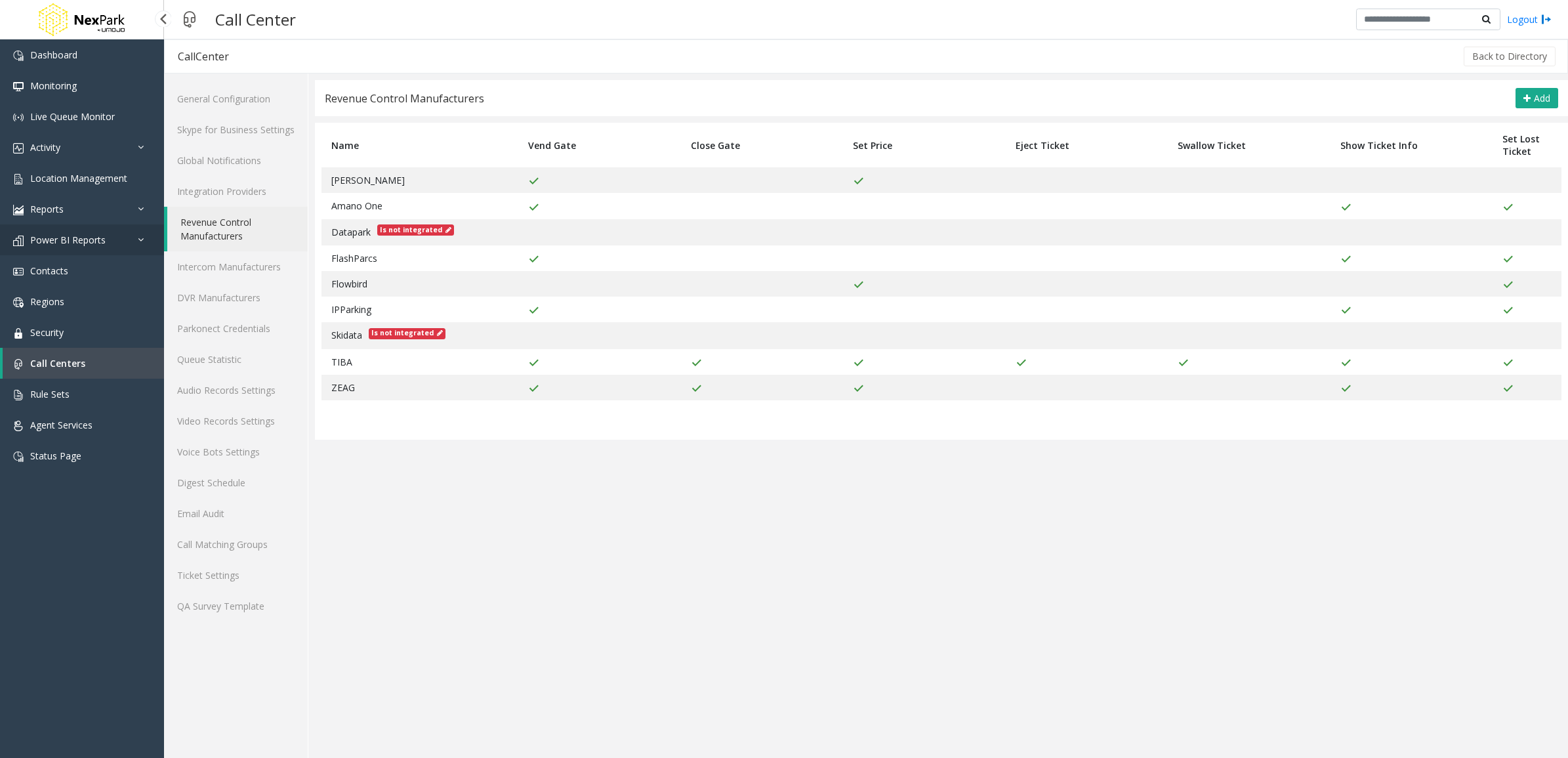
click at [93, 244] on span "Power BI Reports" at bounding box center [68, 240] width 75 height 12
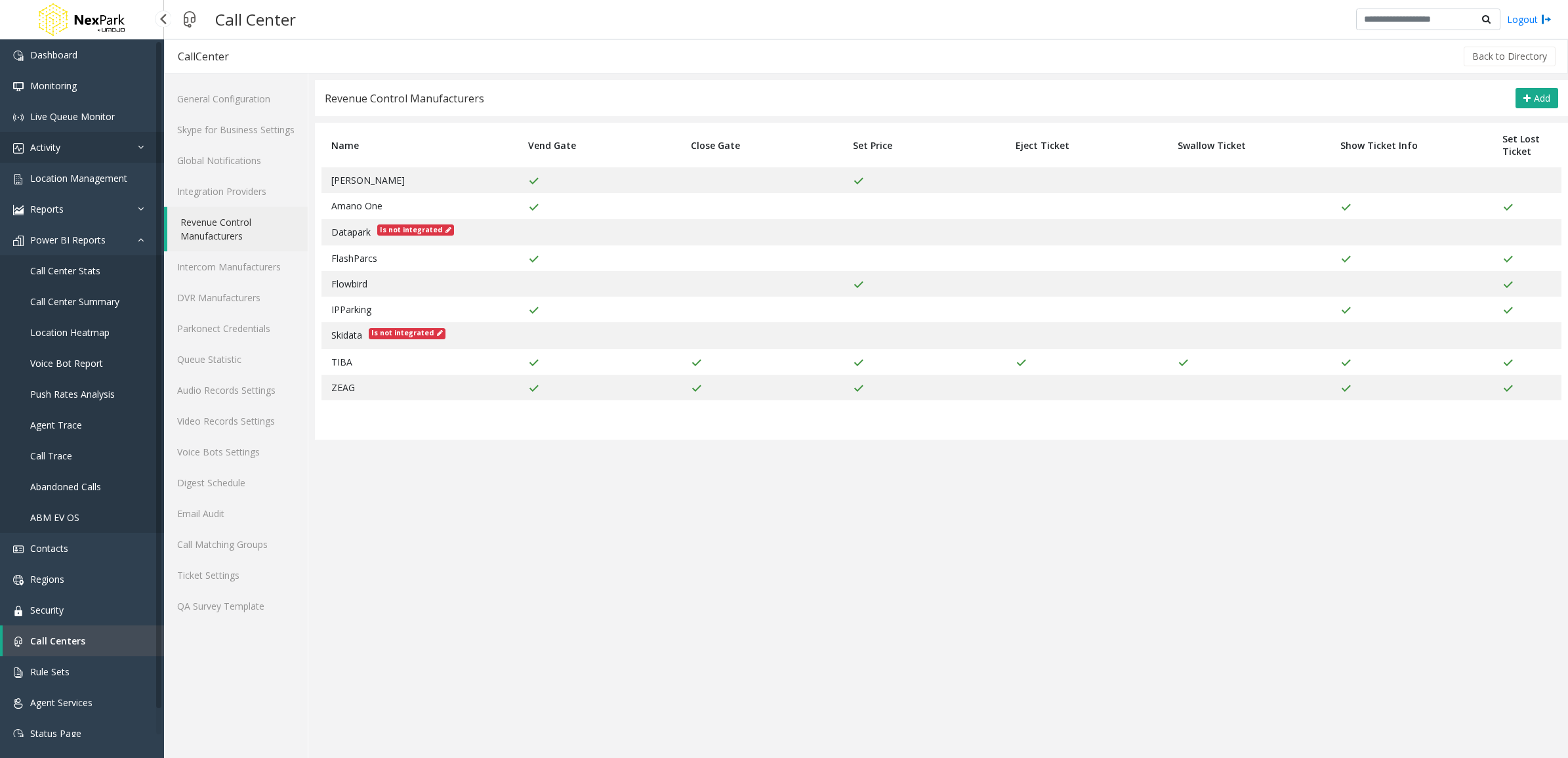
click at [102, 152] on link "Activity" at bounding box center [82, 147] width 164 height 31
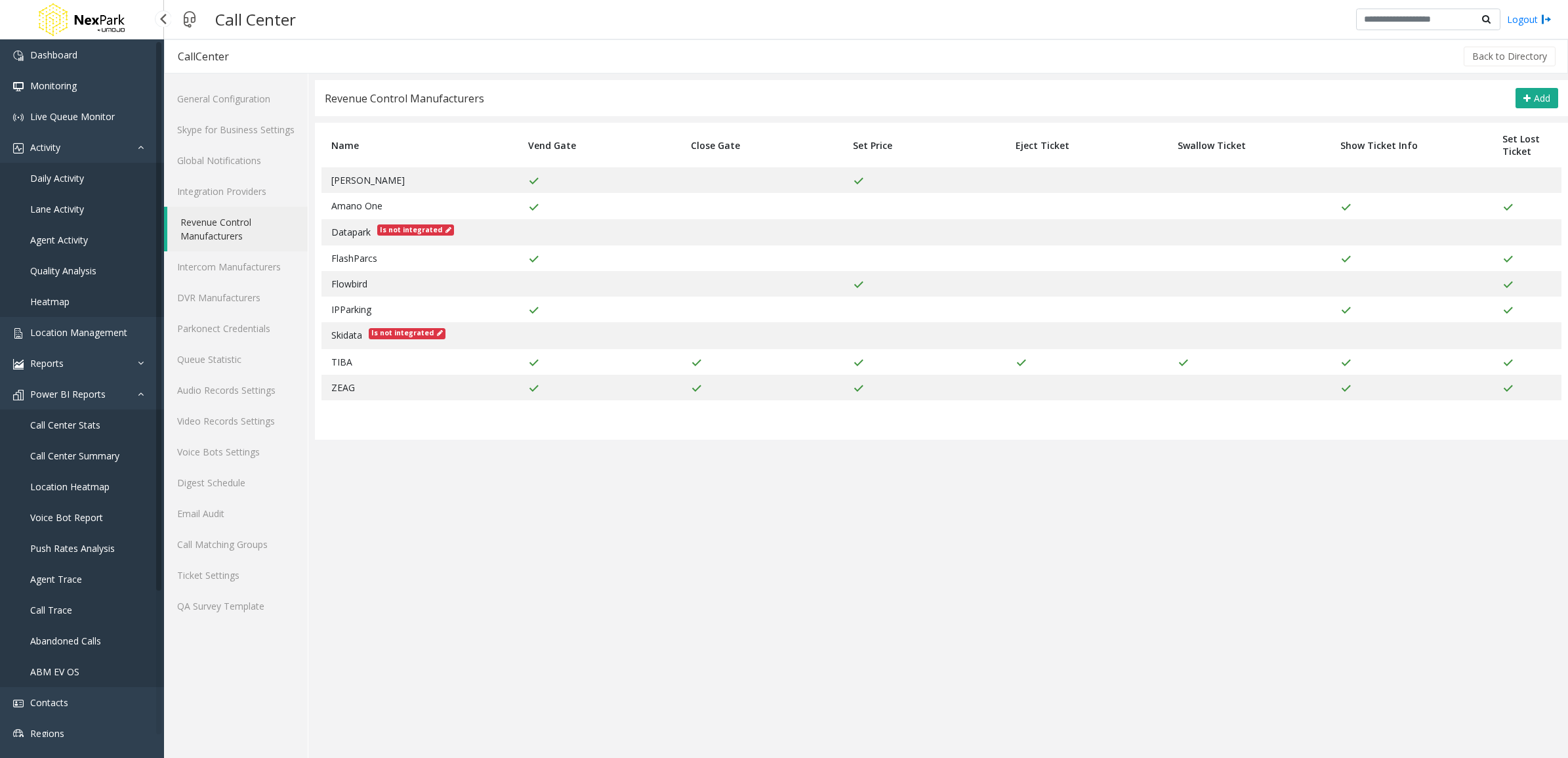
click at [100, 174] on link "Daily Activity" at bounding box center [82, 178] width 164 height 31
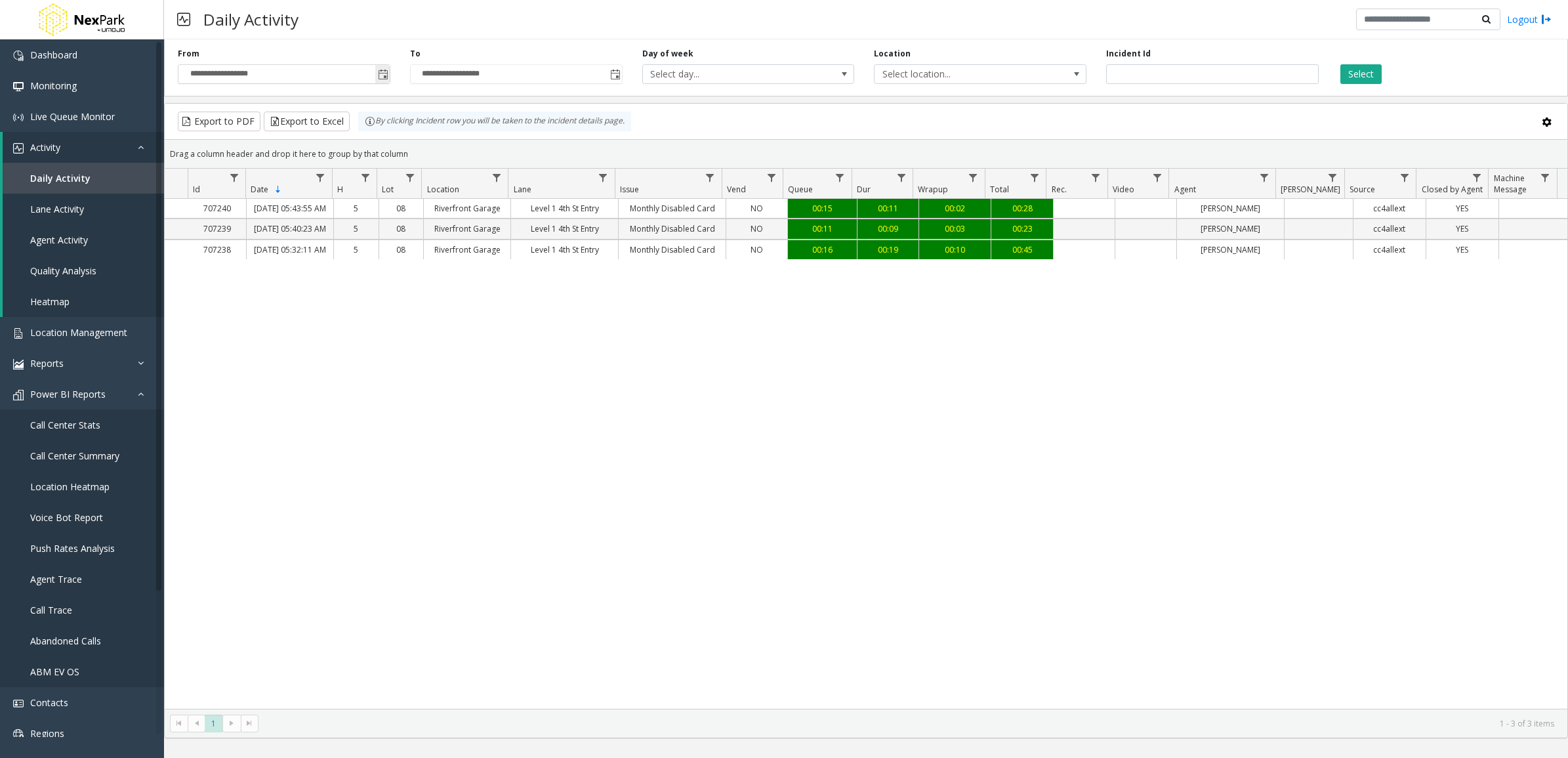
click at [382, 73] on span "Toggle popup" at bounding box center [383, 75] width 10 height 10
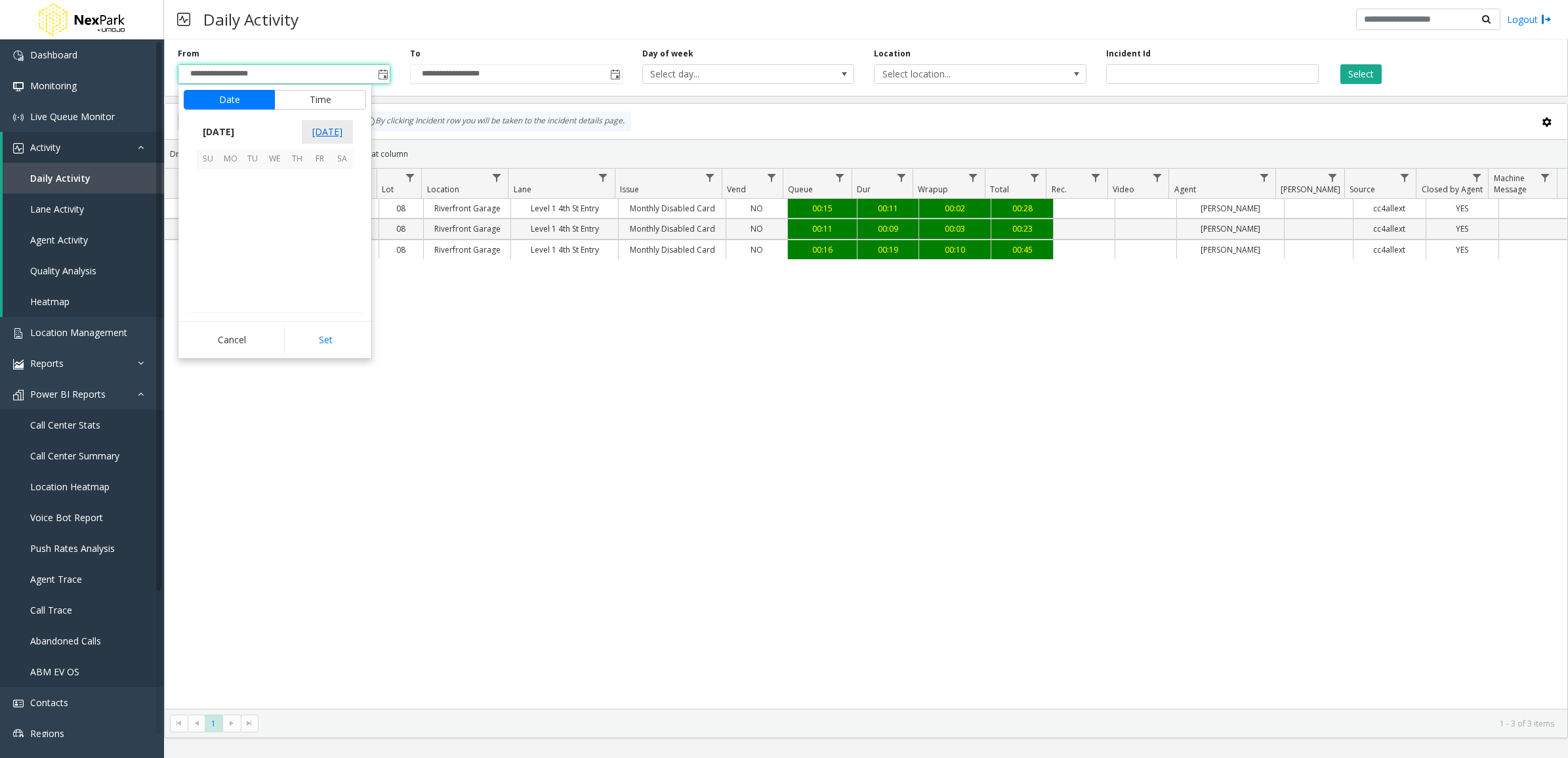
scroll to position [235459, 0]
click at [228, 183] on span "1" at bounding box center [230, 181] width 22 height 22
click at [331, 348] on button "Set" at bounding box center [326, 340] width 83 height 29
type input "**********"
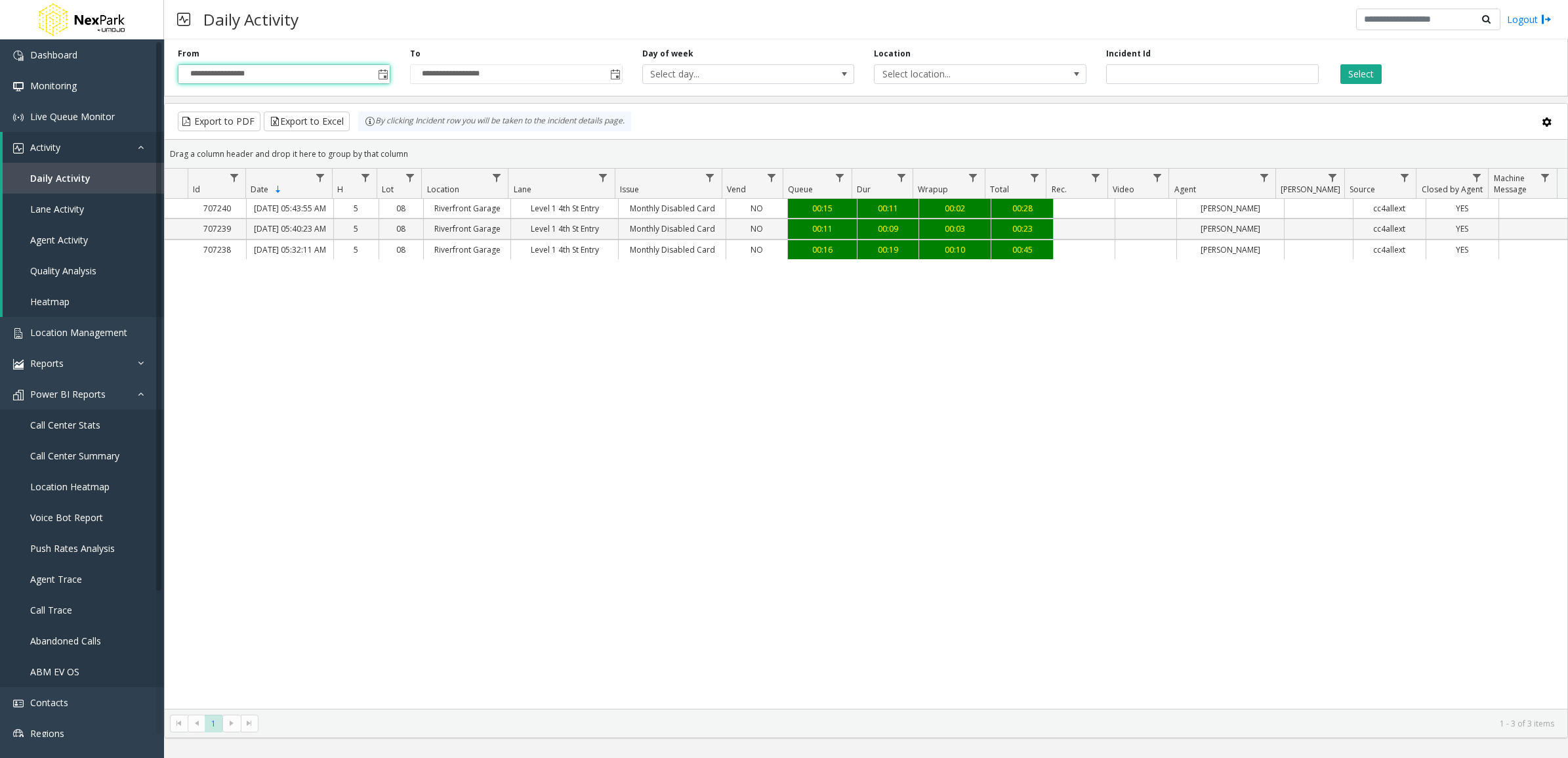
click at [1362, 62] on div "Select" at bounding box center [1445, 66] width 232 height 36
click at [1352, 74] on button "Select" at bounding box center [1361, 74] width 41 height 19
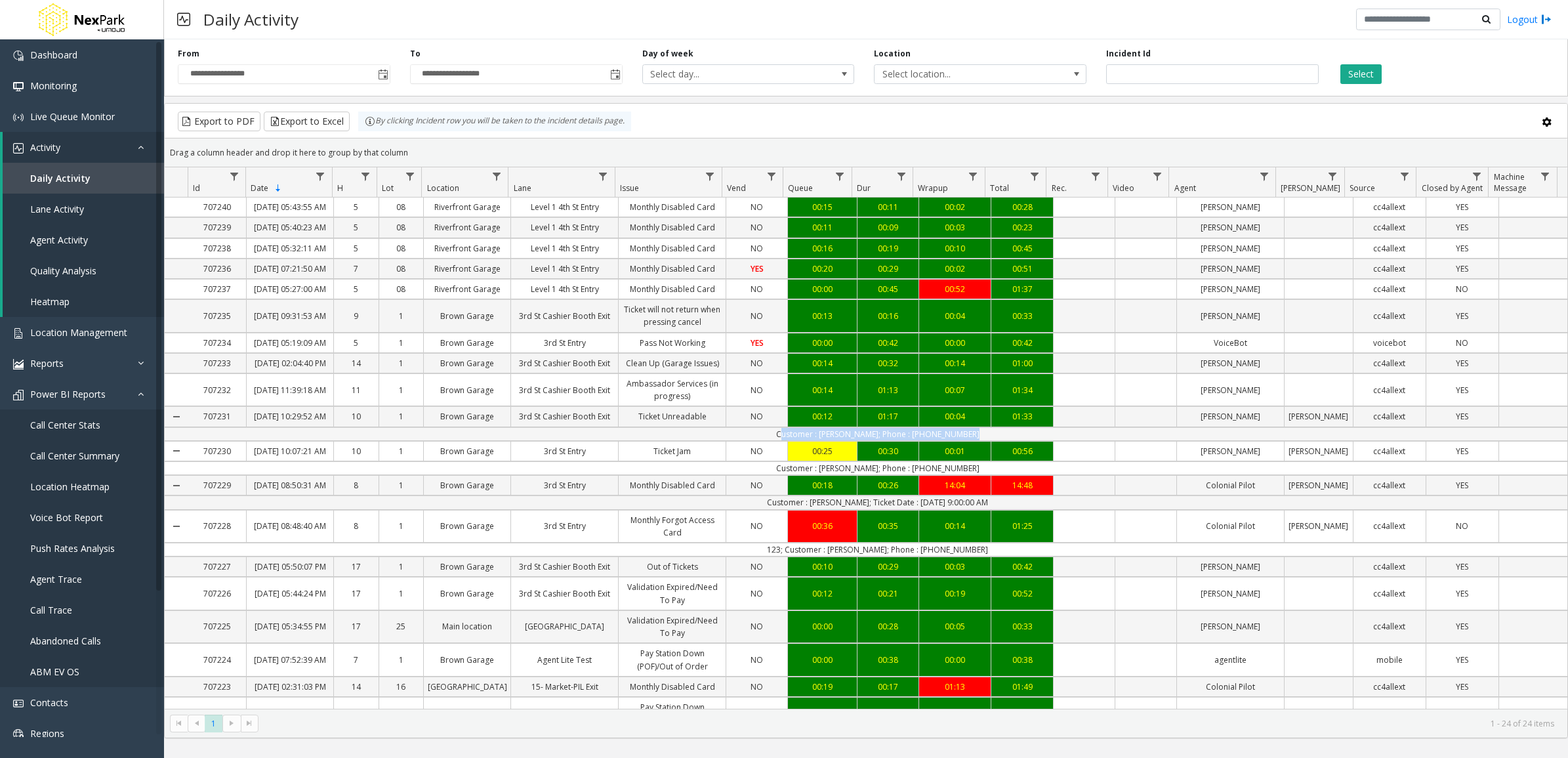
drag, startPoint x: 753, startPoint y: 538, endPoint x: 994, endPoint y: 533, distance: 241.1
click at [994, 441] on td "Customer : [PERSON_NAME]; Phone : [PHONE_NUMBER]" at bounding box center [877, 434] width 1380 height 14
click at [831, 475] on td "Customer : [PERSON_NAME]; Phone : [PHONE_NUMBER]" at bounding box center [877, 468] width 1380 height 14
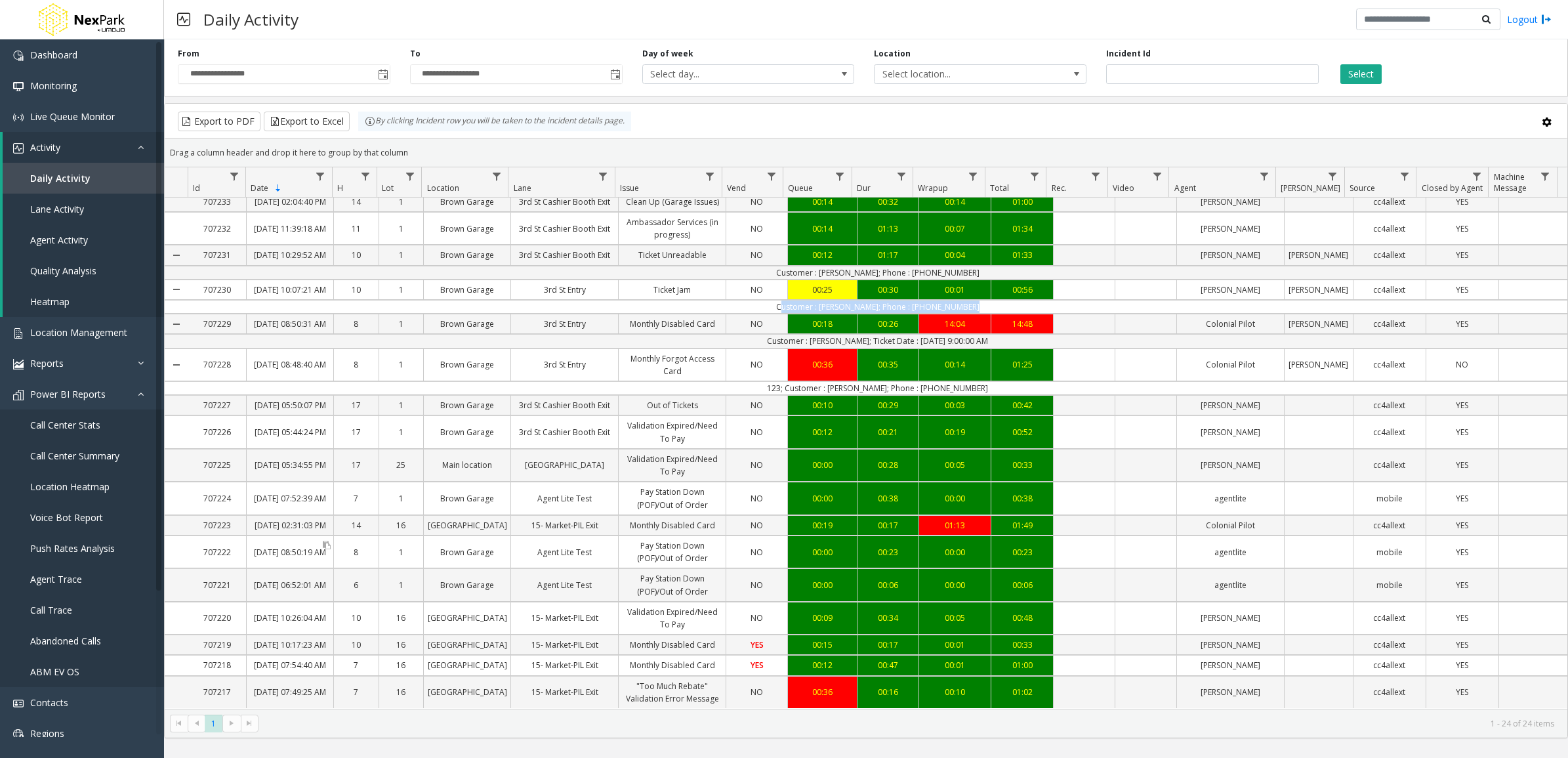
scroll to position [346, 0]
click at [73, 427] on span "Call Center Stats" at bounding box center [66, 425] width 71 height 12
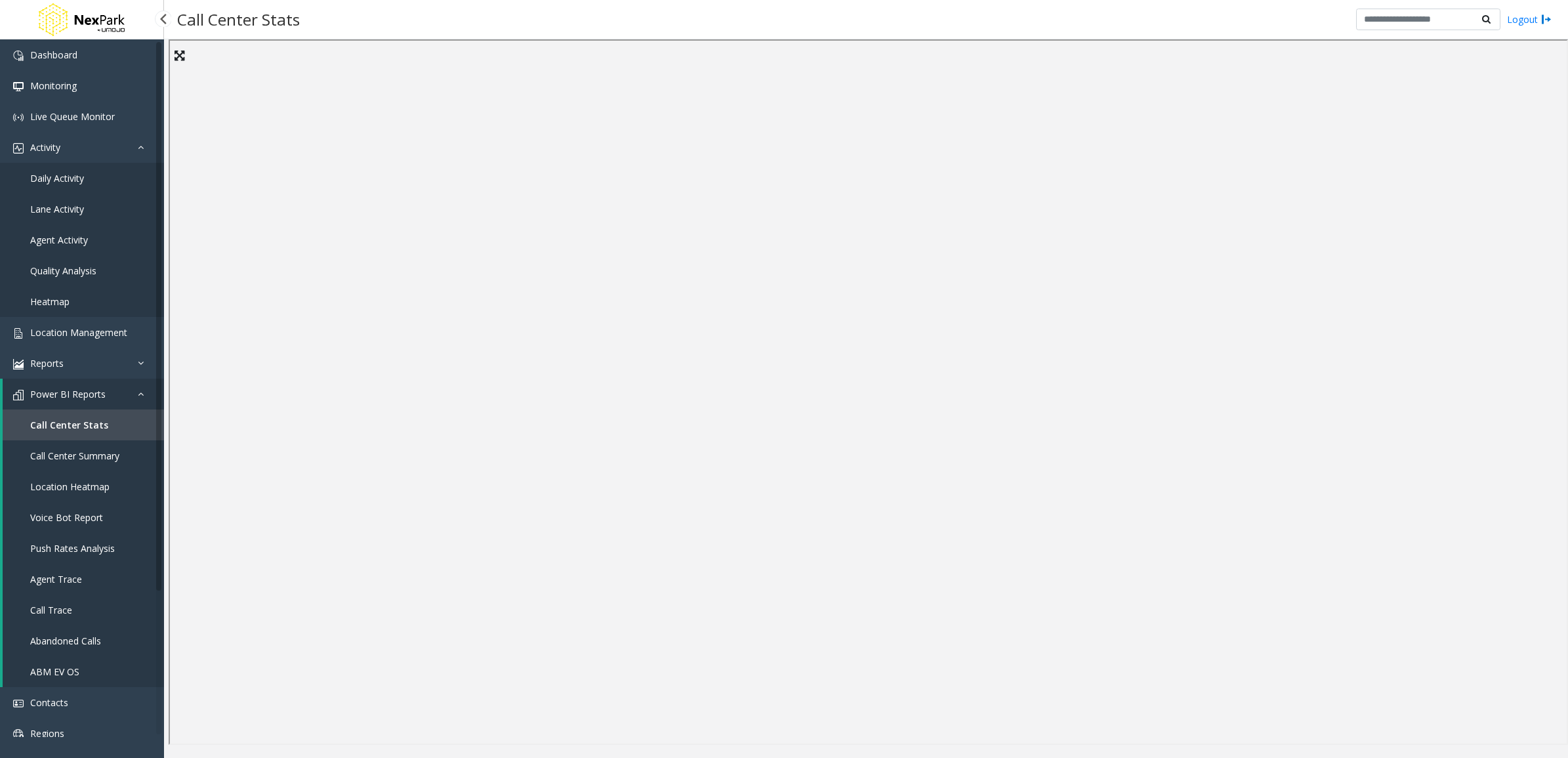
click at [75, 461] on link "Call Center Summary" at bounding box center [83, 456] width 161 height 31
click at [79, 487] on span "Location Heatmap" at bounding box center [70, 487] width 80 height 12
click at [102, 520] on link "Voice Bot Report" at bounding box center [83, 517] width 161 height 31
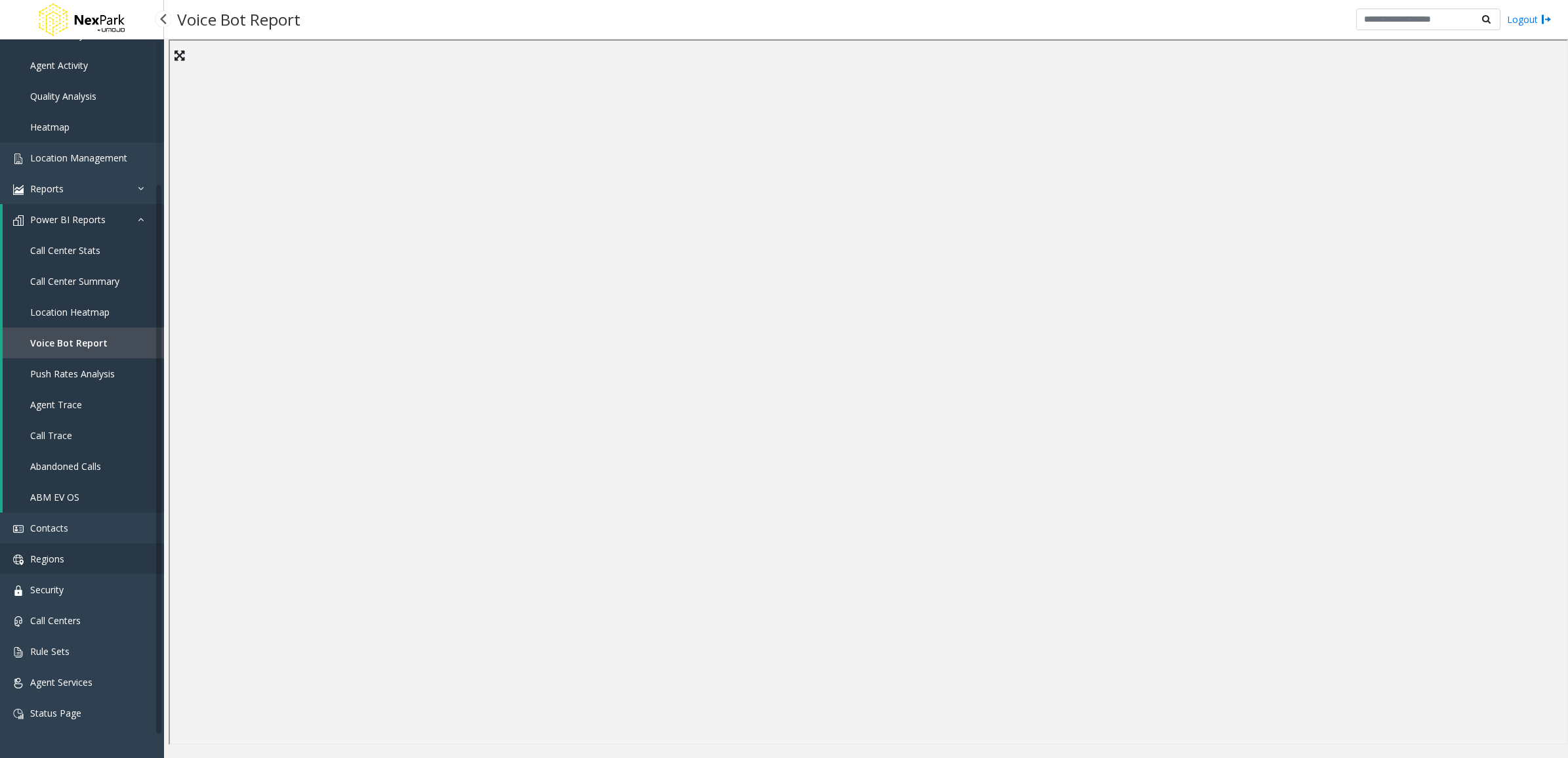
scroll to position [175, 0]
click at [105, 624] on link "Call Centers" at bounding box center [82, 620] width 164 height 31
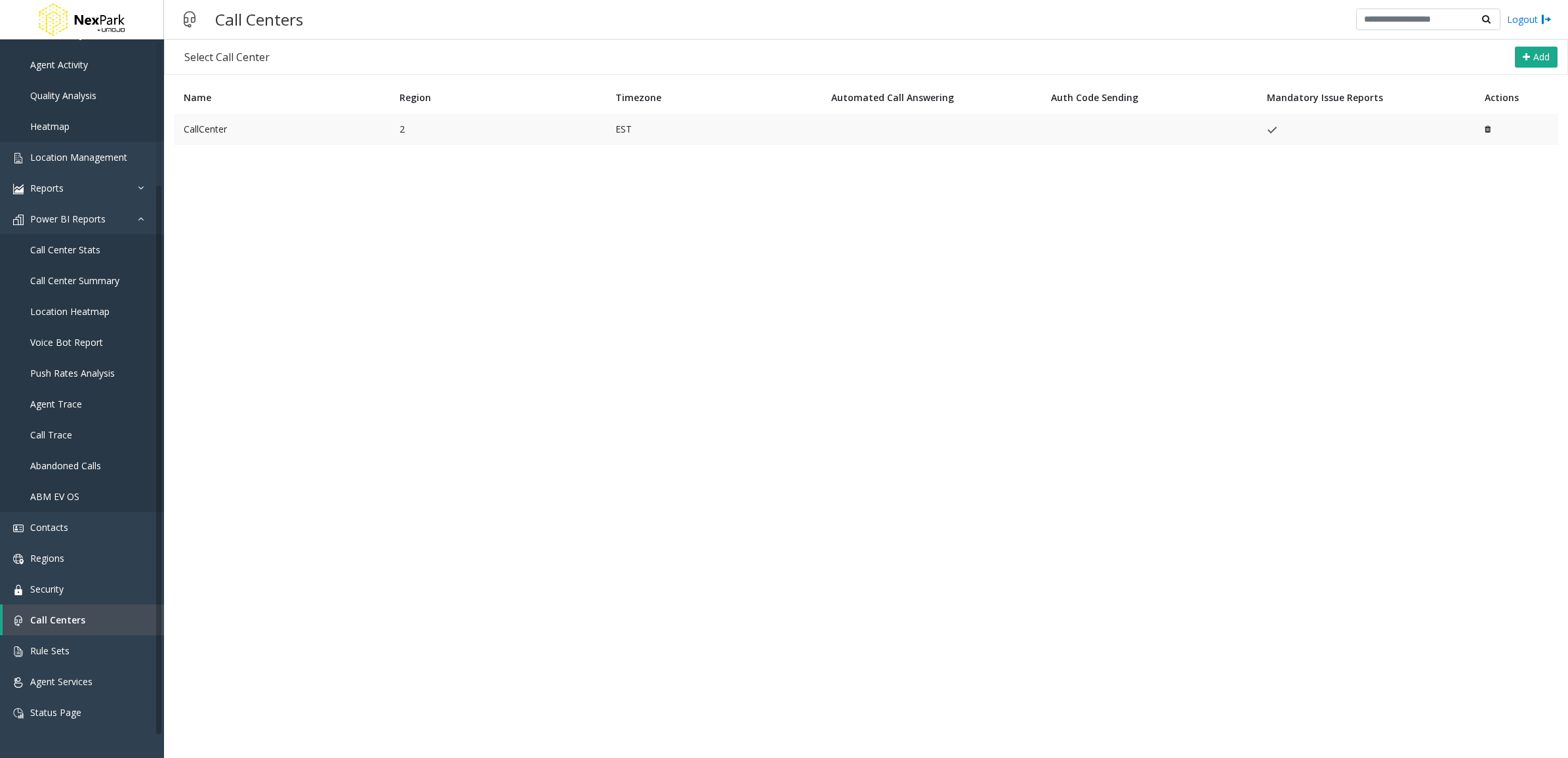
click at [283, 122] on td "CallCenter" at bounding box center [281, 129] width 216 height 32
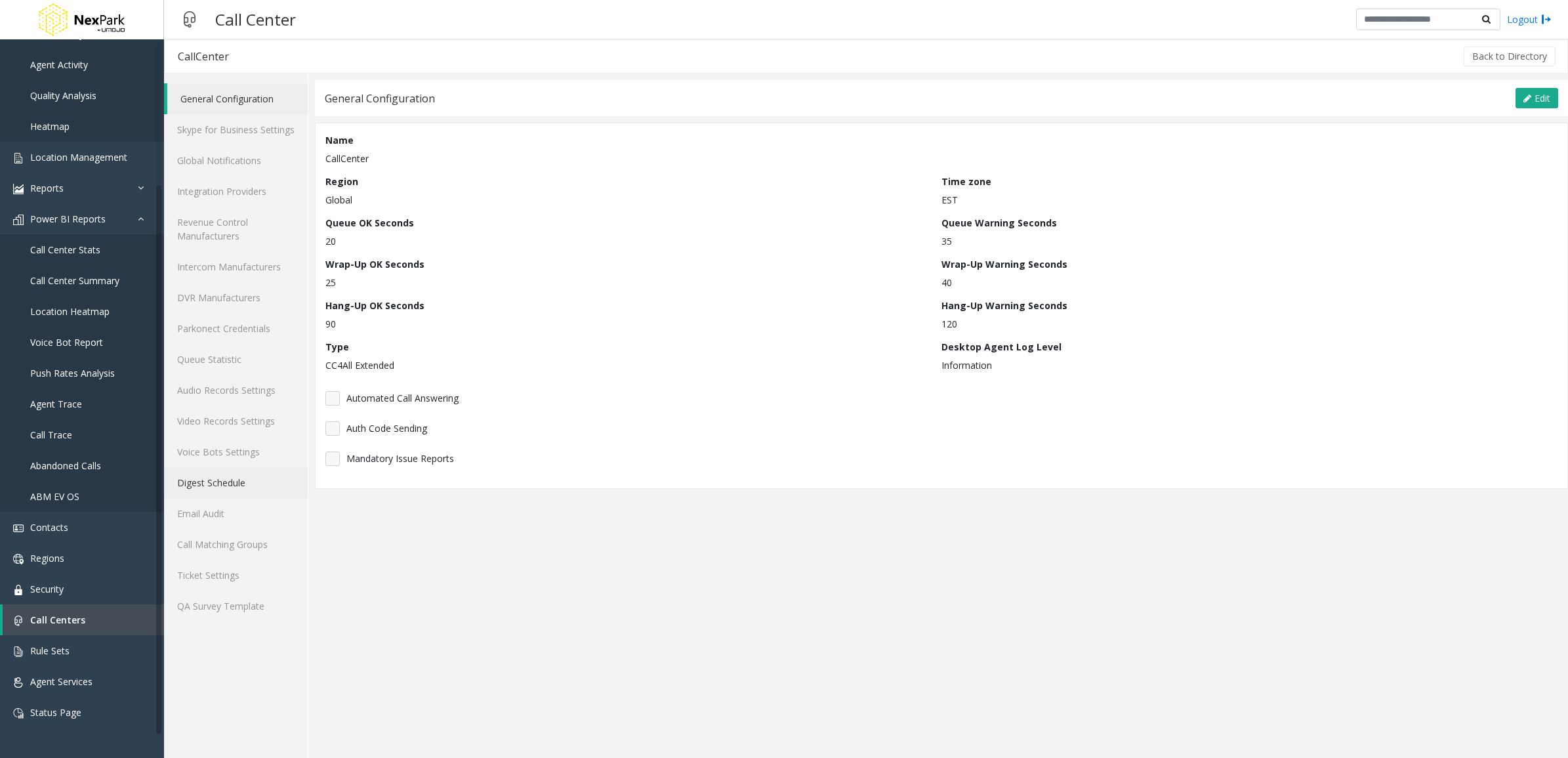
click at [248, 488] on link "Digest Schedule" at bounding box center [236, 483] width 144 height 31
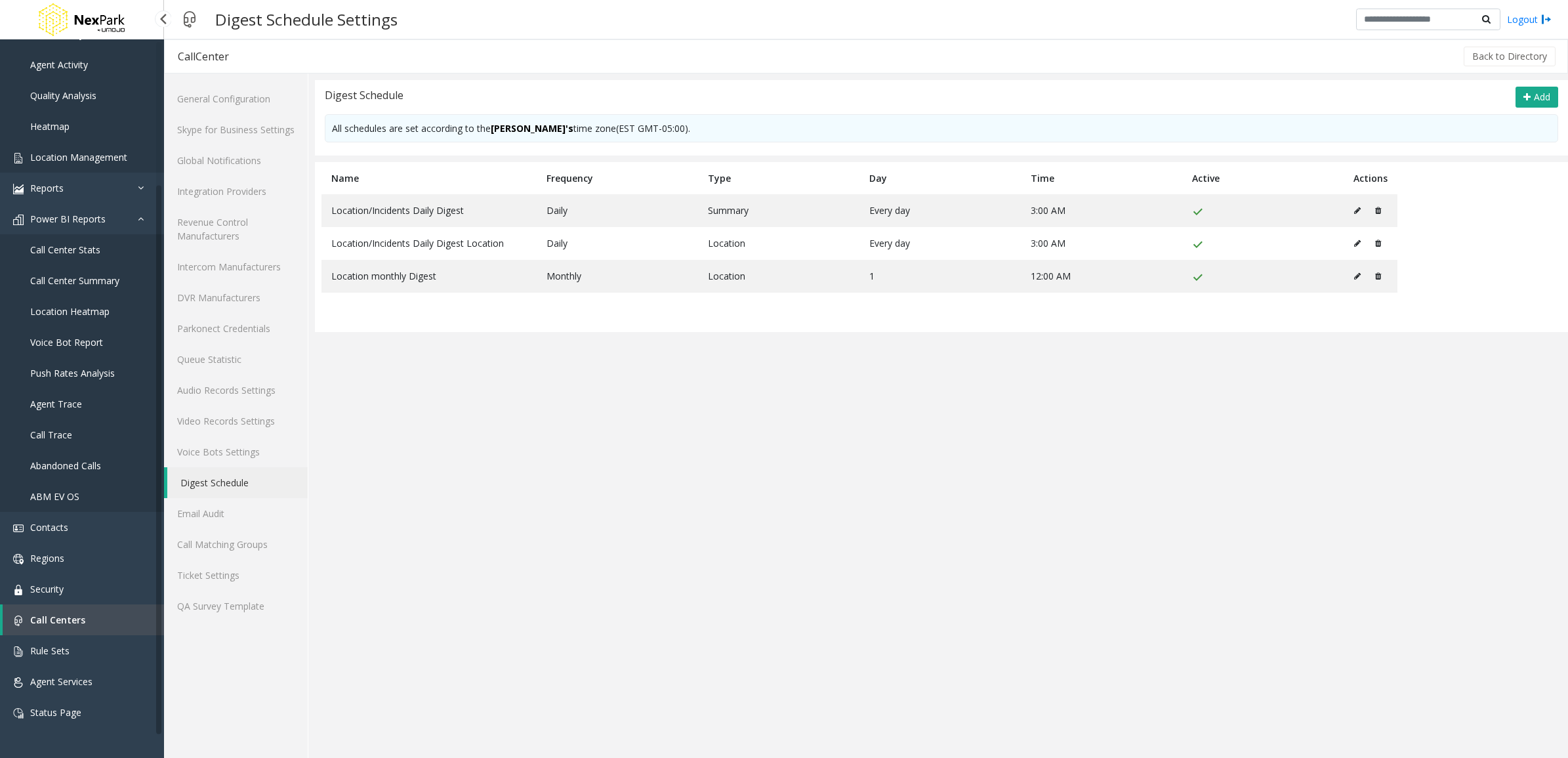
click at [87, 153] on span "Location Management" at bounding box center [79, 157] width 97 height 12
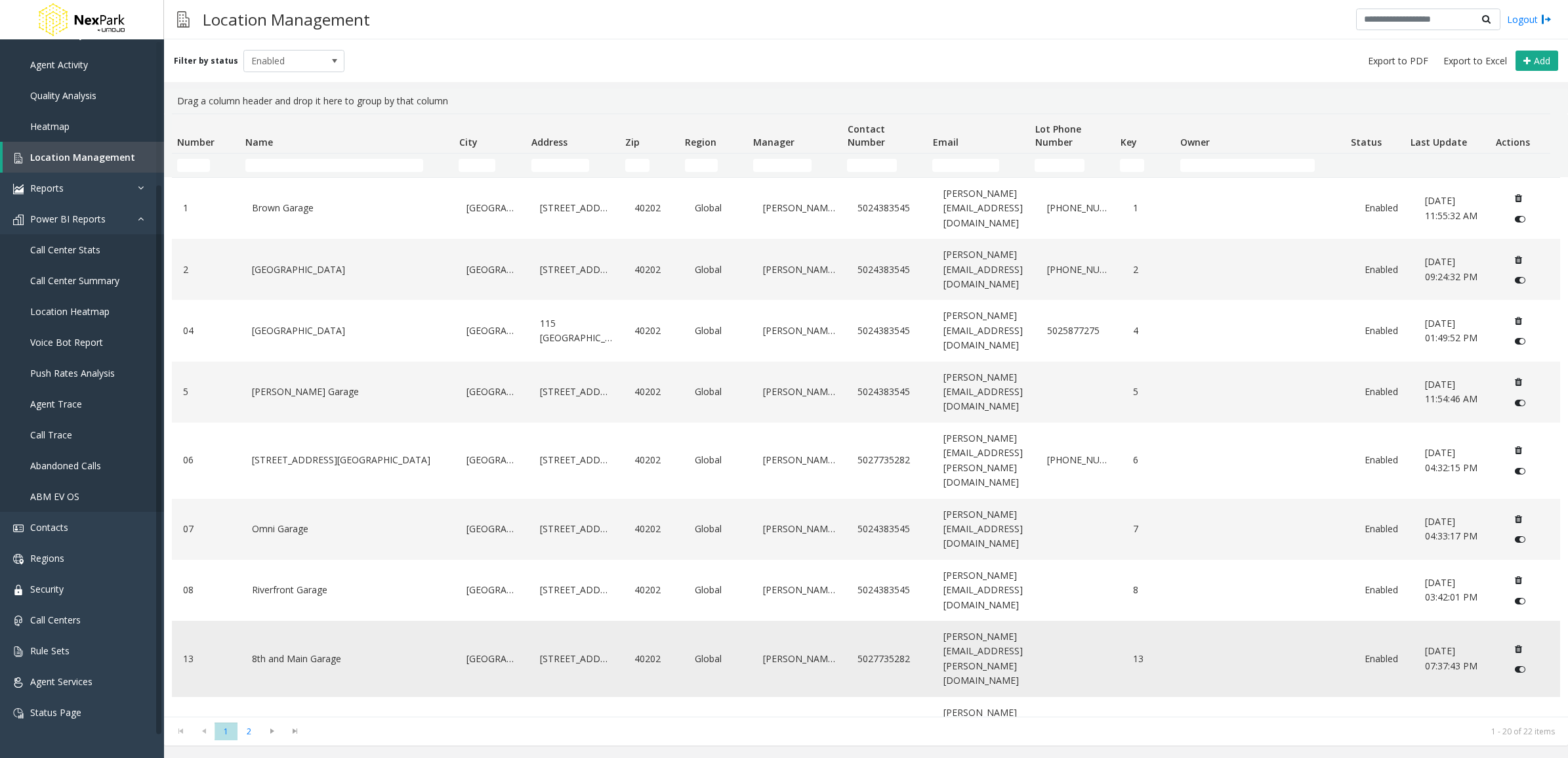
click at [378, 649] on link "8th and Main Garage" at bounding box center [348, 659] width 200 height 21
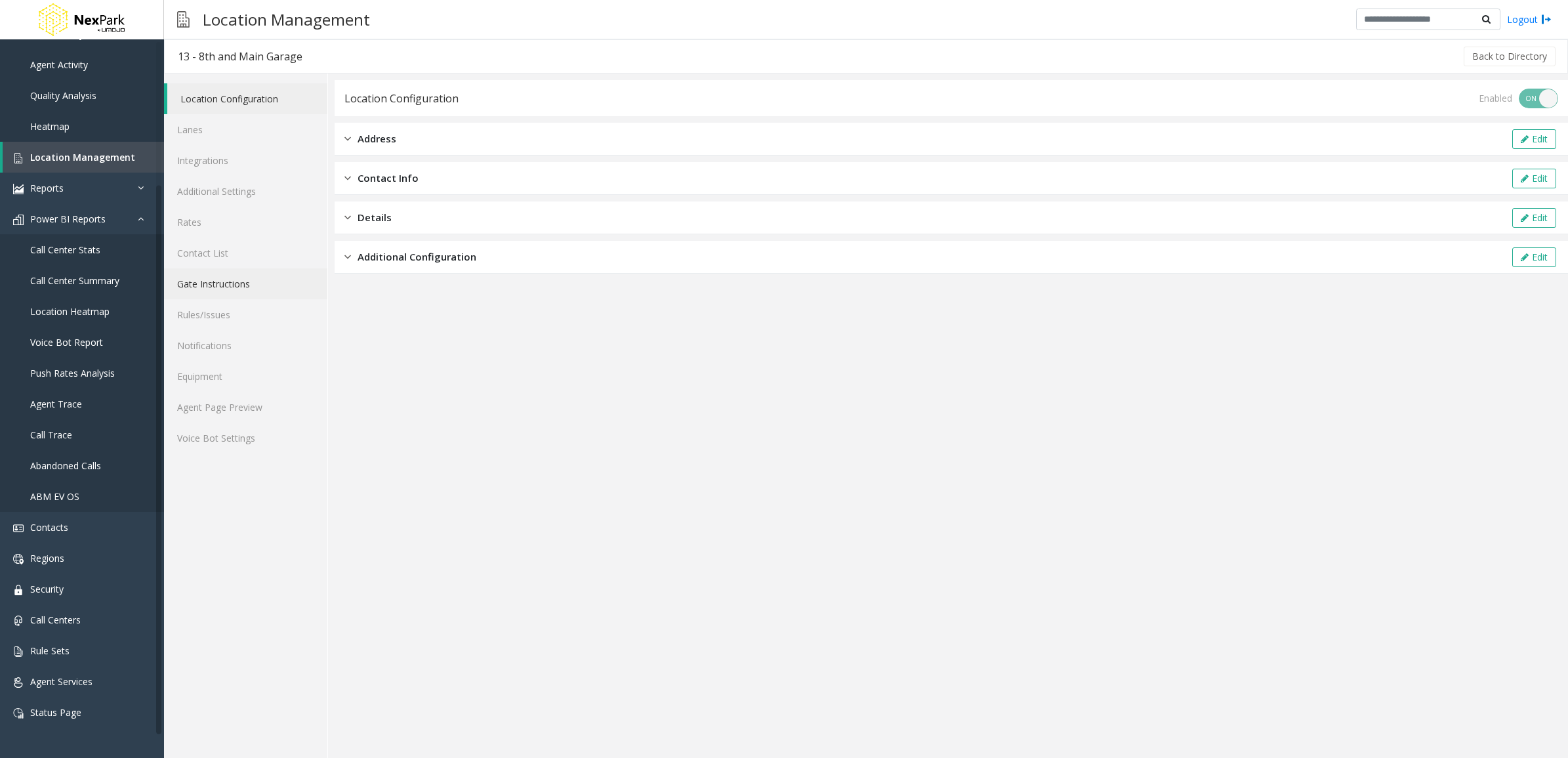
click at [230, 268] on link "Gate Instructions" at bounding box center [245, 284] width 163 height 31
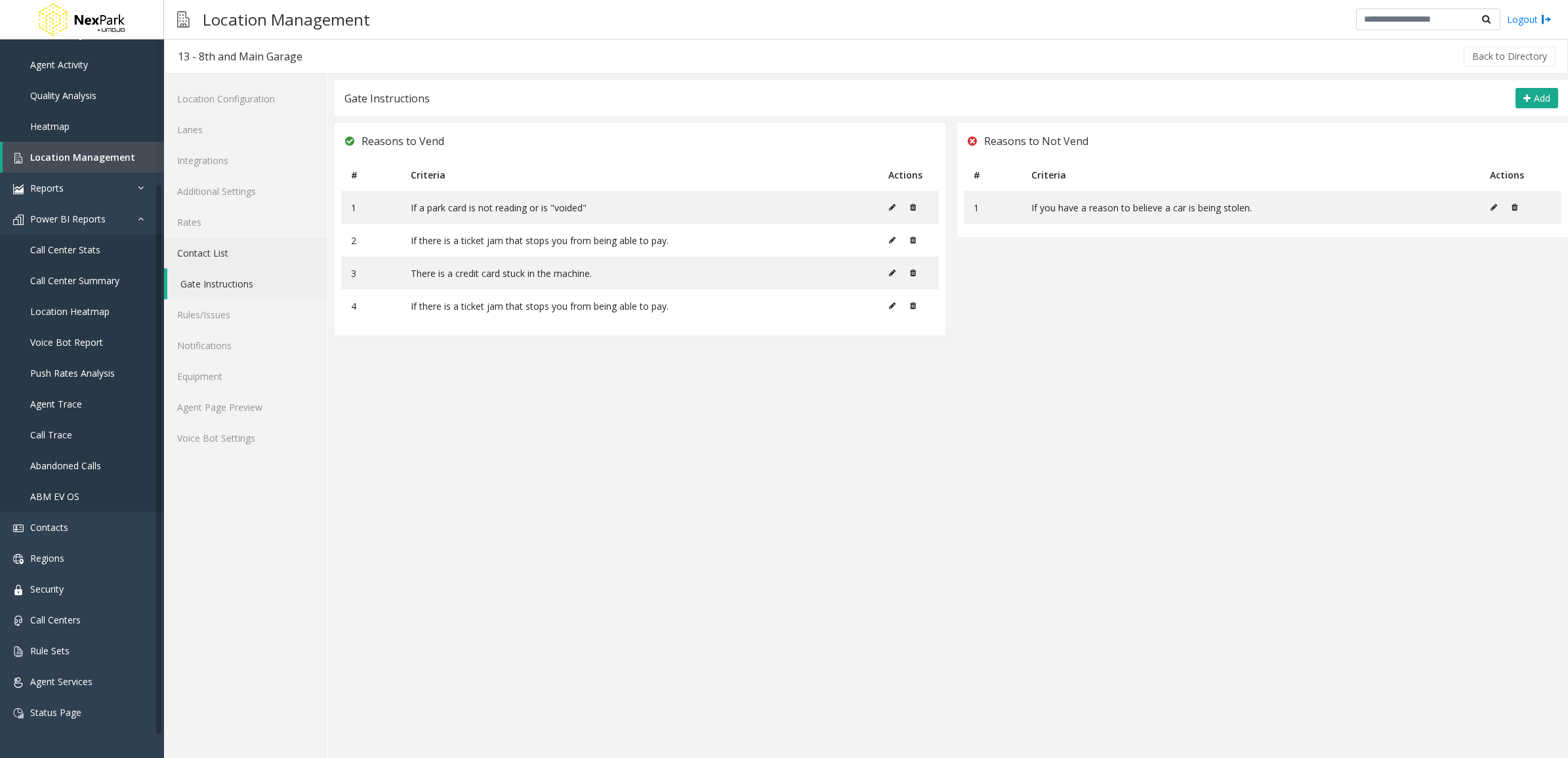
click at [241, 251] on link "Contact List" at bounding box center [245, 253] width 163 height 31
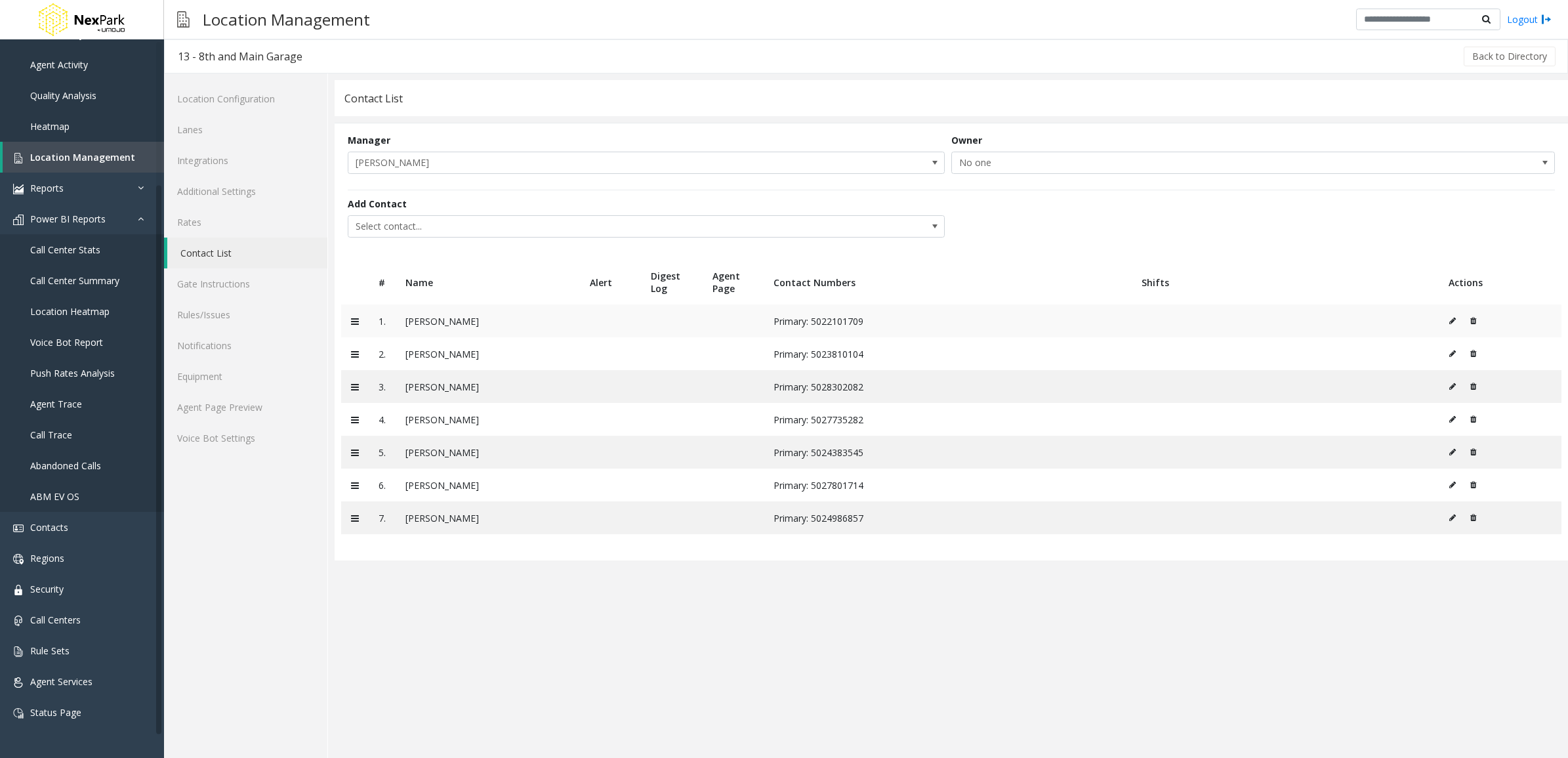
click at [1454, 324] on icon at bounding box center [1452, 320] width 6 height 8
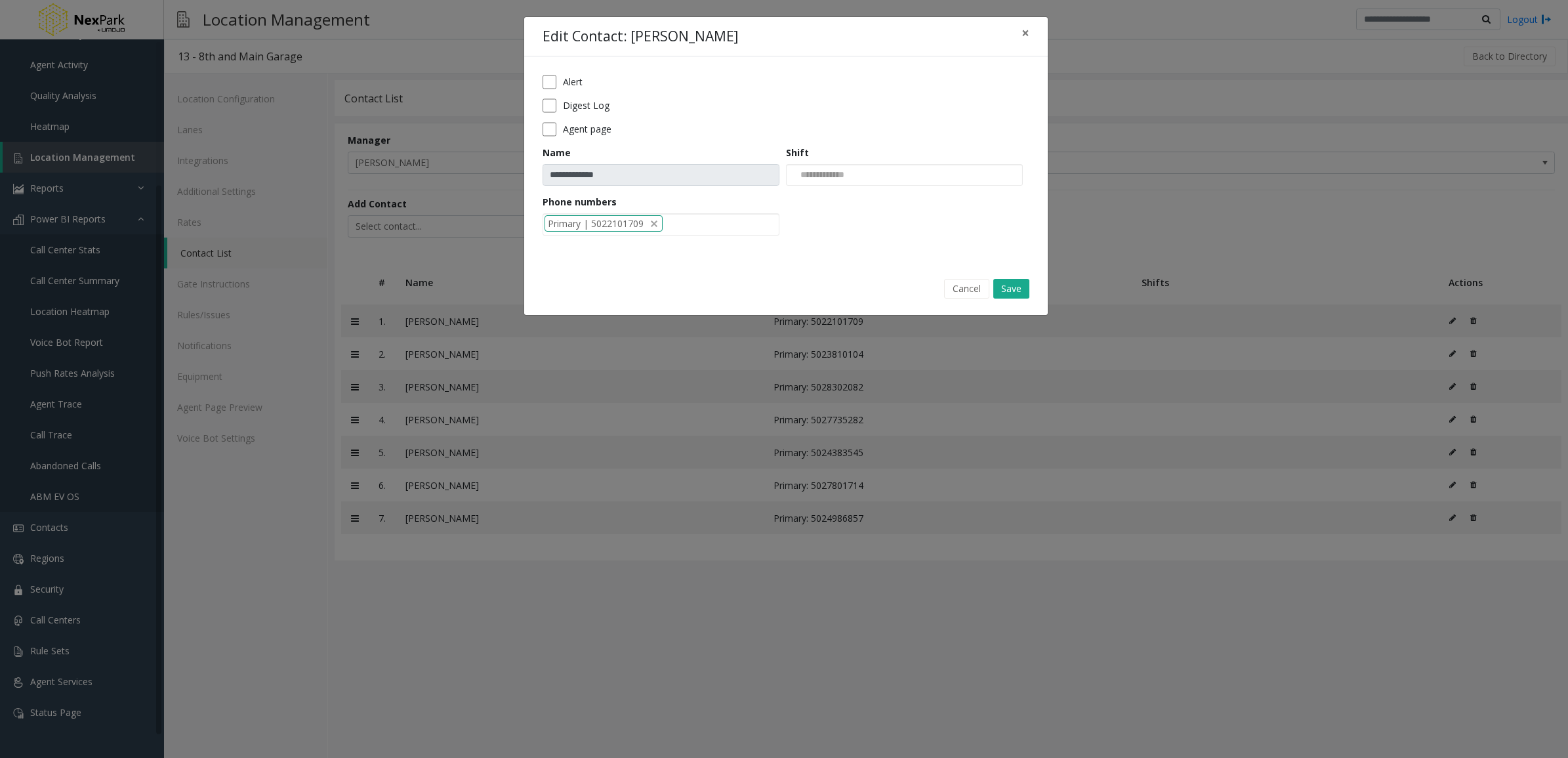
click at [539, 79] on div "**********" at bounding box center [785, 160] width 523 height 207
click at [547, 94] on form "**********" at bounding box center [786, 160] width 487 height 170
click at [1030, 37] on button "×" at bounding box center [1025, 33] width 26 height 33
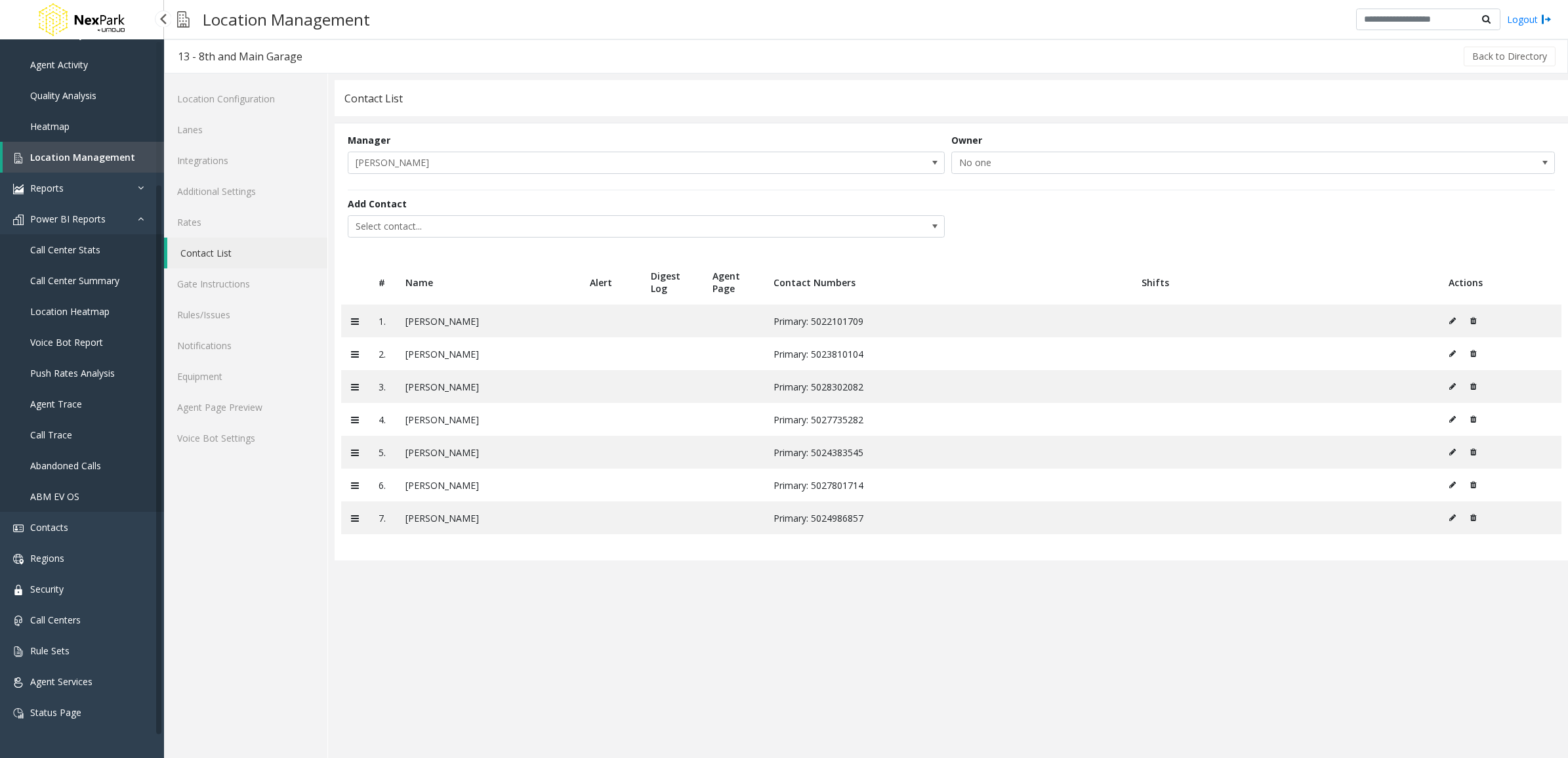
click at [82, 339] on span "Voice Bot Report" at bounding box center [66, 342] width 73 height 12
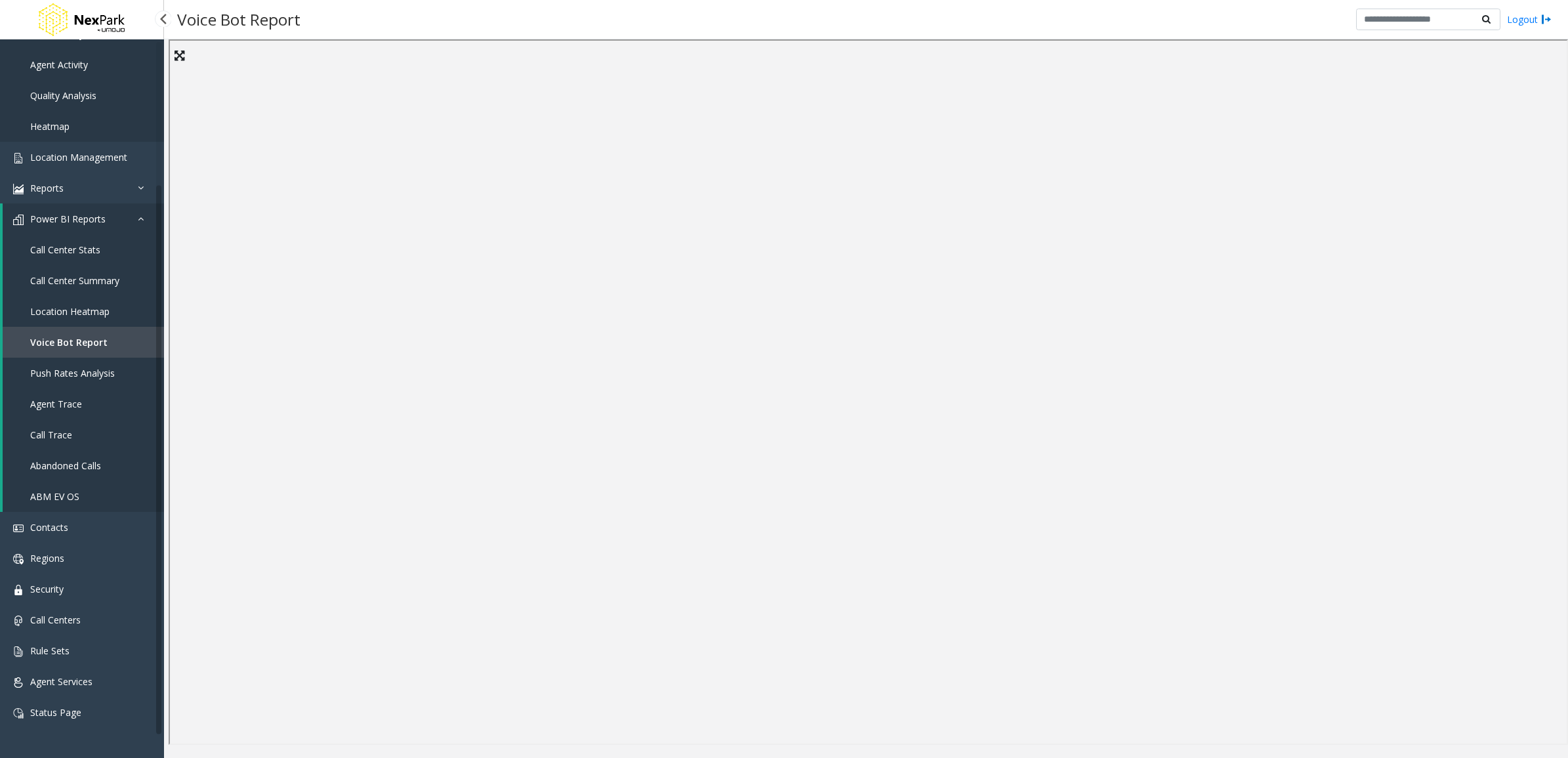
click at [102, 373] on span "Push Rates Analysis" at bounding box center [73, 373] width 84 height 12
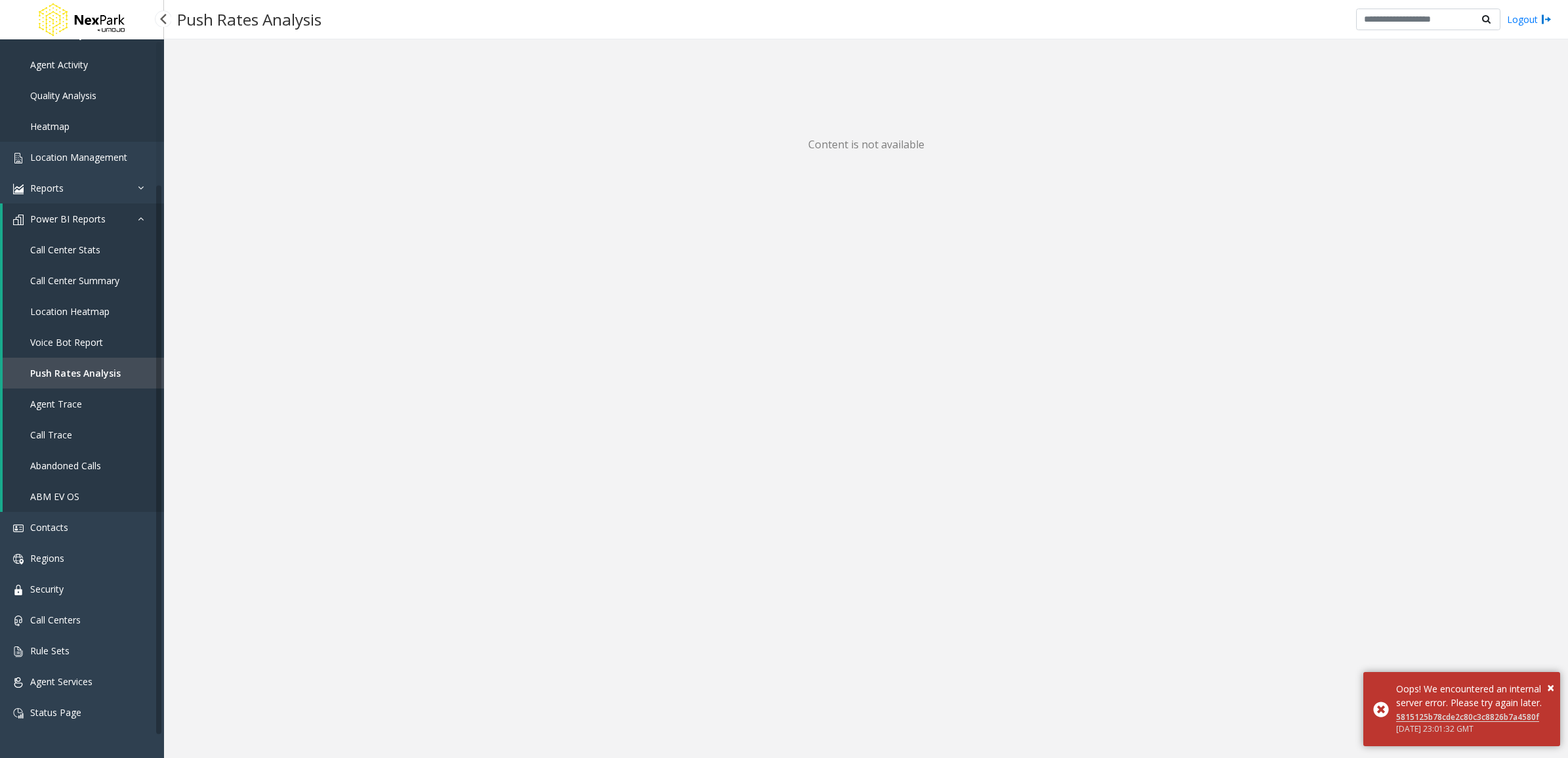
click at [105, 494] on link "ABM EV OS" at bounding box center [83, 497] width 161 height 31
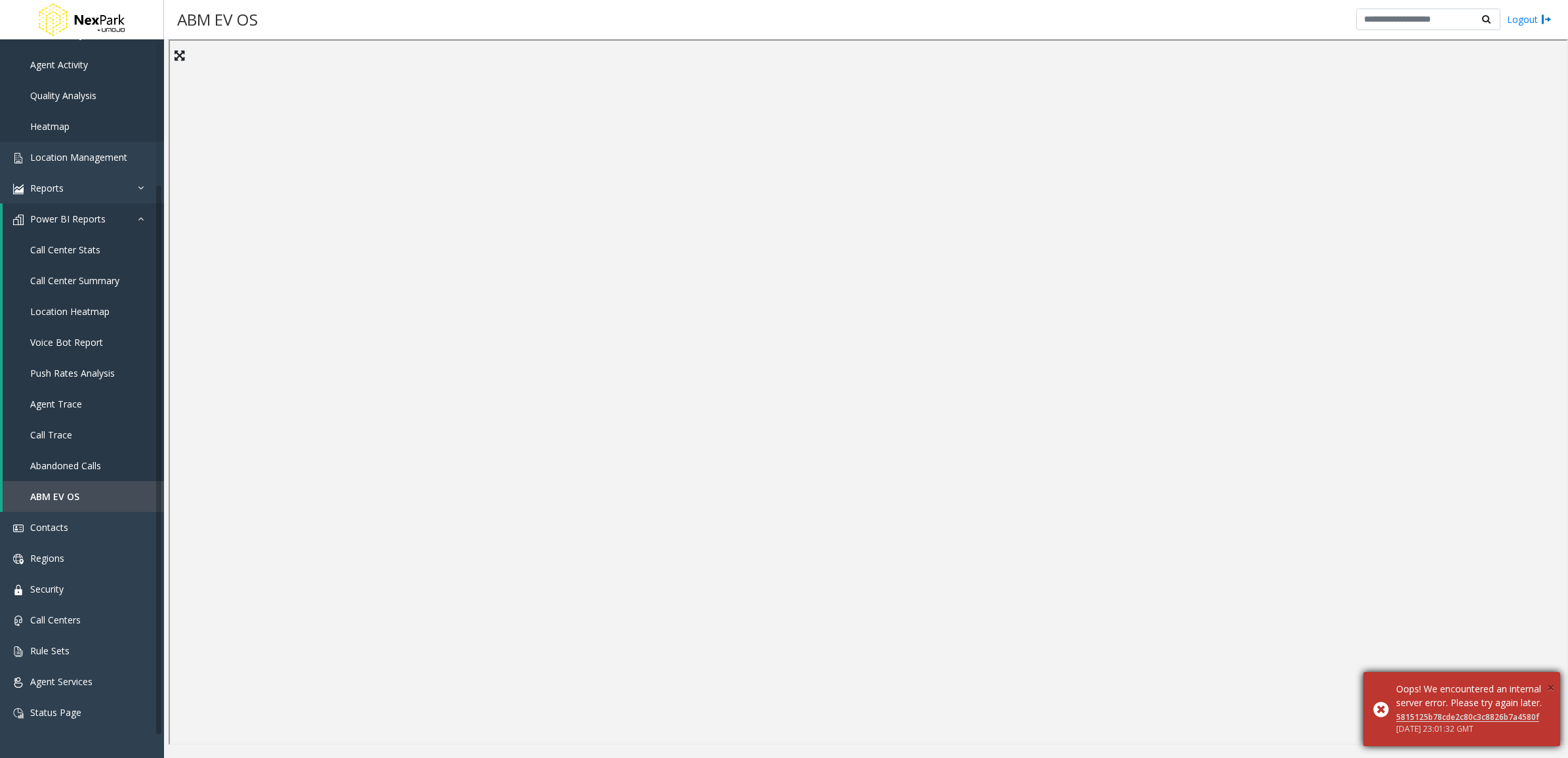
click at [1549, 678] on span "×" at bounding box center [1551, 687] width 7 height 18
